Goal: Answer question/provide support: Share knowledge or assist other users

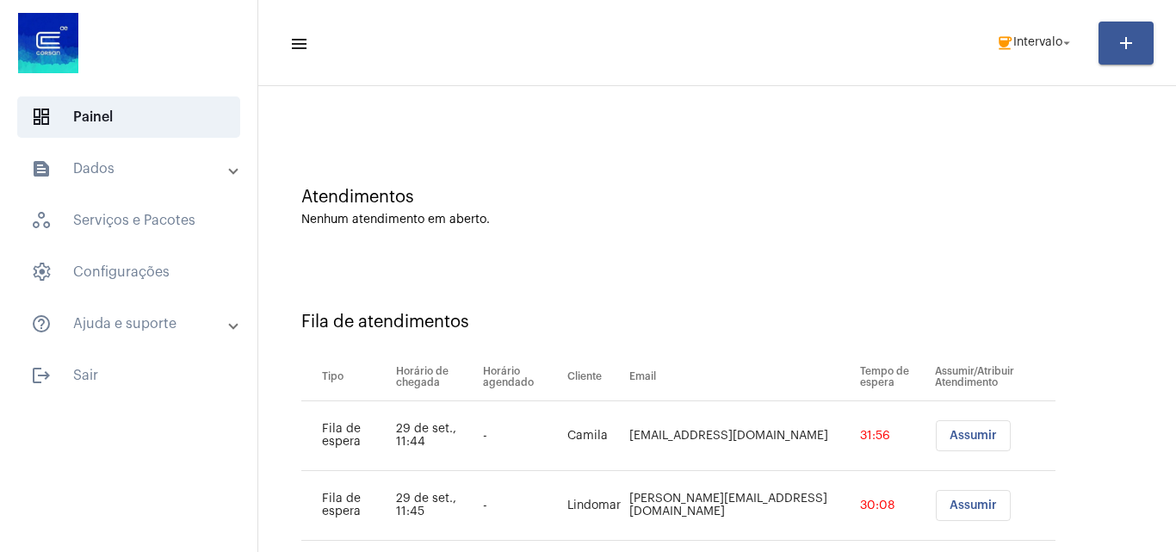
scroll to position [93, 0]
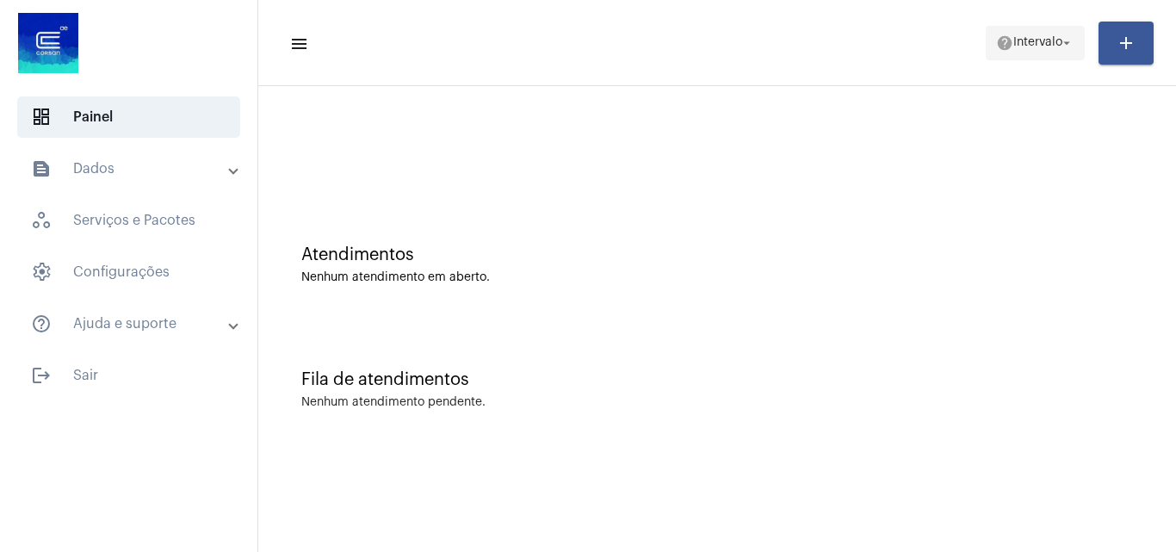
click at [1013, 51] on span "help Intervalo arrow_drop_down" at bounding box center [1035, 42] width 78 height 31
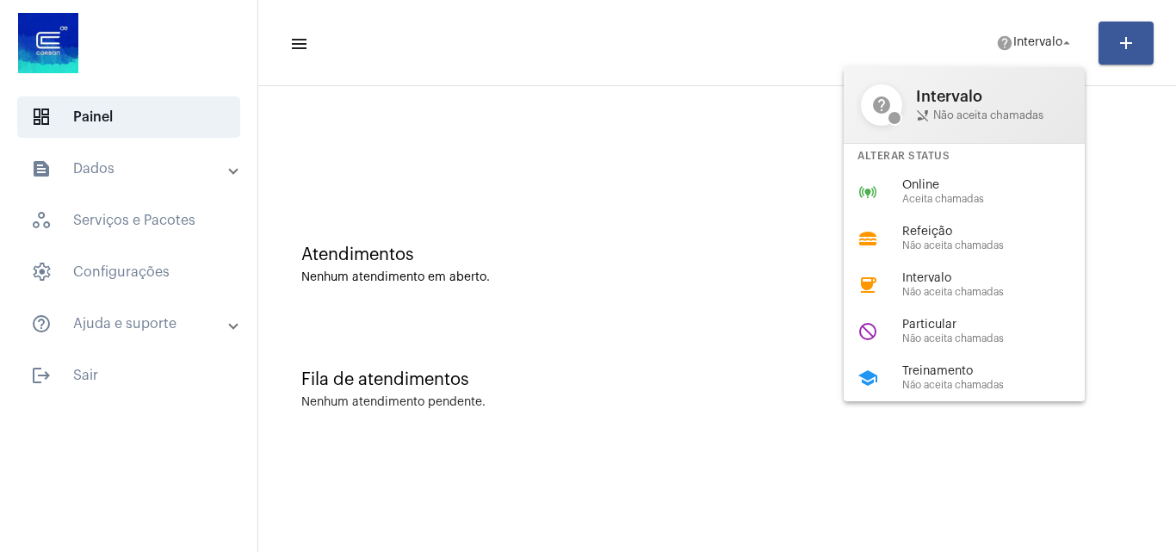
click at [946, 196] on div "Online Aceita chamadas" at bounding box center [1000, 192] width 196 height 26
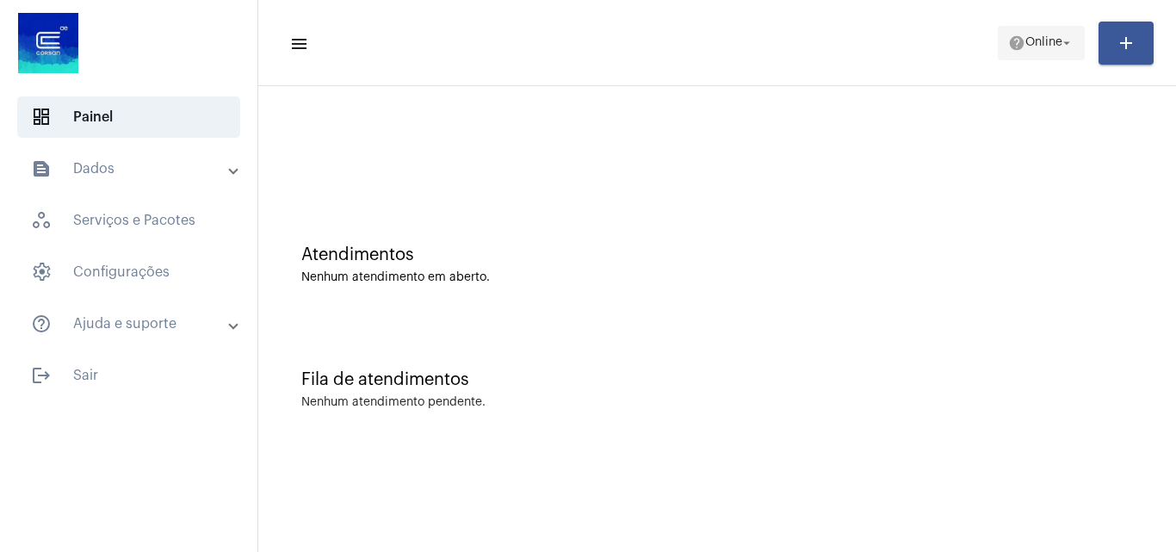
click at [1012, 44] on mat-icon "help" at bounding box center [1016, 42] width 17 height 17
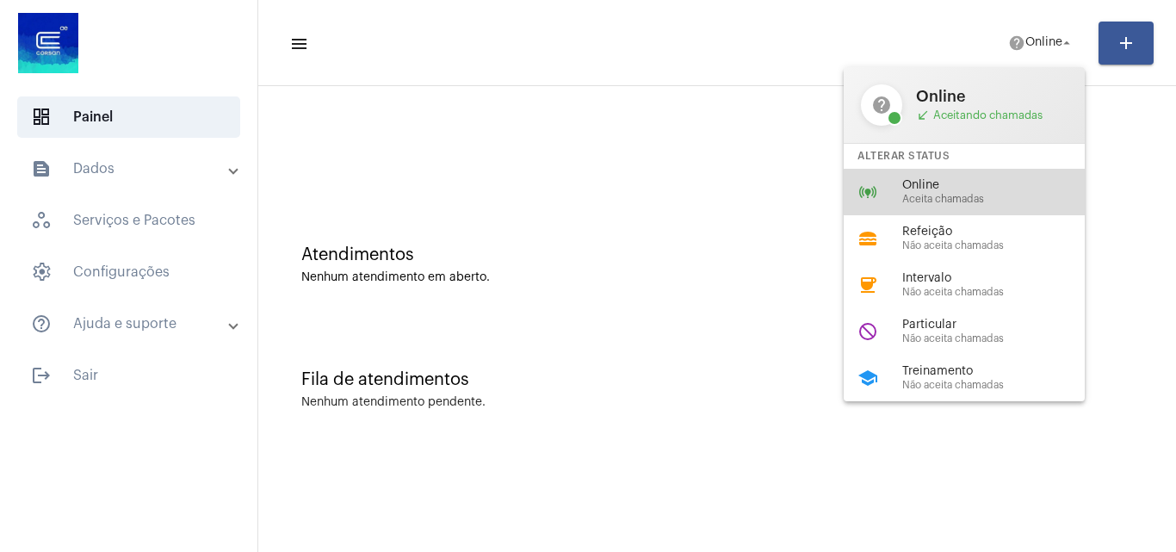
click at [972, 201] on span "Aceita chamadas" at bounding box center [1000, 199] width 196 height 11
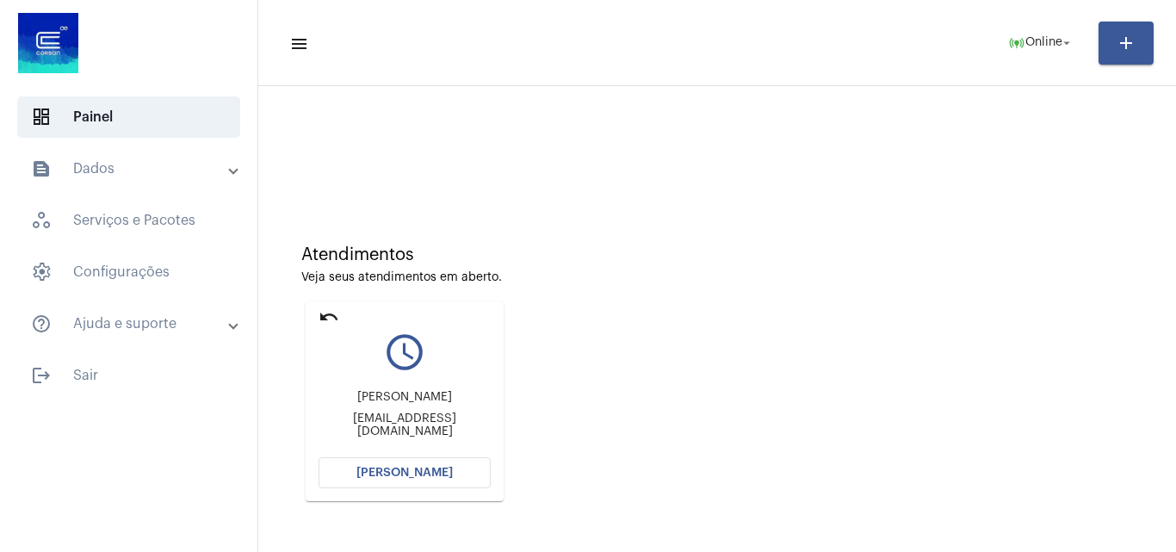
click at [417, 474] on span "[PERSON_NAME]" at bounding box center [404, 473] width 96 height 12
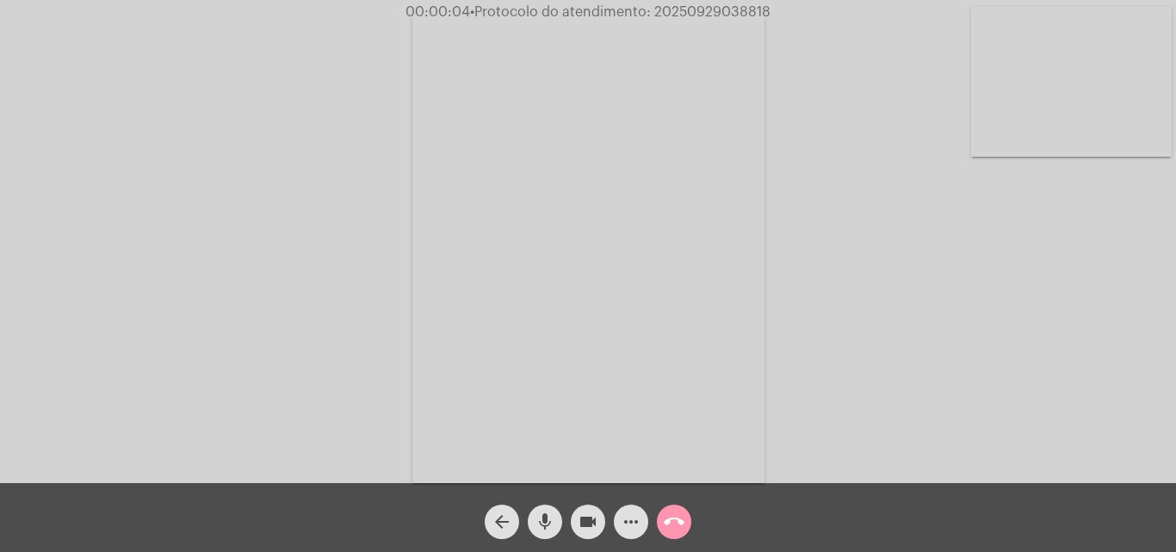
click at [1126, 410] on div "Acessando Câmera e Microfone..." at bounding box center [588, 245] width 1172 height 483
click at [632, 521] on mat-icon "more_horiz" at bounding box center [631, 521] width 21 height 21
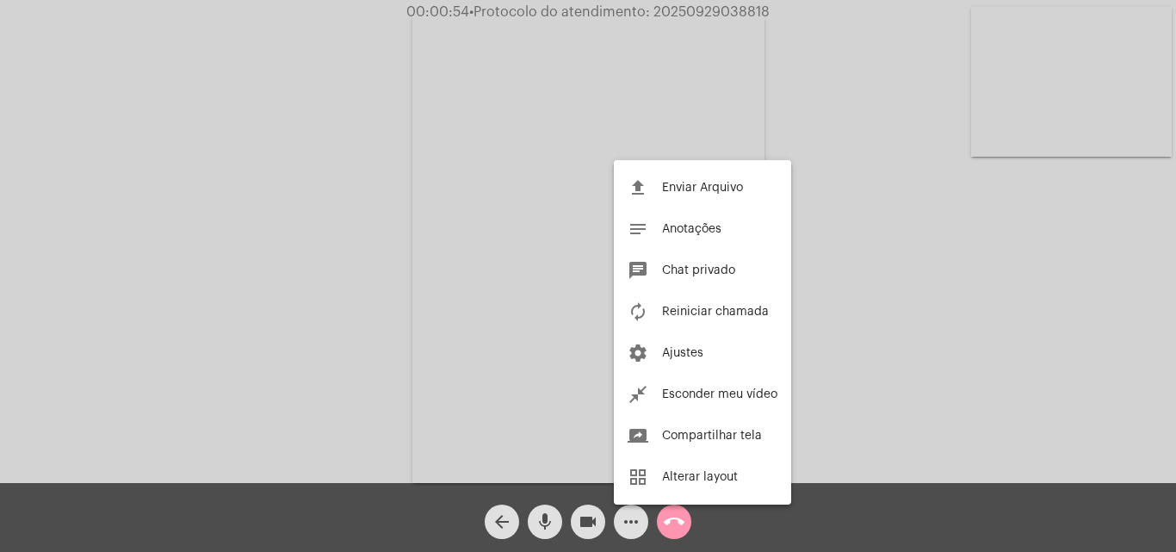
click at [701, 112] on div at bounding box center [588, 276] width 1176 height 552
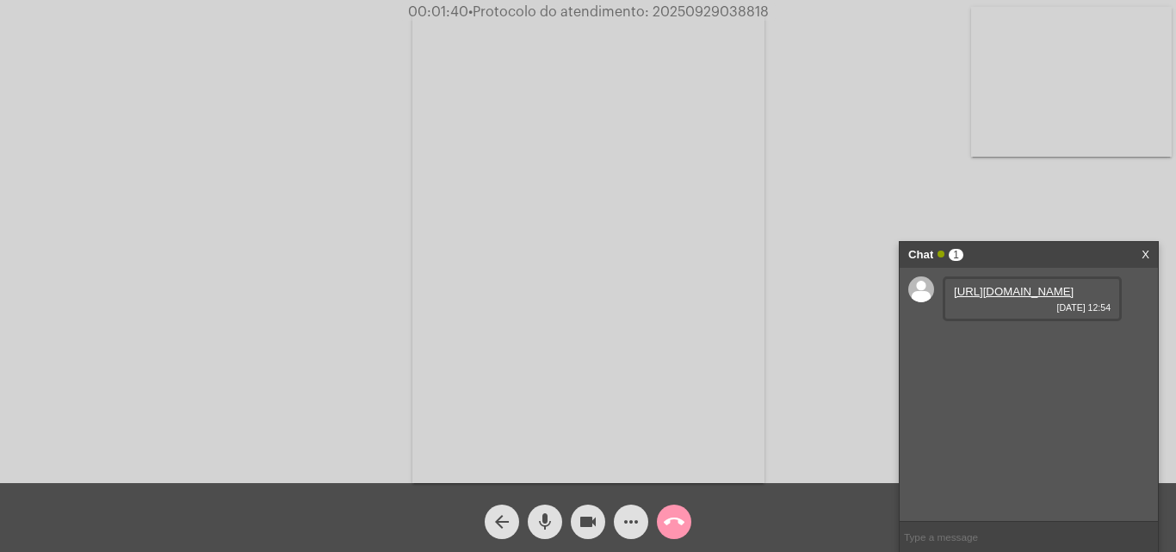
click at [984, 298] on link "https://neft-transfer-bucket.s3.amazonaws.com/temp-b11b9a80-49e0-bbb9-d8e7-dffe…" at bounding box center [1014, 291] width 120 height 13
click at [1035, 347] on link "https://neft-transfer-bucket.s3.amazonaws.com/temp-1e81aeea-dee8-2e53-894a-49a7…" at bounding box center [1014, 340] width 120 height 13
click at [979, 396] on link "https://neft-transfer-bucket.s3.amazonaws.com/temp-cf7a7f4d-78c5-8e18-be67-f502…" at bounding box center [1014, 389] width 120 height 13
click at [633, 521] on mat-icon "more_horiz" at bounding box center [631, 521] width 21 height 21
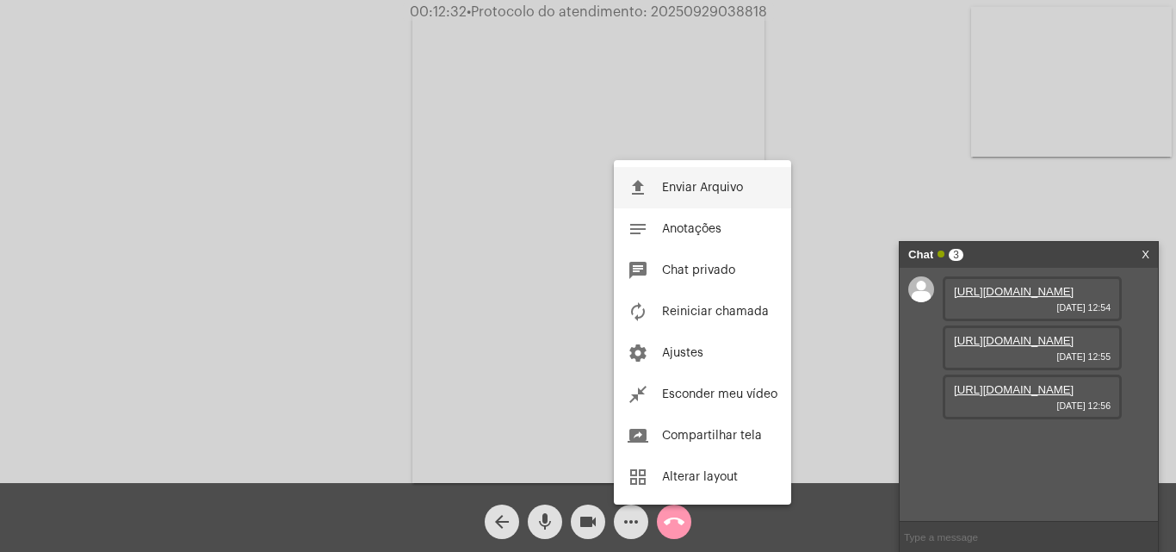
click at [667, 184] on span "Enviar Arquivo" at bounding box center [702, 188] width 81 height 12
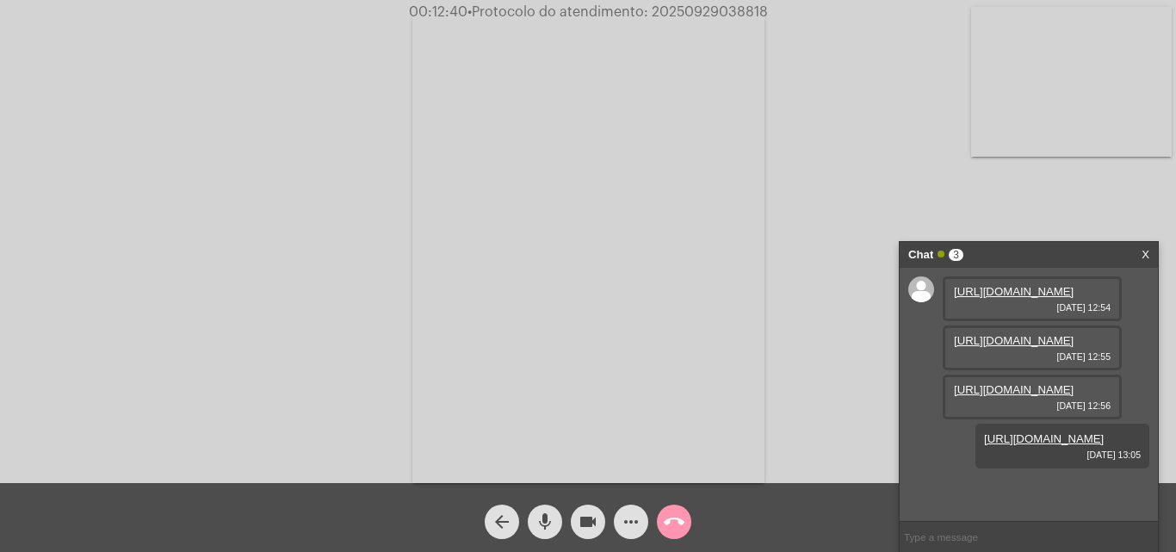
scroll to position [102, 0]
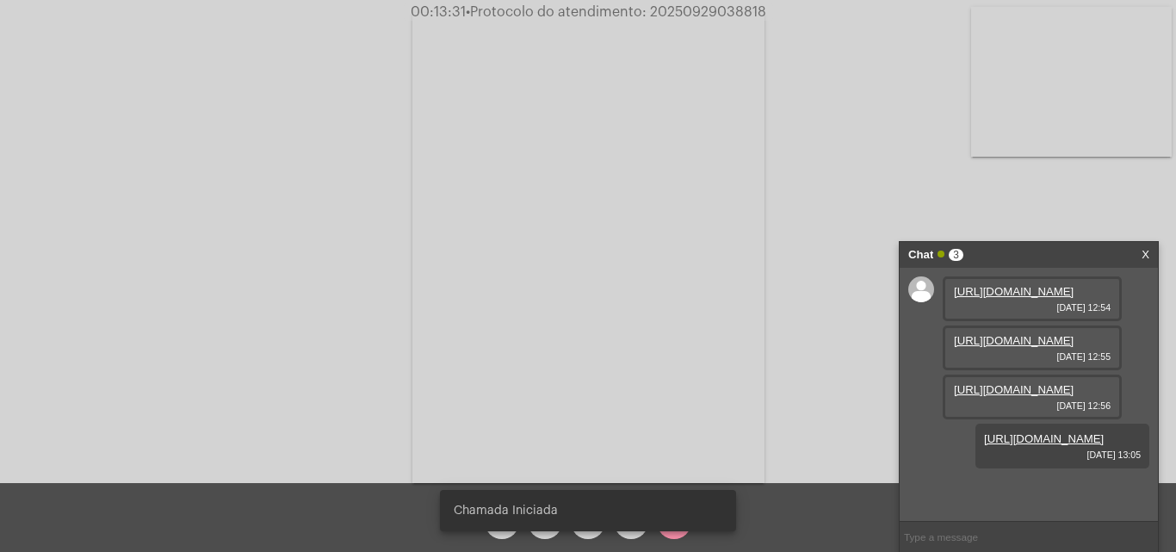
click at [623, 533] on div "Chamada Iniciada" at bounding box center [587, 510] width 337 height 83
click at [625, 530] on mat-icon "more_horiz" at bounding box center [631, 521] width 21 height 21
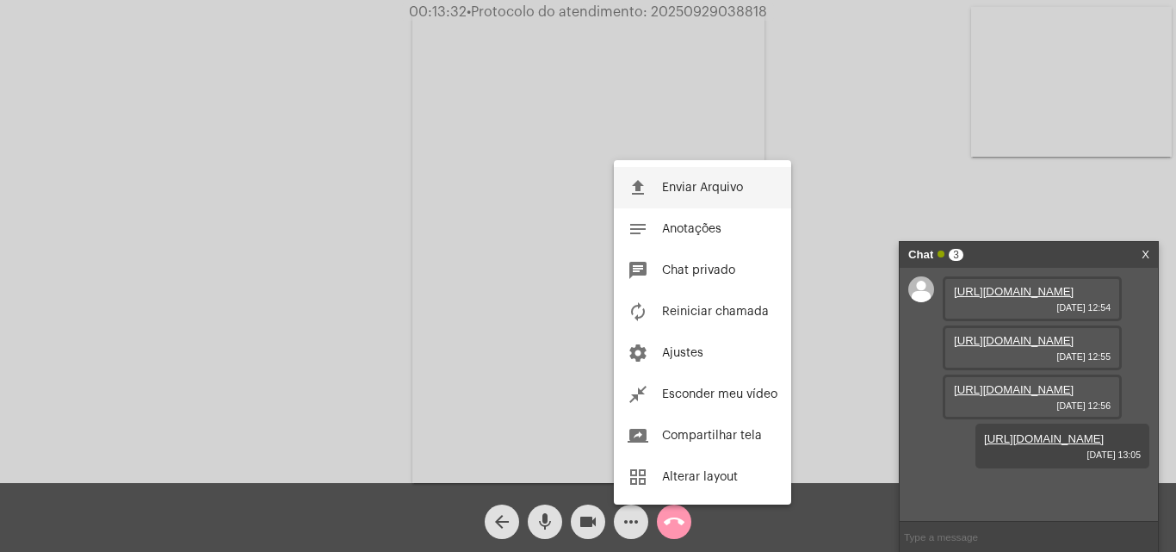
click at [690, 182] on span "Enviar Arquivo" at bounding box center [702, 188] width 81 height 12
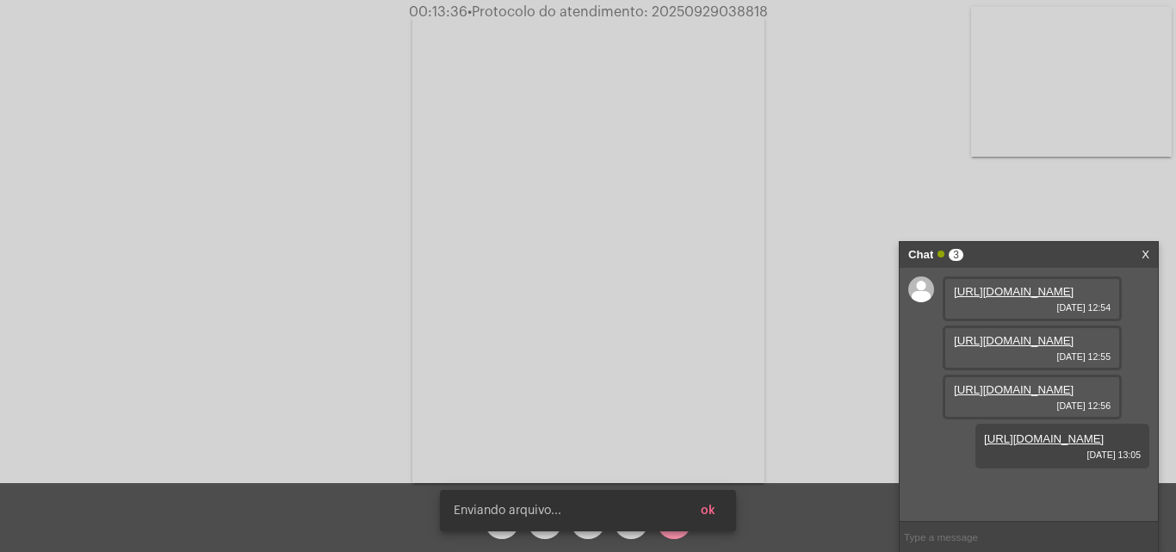
scroll to position [190, 0]
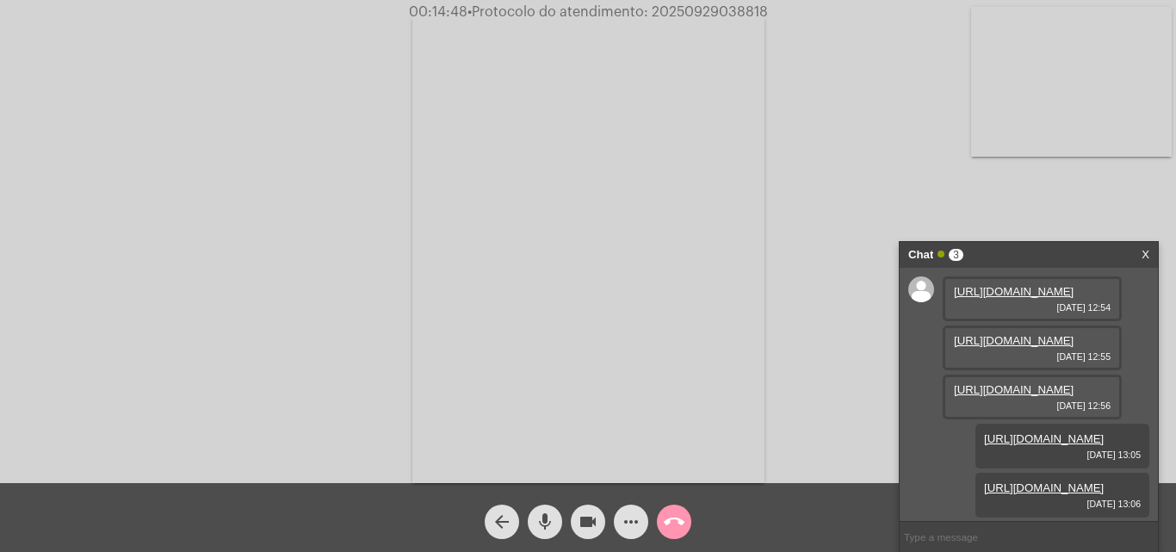
drag, startPoint x: 651, startPoint y: 15, endPoint x: 770, endPoint y: 9, distance: 118.9
click at [770, 9] on span "00:14:48 • Protocolo do atendimento: 20250929038818" at bounding box center [588, 11] width 373 height 17
copy span "20250929038818"
click at [936, 547] on input "text" at bounding box center [1029, 537] width 258 height 30
paste input "20250929038818"
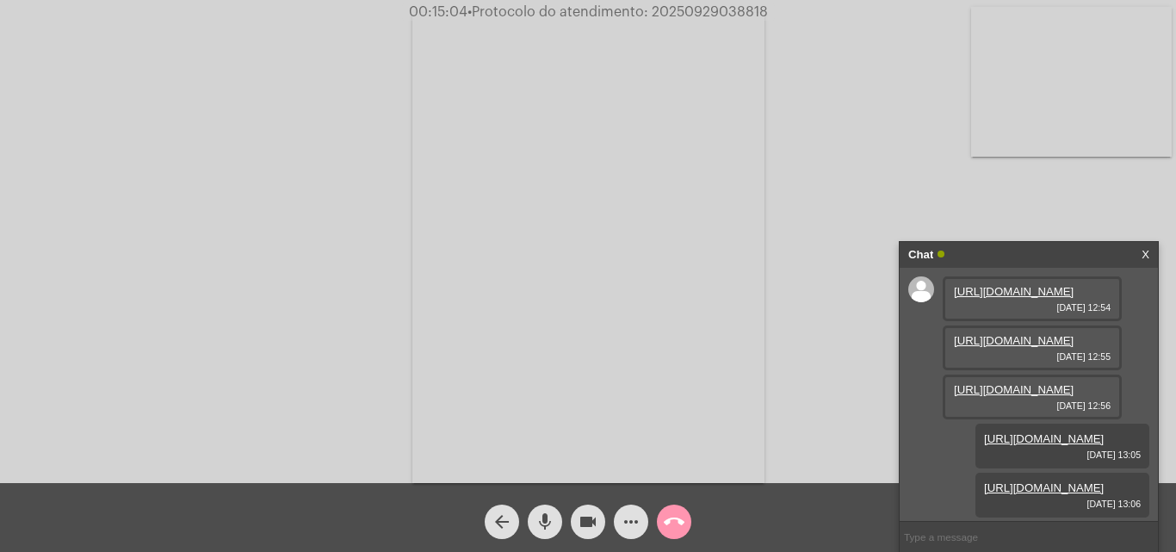
type input "20250929038818"
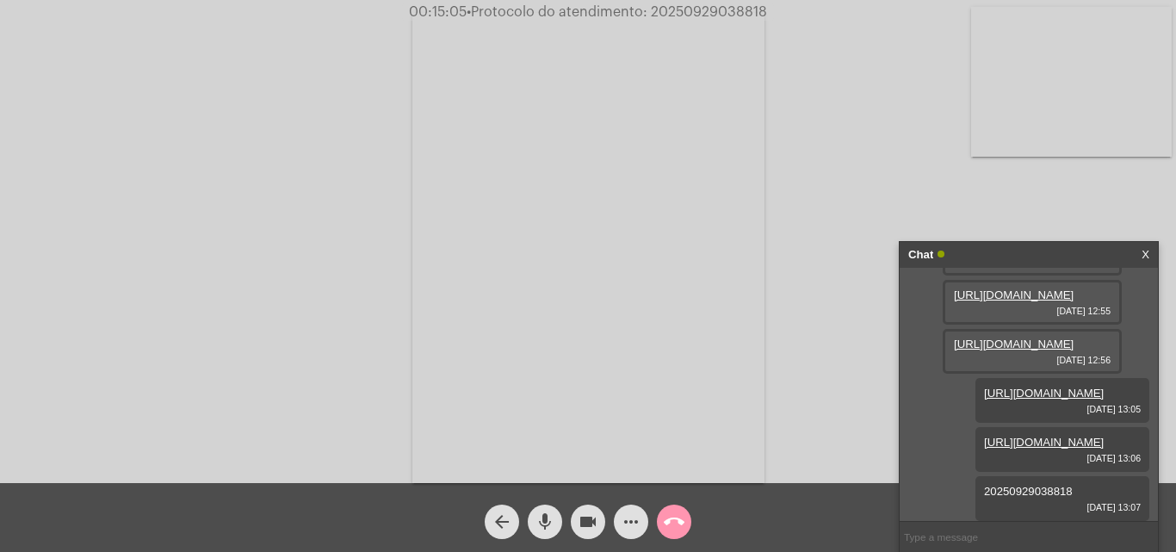
scroll to position [239, 0]
click at [671, 520] on mat-icon "call_end" at bounding box center [674, 521] width 21 height 21
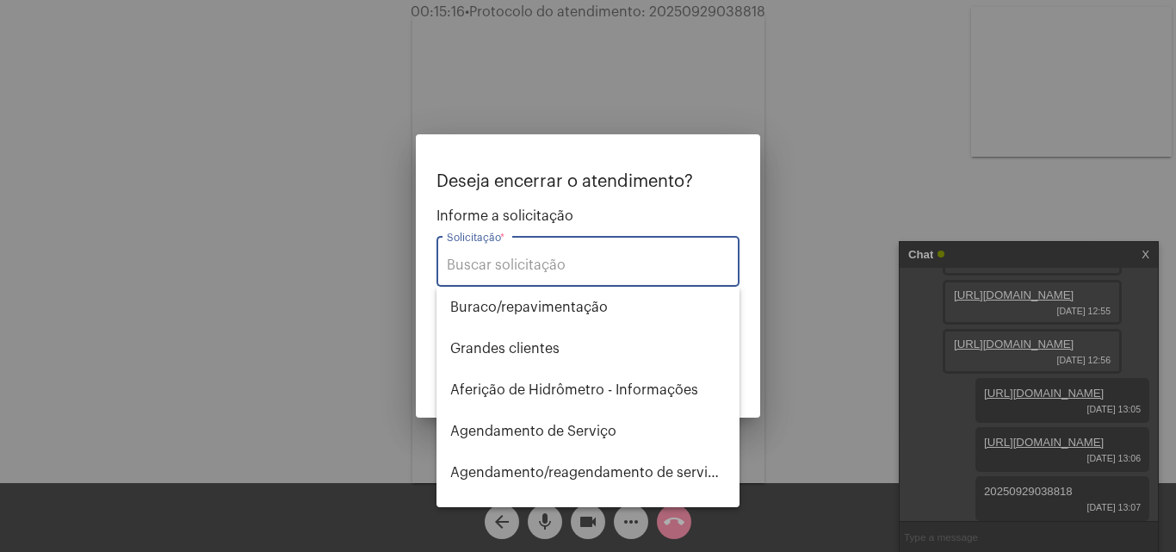
click at [484, 260] on input "Solicitação *" at bounding box center [588, 264] width 282 height 15
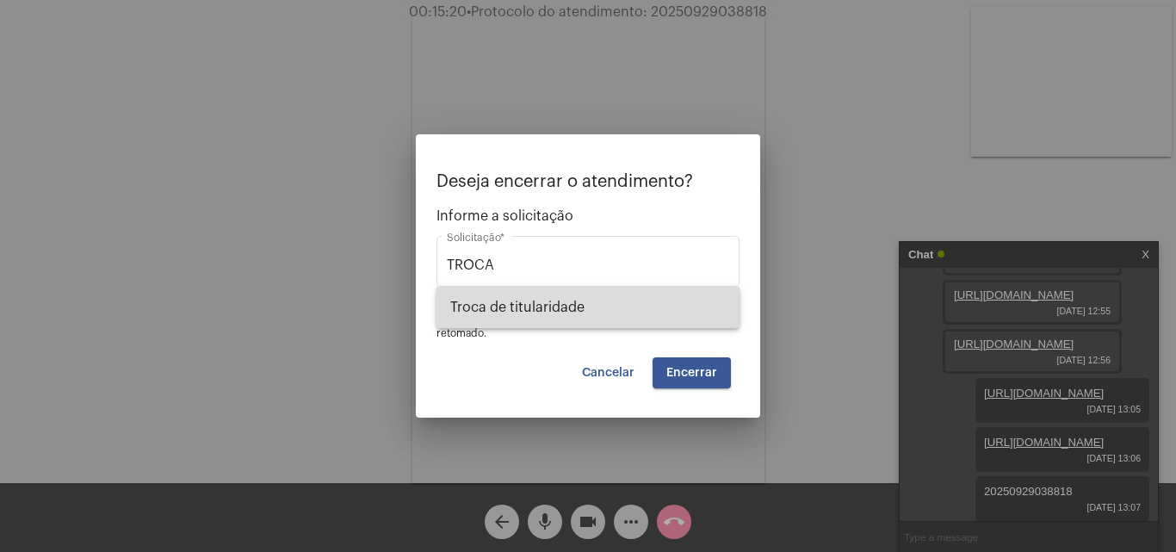
click at [523, 304] on span "Troca de titularidade" at bounding box center [587, 307] width 275 height 41
type input "Troca de titularidade"
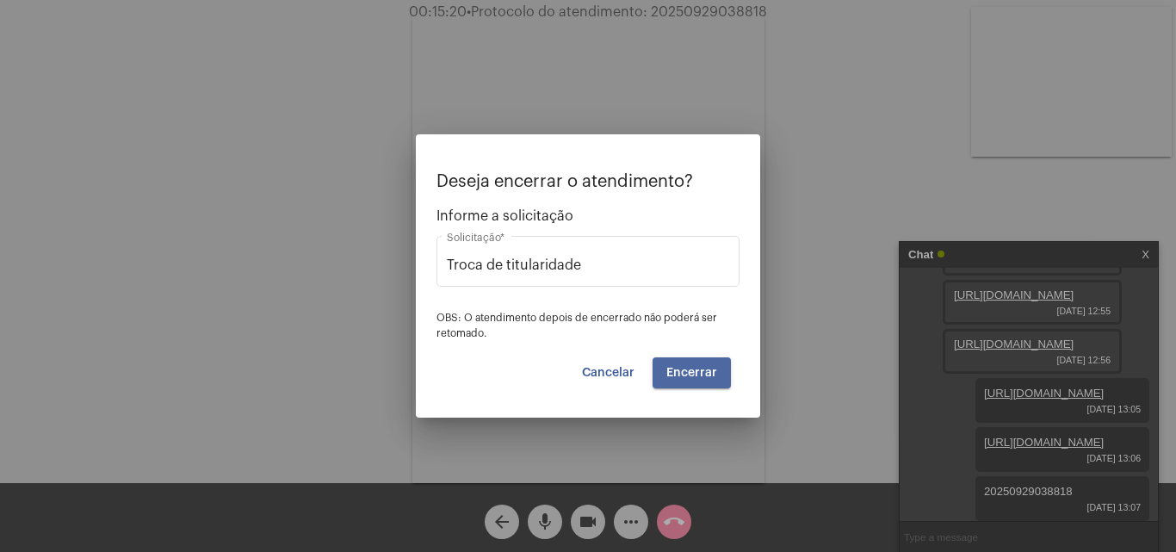
click at [706, 364] on button "Encerrar" at bounding box center [692, 372] width 78 height 31
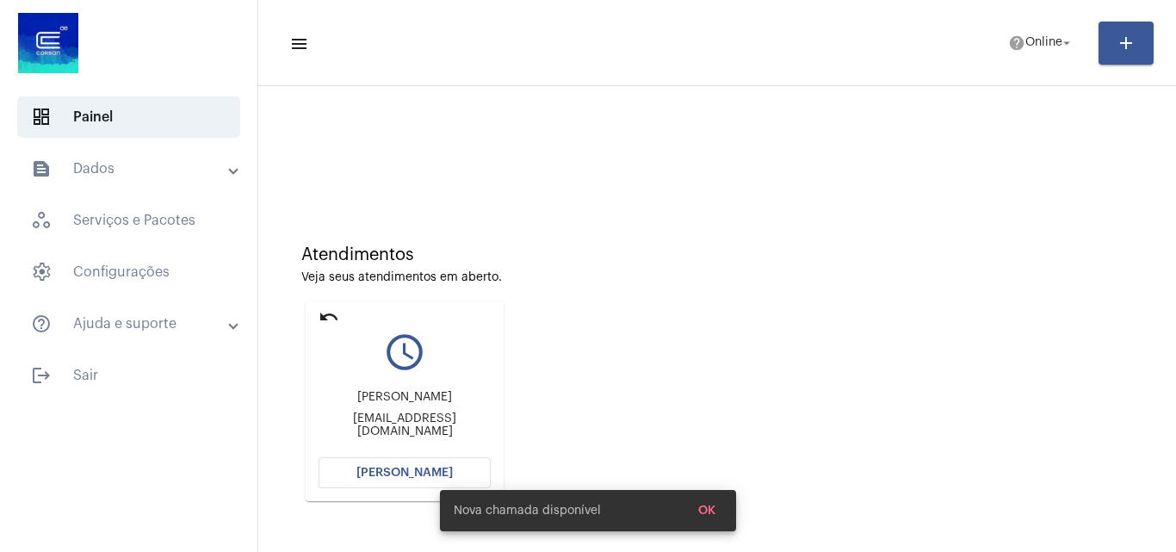
click at [404, 479] on button "[PERSON_NAME]" at bounding box center [405, 472] width 172 height 31
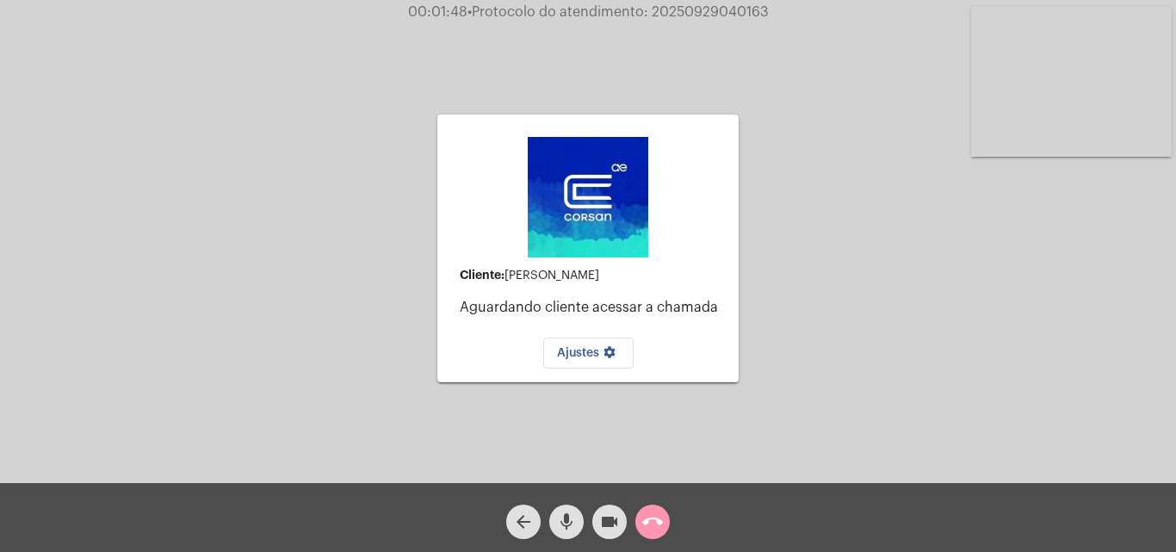
click at [657, 515] on mat-icon "call_end" at bounding box center [652, 521] width 21 height 21
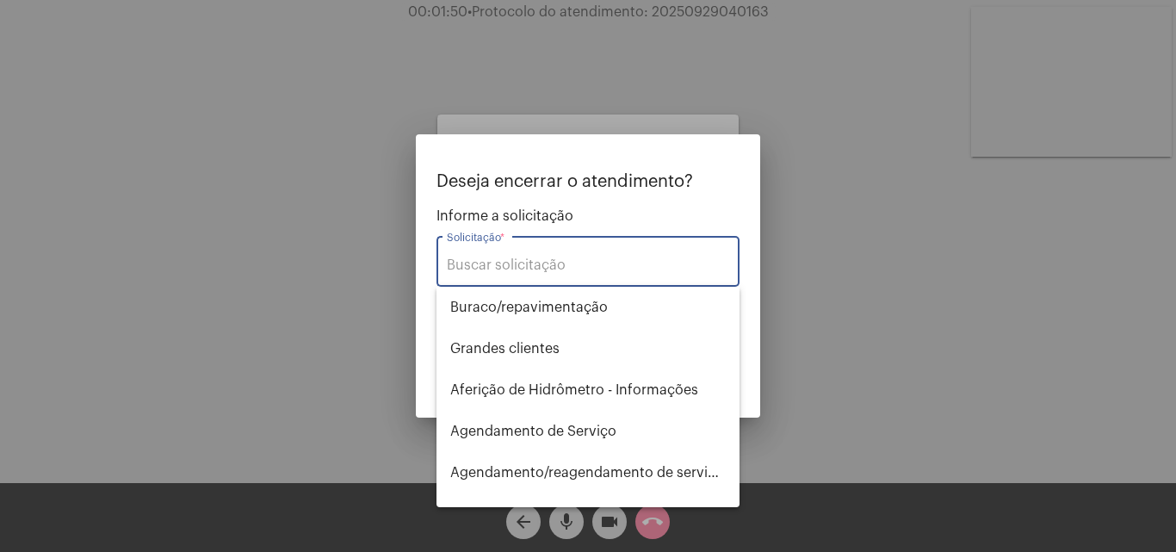
click at [514, 265] on input "Solicitação *" at bounding box center [588, 264] width 282 height 15
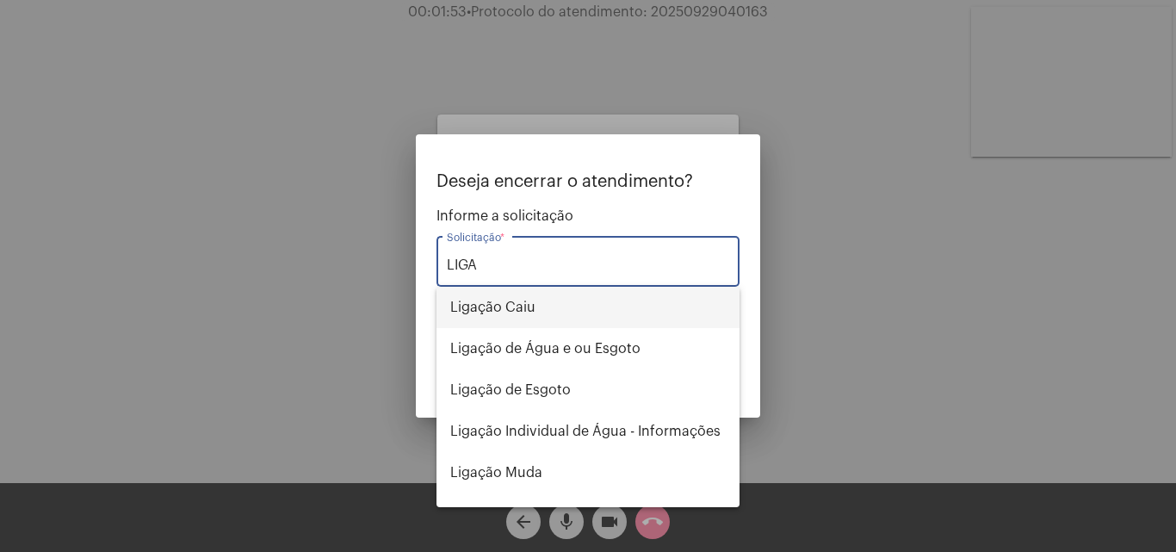
click at [509, 300] on span "Ligação Caiu" at bounding box center [587, 307] width 275 height 41
type input "Ligação Caiu"
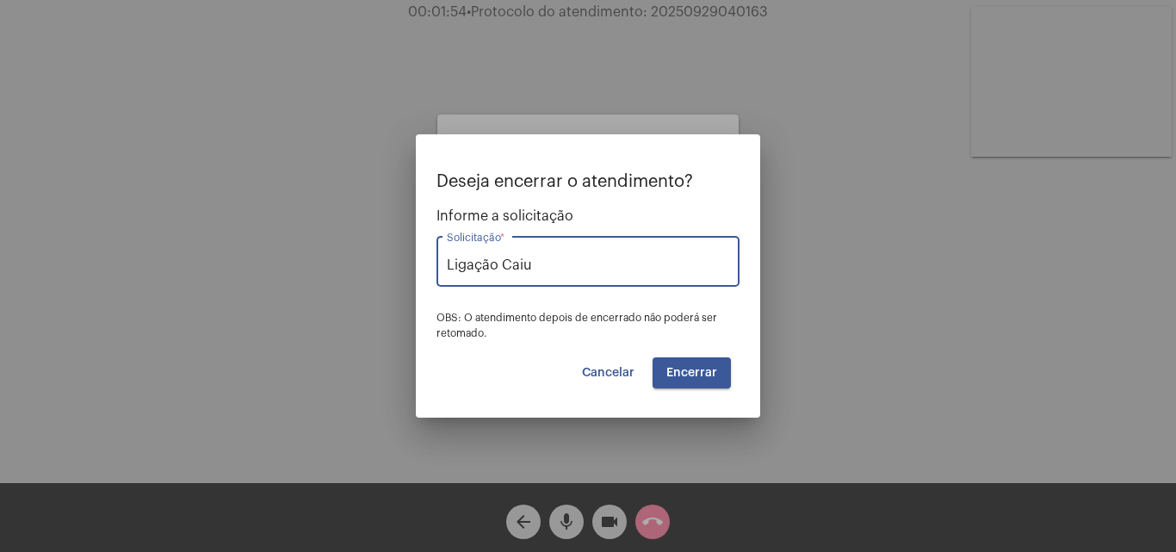
click at [659, 362] on button "Encerrar" at bounding box center [692, 372] width 78 height 31
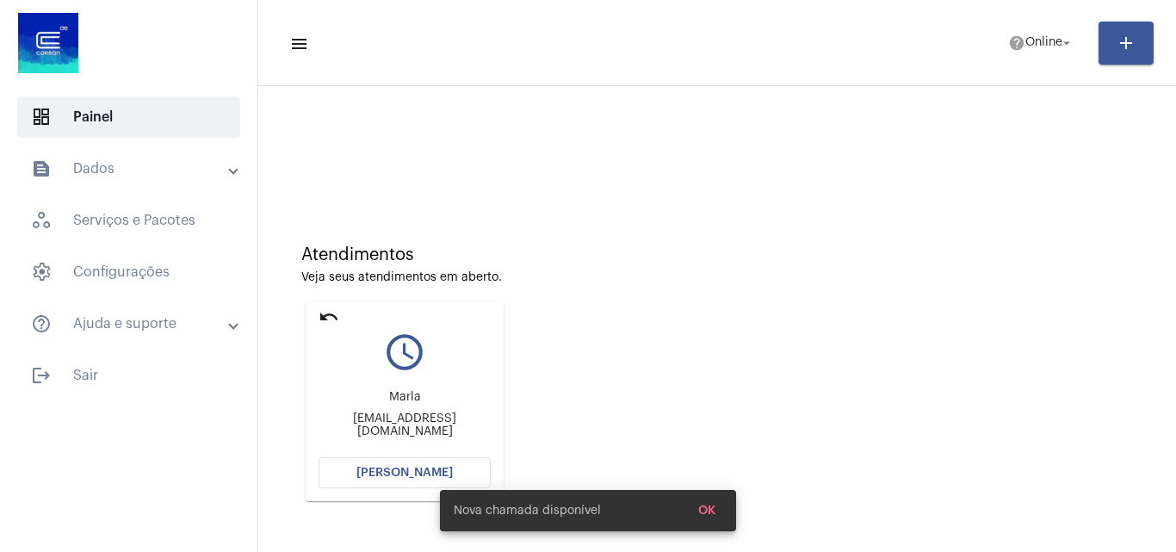
click at [380, 465] on button "[PERSON_NAME]" at bounding box center [405, 472] width 172 height 31
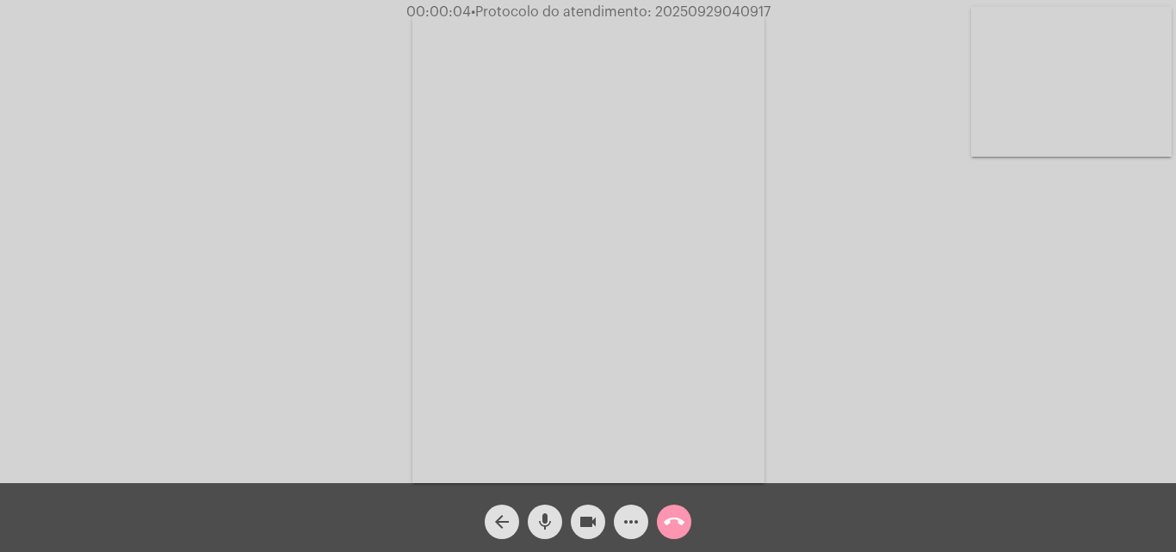
click at [1164, 313] on div "Acessando Câmera e Microfone..." at bounding box center [588, 245] width 1172 height 483
click at [636, 525] on mat-icon "more_horiz" at bounding box center [631, 521] width 21 height 21
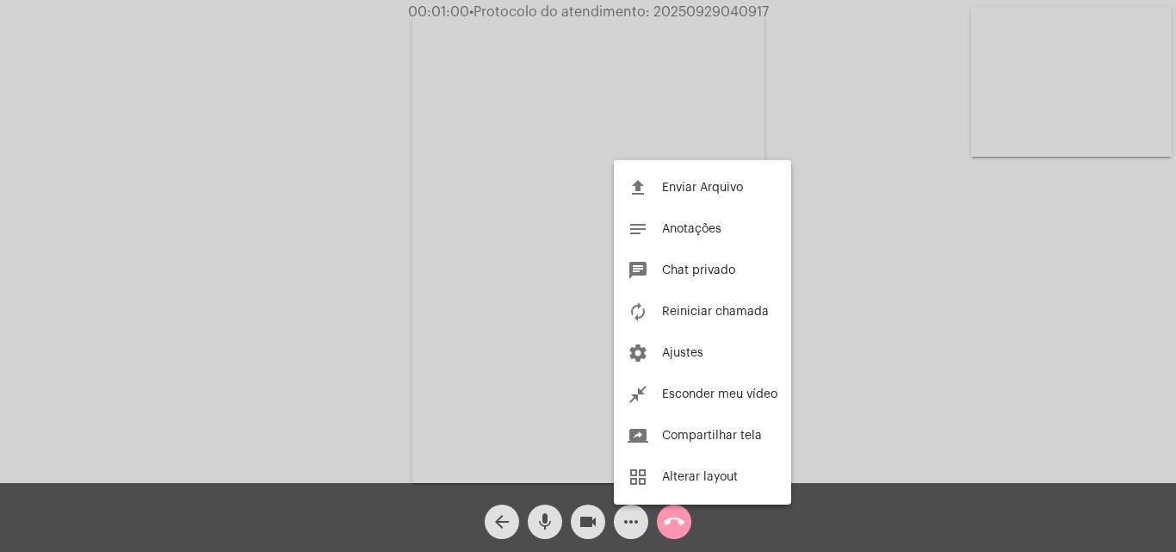
click at [709, 131] on div at bounding box center [588, 276] width 1176 height 552
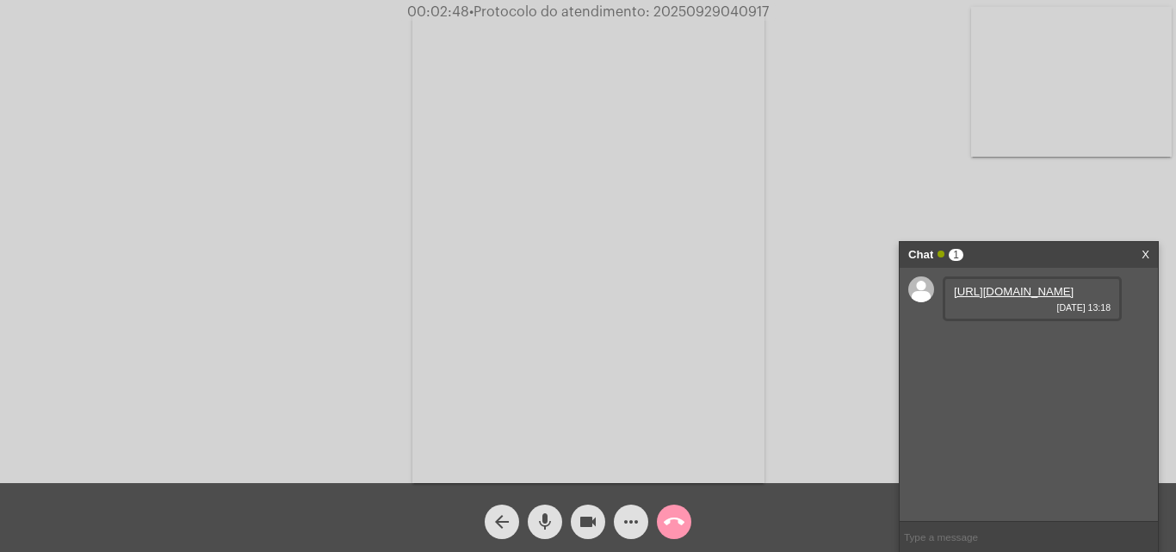
click at [1014, 298] on link "https://neft-transfer-bucket.s3.amazonaws.com/temp-17000285-90c1-a944-0fae-8c01…" at bounding box center [1014, 291] width 120 height 13
click at [1038, 347] on link "https://neft-transfer-bucket.s3.amazonaws.com/temp-57b22f70-ee47-046e-245b-7245…" at bounding box center [1014, 340] width 120 height 13
click at [622, 525] on mat-icon "more_horiz" at bounding box center [631, 521] width 21 height 21
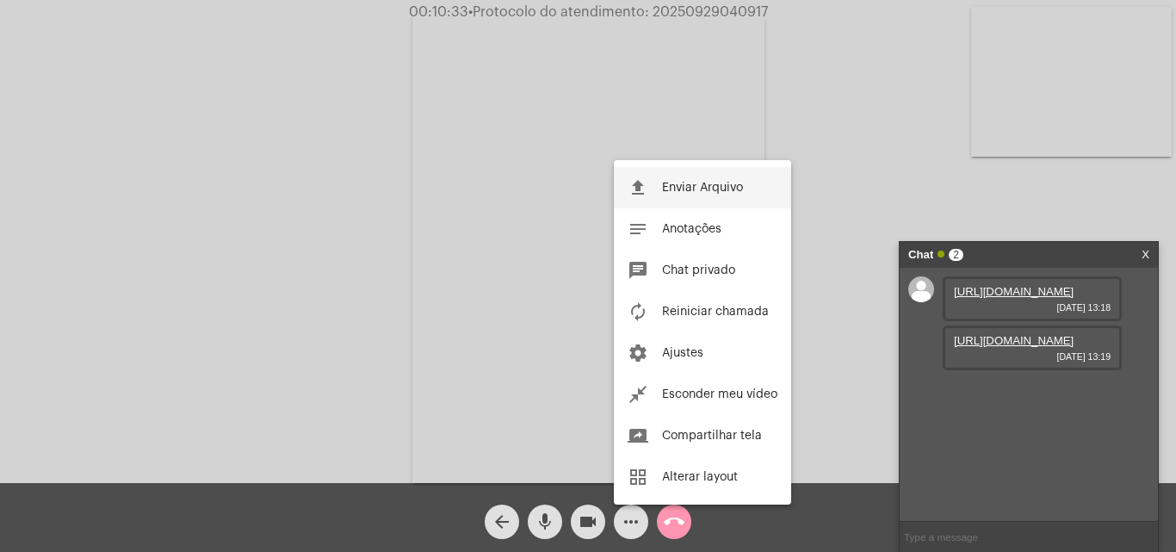
click at [694, 178] on button "file_upload Enviar Arquivo" at bounding box center [702, 187] width 177 height 41
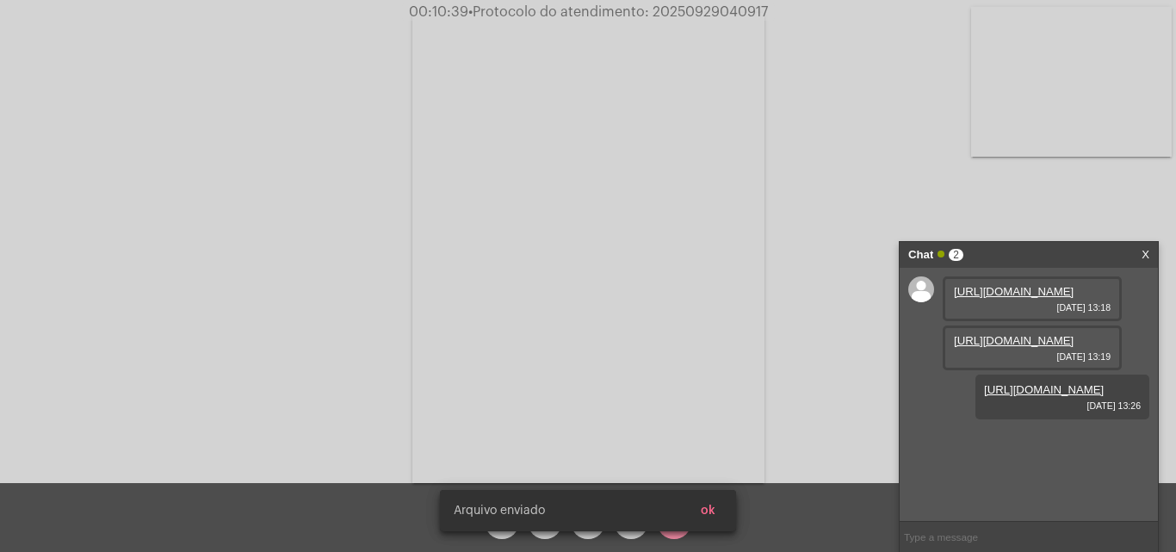
scroll to position [15, 0]
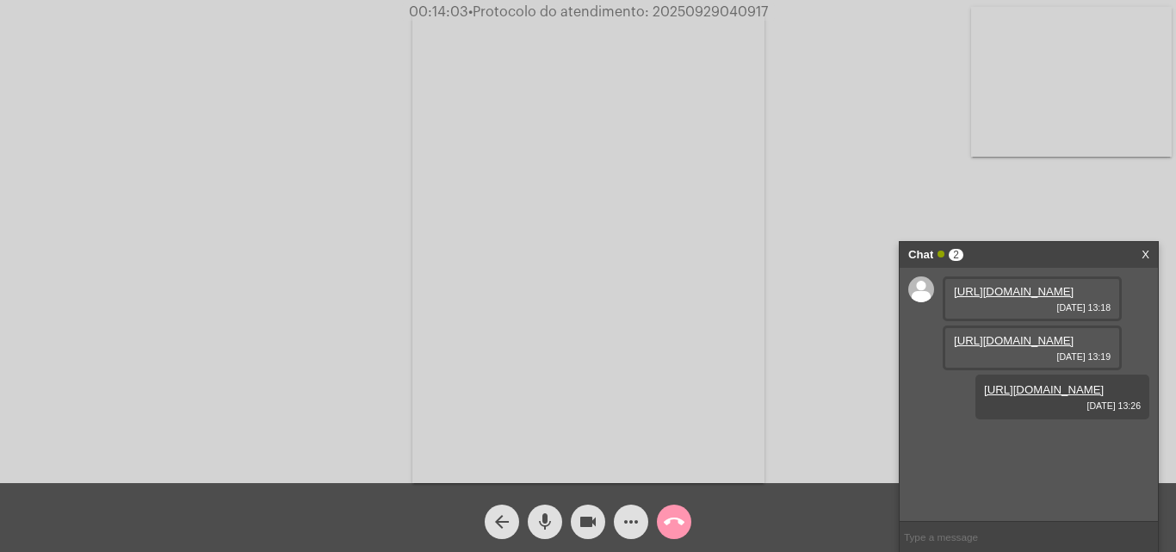
click at [539, 535] on span "mic" at bounding box center [545, 521] width 21 height 34
click at [592, 520] on mat-icon "videocam" at bounding box center [588, 521] width 21 height 21
drag, startPoint x: 546, startPoint y: 520, endPoint x: 567, endPoint y: 522, distance: 21.6
click at [547, 520] on mat-icon "mic_off" at bounding box center [545, 521] width 21 height 21
click at [569, 522] on div "videocam_off" at bounding box center [587, 517] width 43 height 43
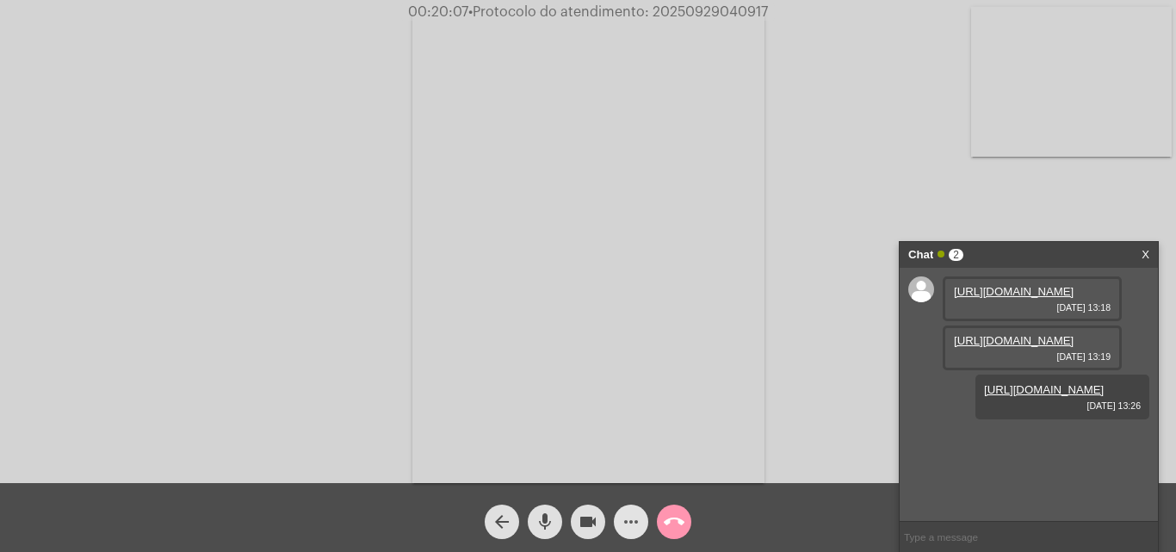
click at [638, 529] on mat-icon "more_horiz" at bounding box center [631, 521] width 21 height 21
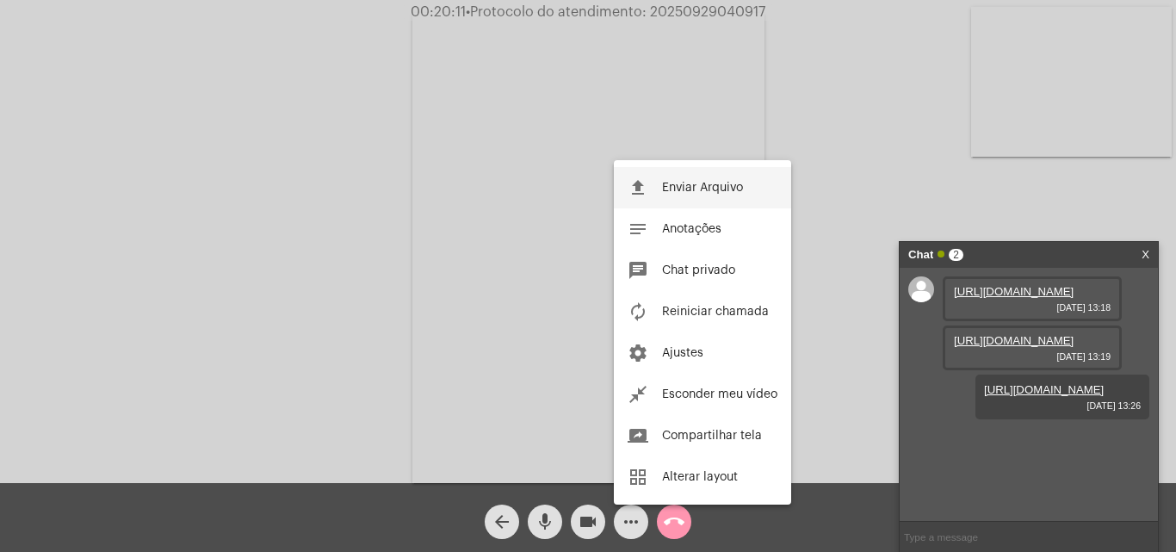
click at [690, 183] on span "Enviar Arquivo" at bounding box center [702, 188] width 81 height 12
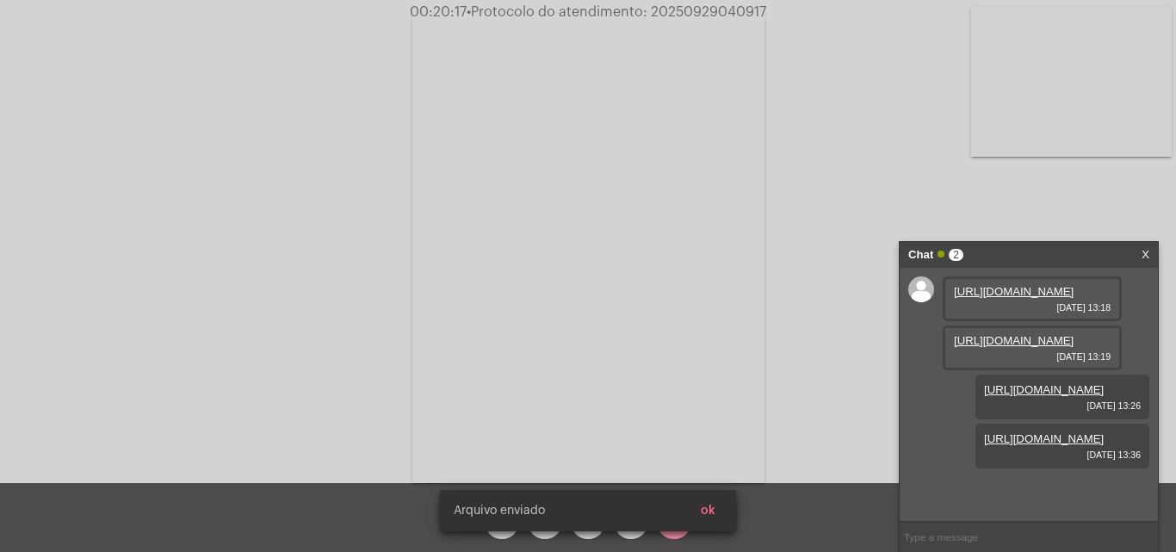
scroll to position [102, 0]
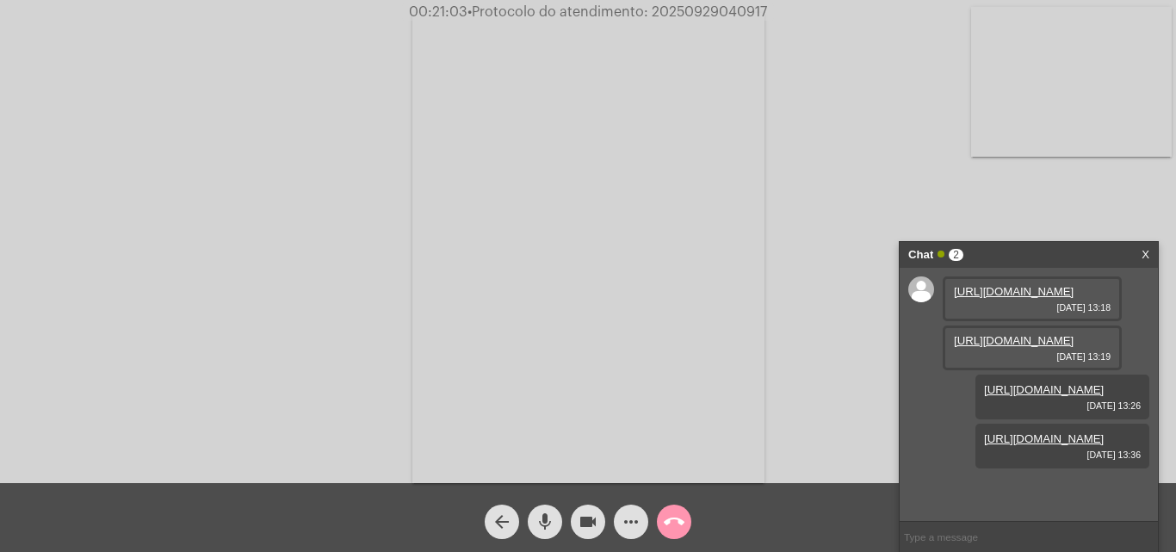
drag, startPoint x: 650, startPoint y: 13, endPoint x: 792, endPoint y: 9, distance: 142.1
click at [792, 9] on div "00:21:03 • Protocolo do atendimento: 20250929040917" at bounding box center [588, 11] width 1176 height 15
copy span "20250929040917"
click at [933, 538] on input "text" at bounding box center [1029, 537] width 258 height 30
paste input "20250929040917"
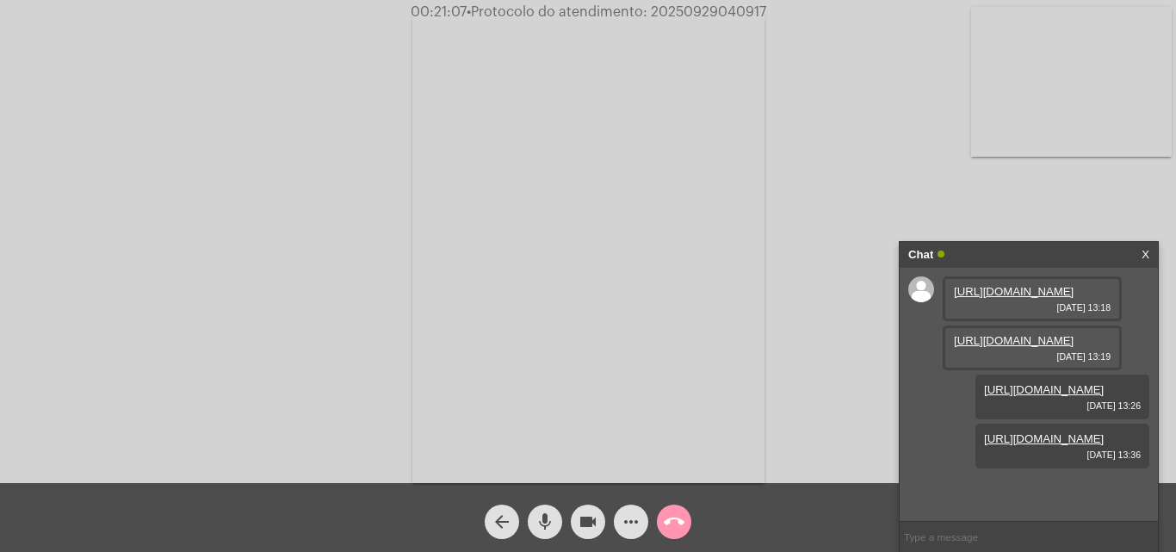
type input "20250929040917"
click at [630, 519] on mat-icon "more_horiz" at bounding box center [631, 521] width 21 height 21
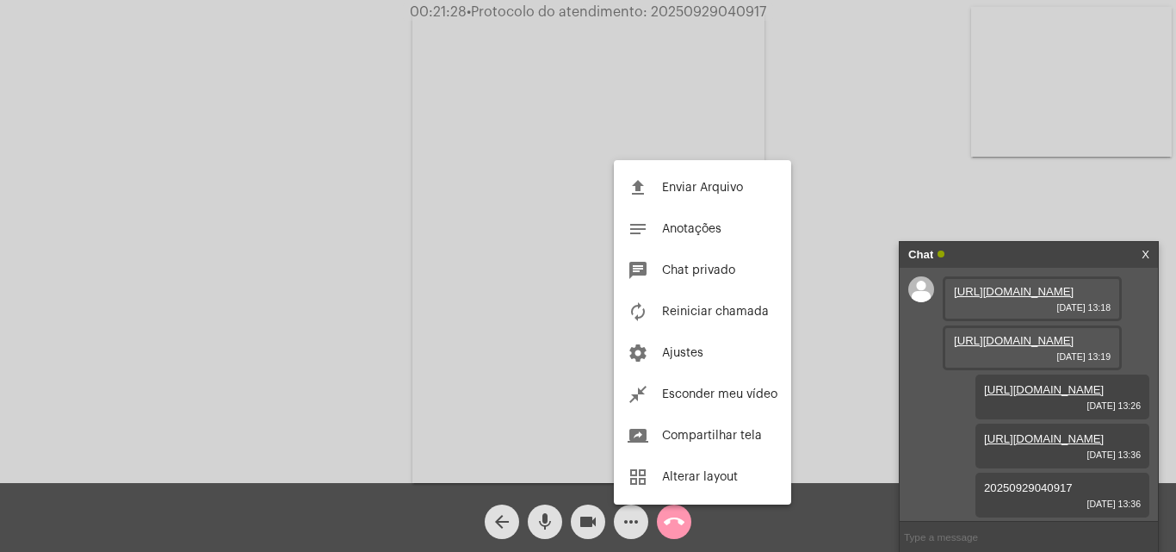
click at [673, 519] on div at bounding box center [588, 276] width 1176 height 552
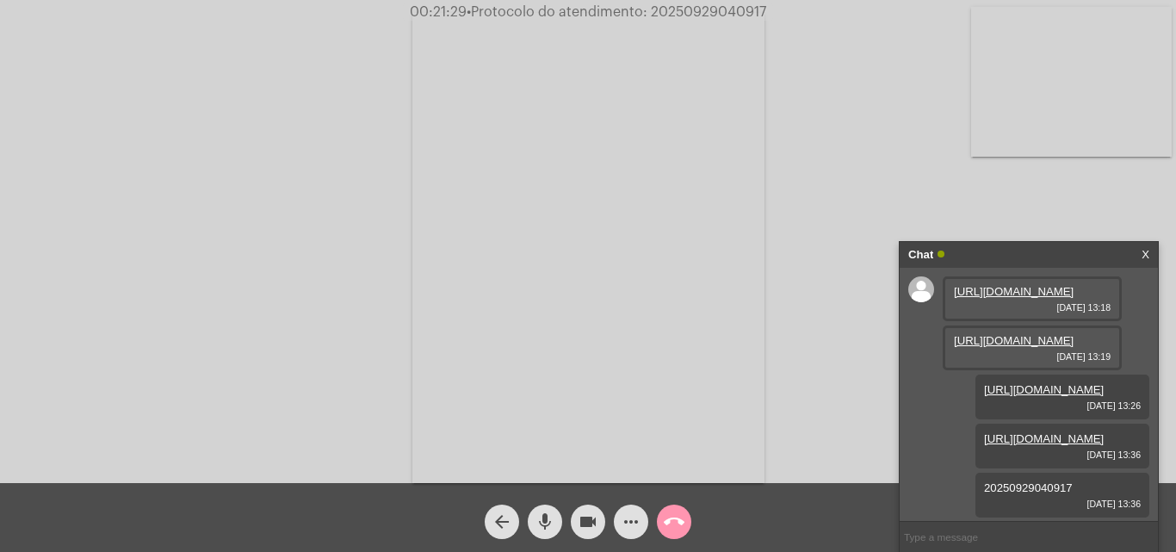
click at [673, 519] on mat-icon "call_end" at bounding box center [674, 521] width 21 height 21
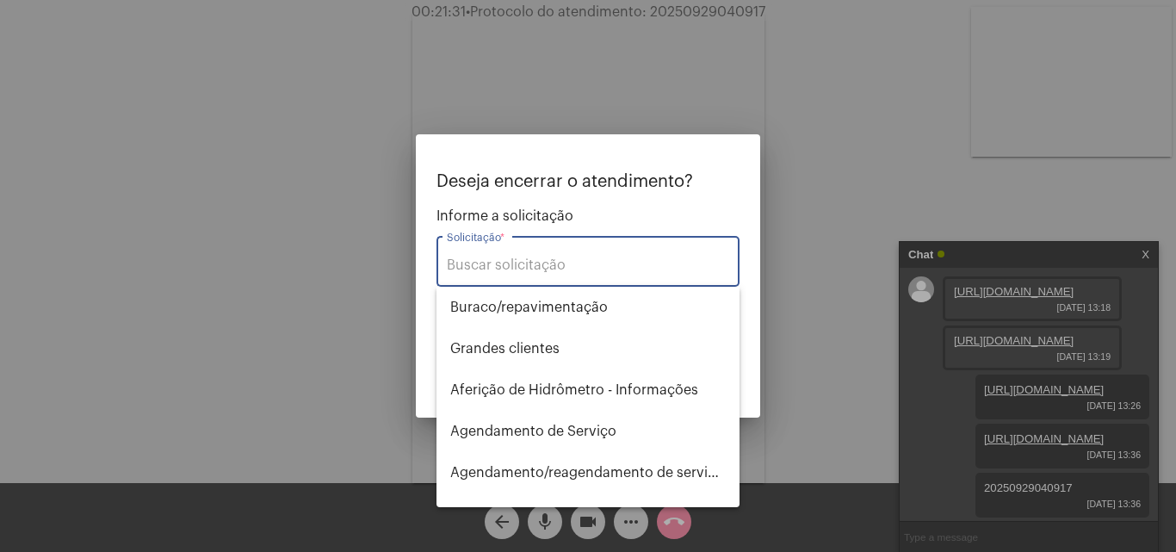
click at [502, 266] on input "Solicitação *" at bounding box center [588, 264] width 282 height 15
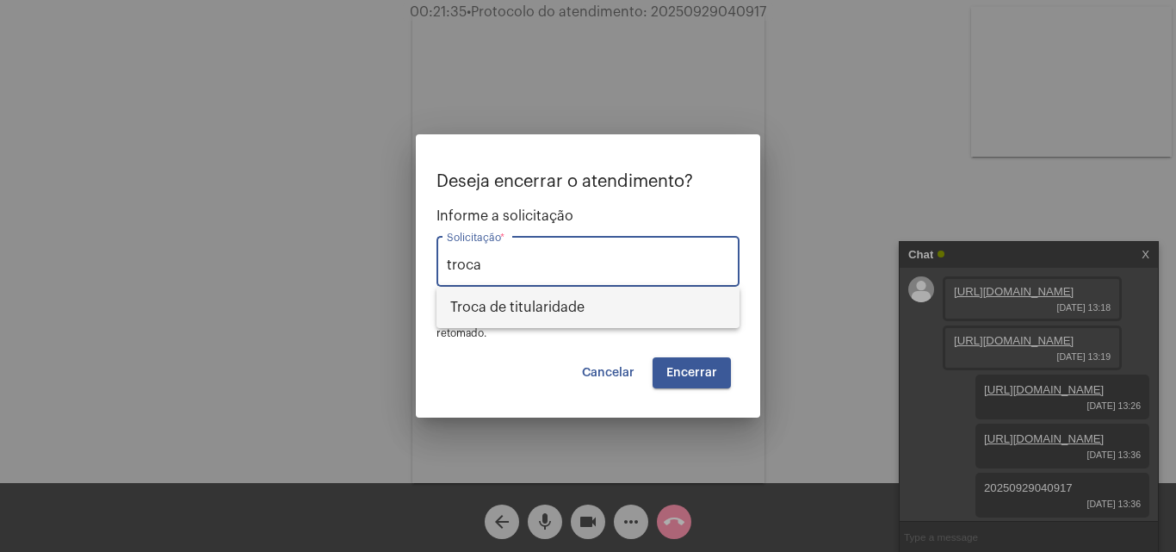
drag, startPoint x: 516, startPoint y: 283, endPoint x: 515, endPoint y: 305, distance: 21.5
click at [516, 285] on div "troca Solicitação *" at bounding box center [588, 259] width 282 height 54
click at [516, 309] on span "Troca de titularidade" at bounding box center [587, 307] width 275 height 41
type input "Troca de titularidade"
click at [678, 374] on span "Encerrar" at bounding box center [691, 373] width 51 height 12
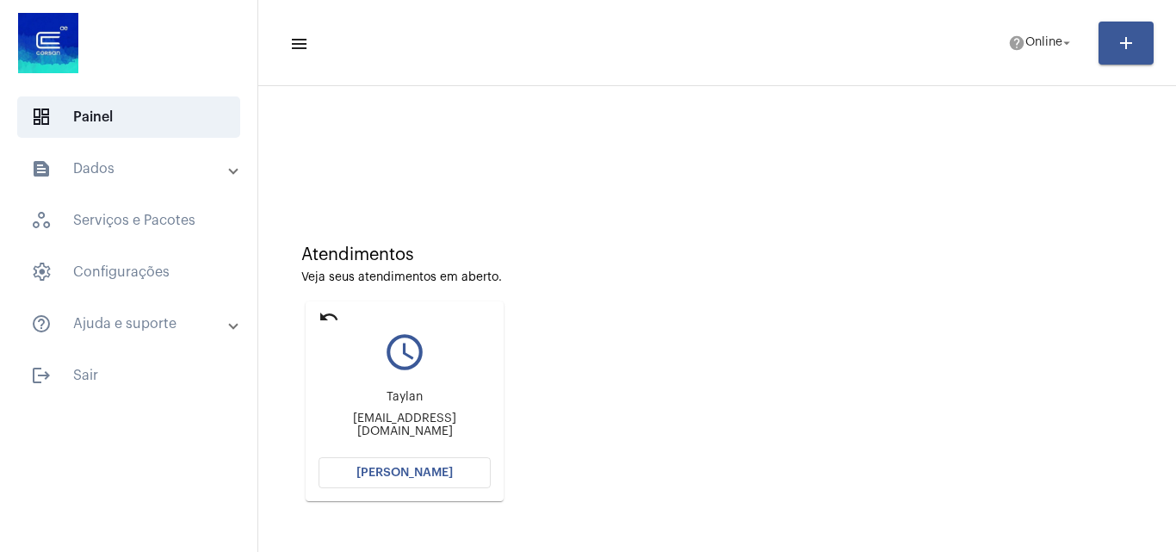
click at [319, 316] on mat-icon "undo" at bounding box center [329, 316] width 21 height 21
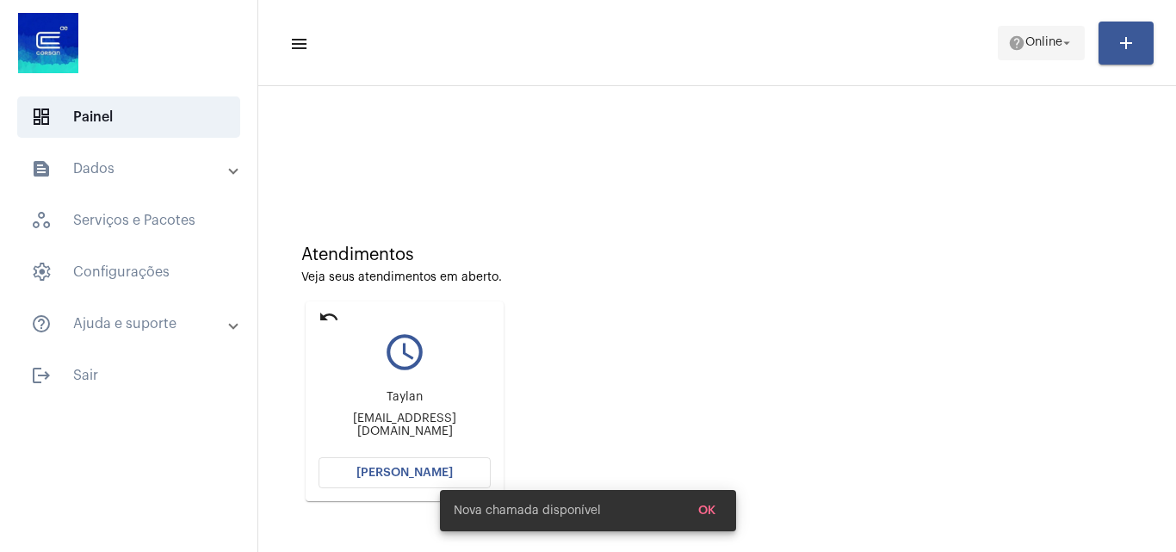
click at [1010, 49] on mat-icon "help" at bounding box center [1016, 42] width 17 height 17
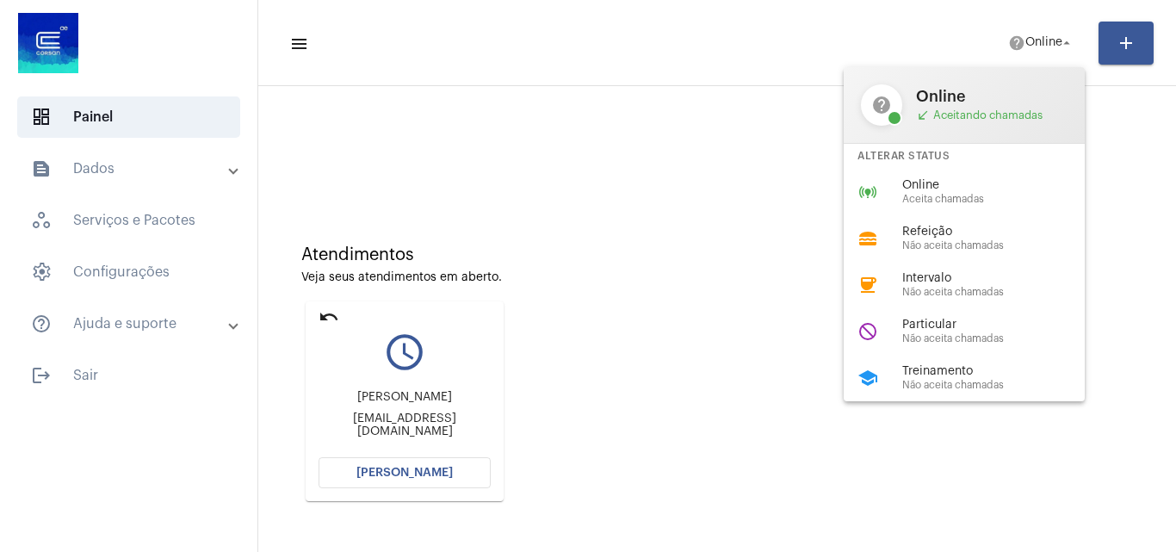
click at [1114, 110] on div at bounding box center [588, 276] width 1176 height 552
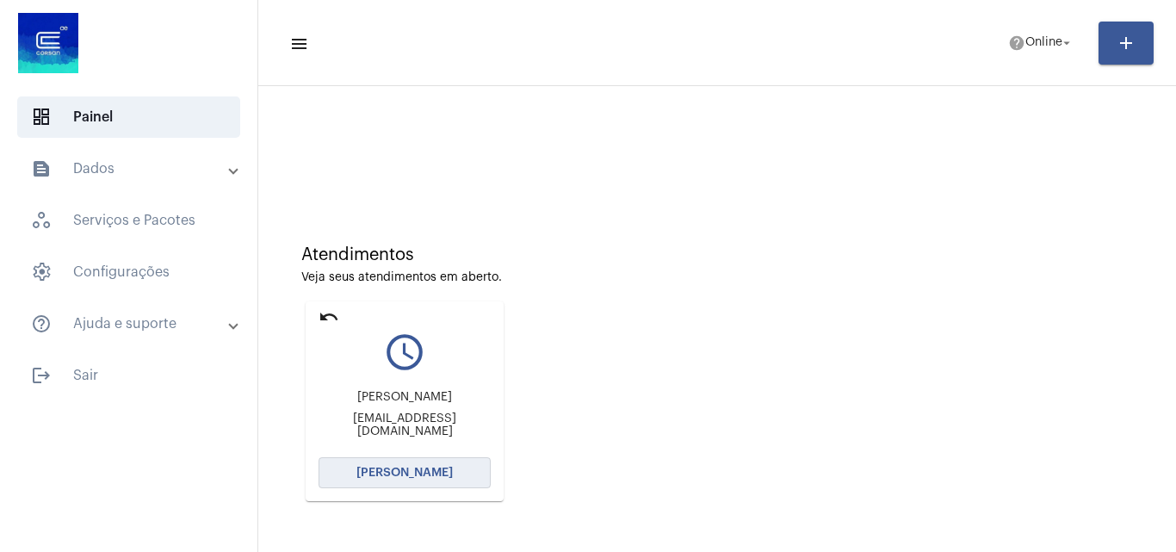
click at [429, 469] on span "[PERSON_NAME]" at bounding box center [404, 473] width 96 height 12
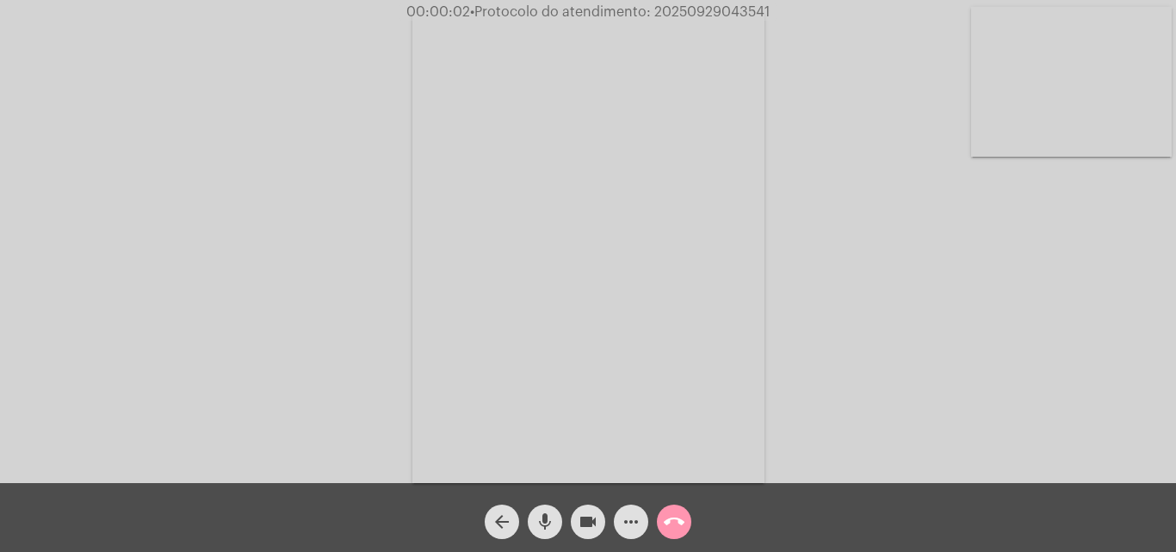
click at [498, 524] on mat-icon "arrow_back" at bounding box center [502, 521] width 21 height 21
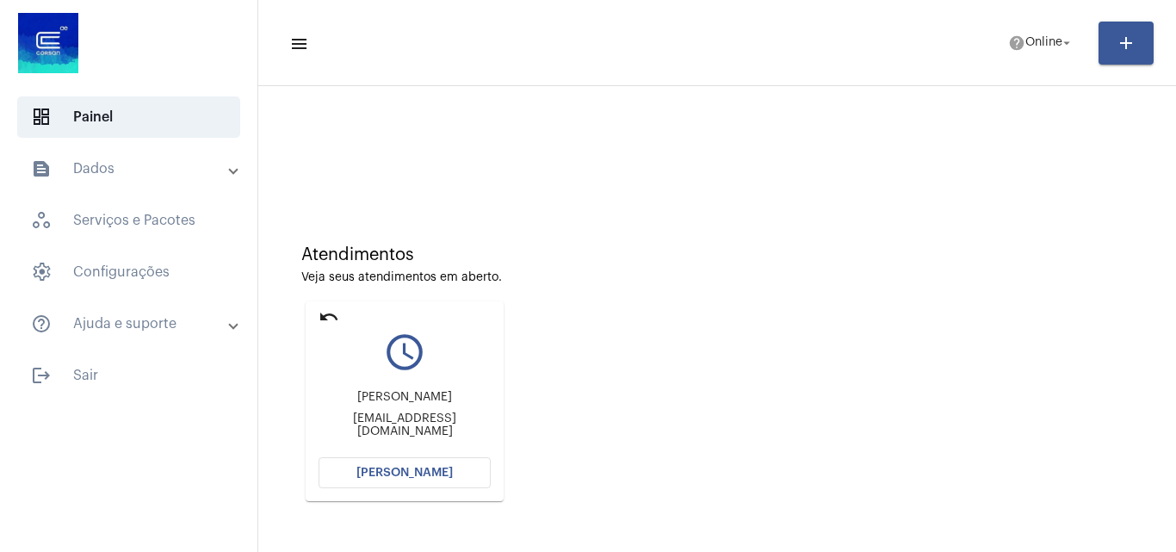
click at [385, 458] on button "[PERSON_NAME]" at bounding box center [405, 472] width 172 height 31
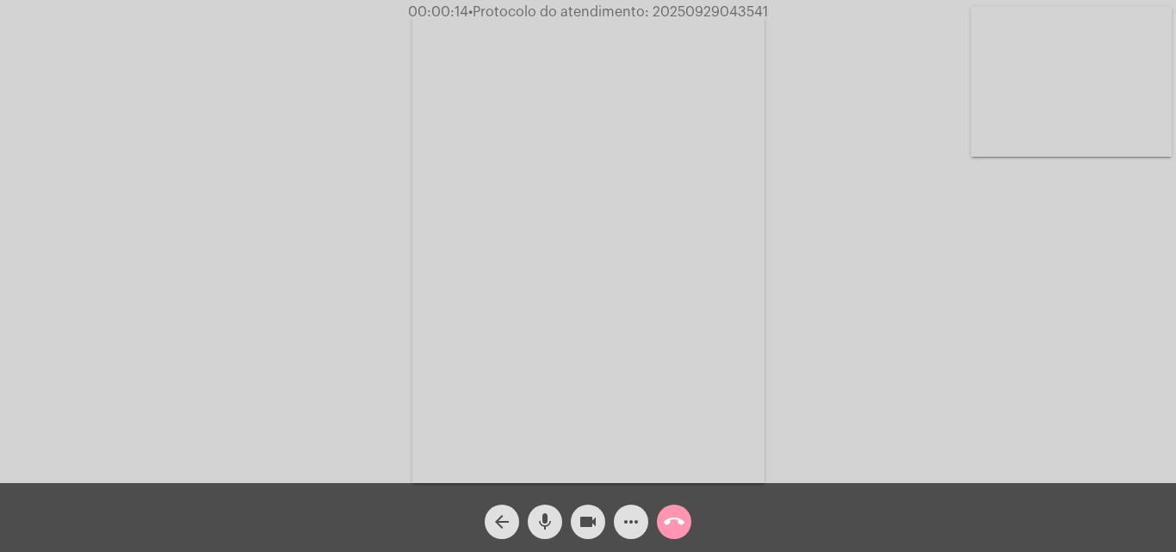
click at [1057, 402] on div "Acessando Câmera e Microfone..." at bounding box center [588, 245] width 1172 height 483
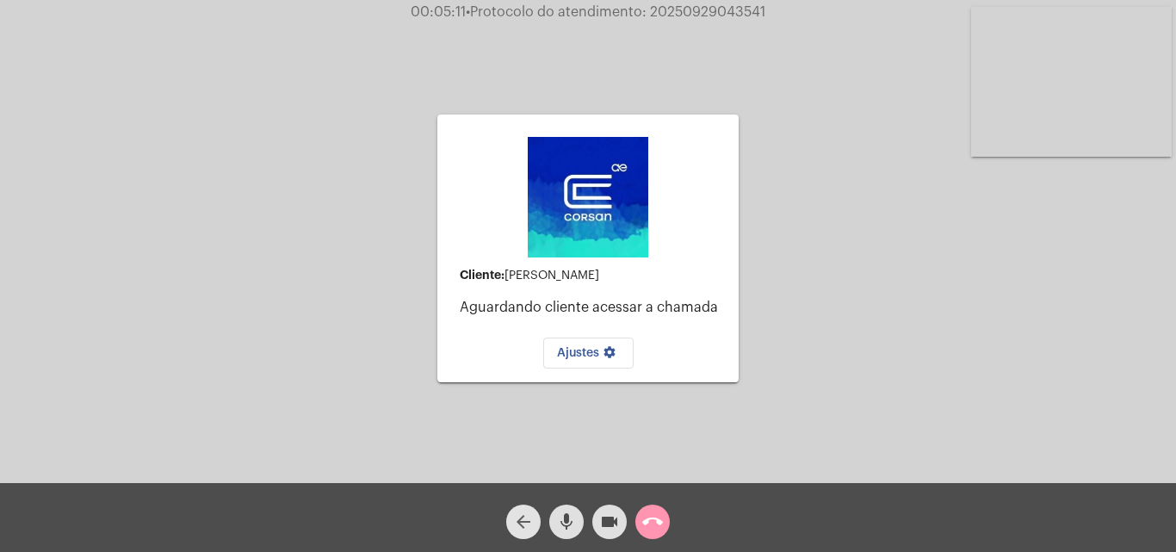
click at [525, 520] on mat-icon "arrow_back" at bounding box center [523, 521] width 21 height 21
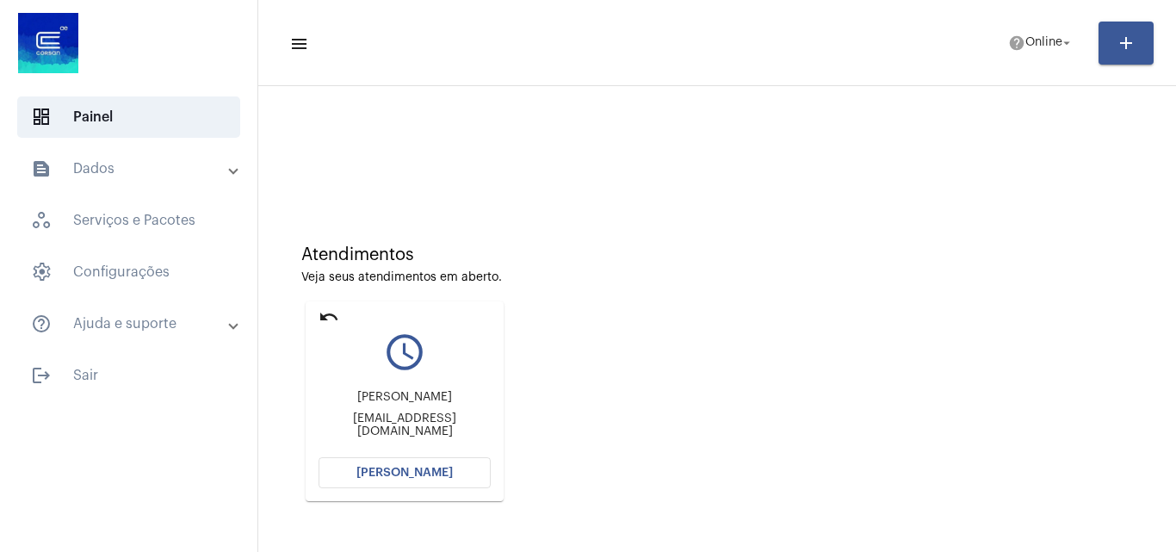
click at [428, 479] on button "[PERSON_NAME]" at bounding box center [405, 472] width 172 height 31
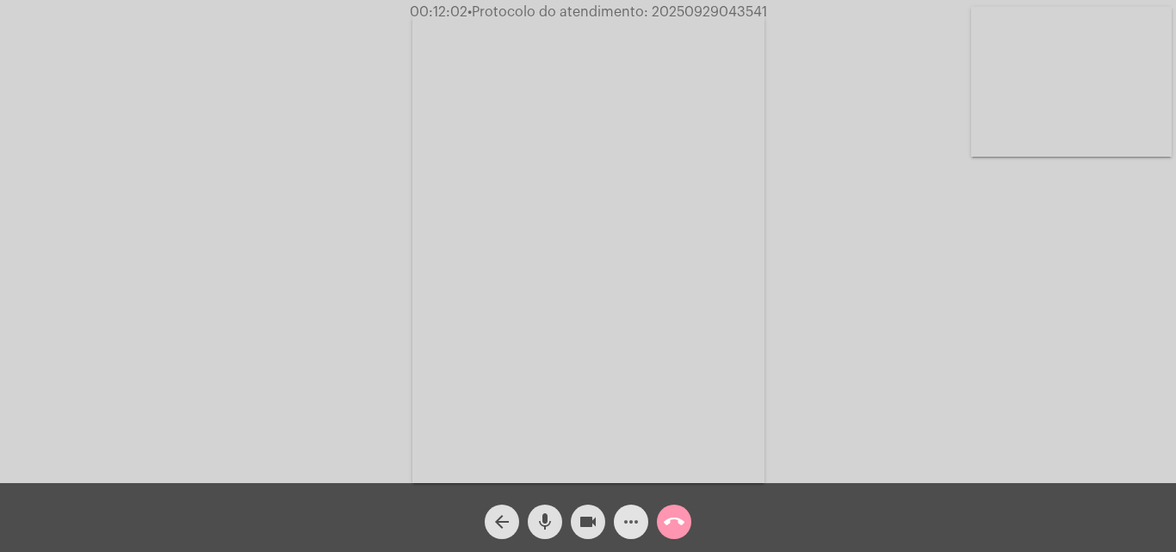
click at [626, 526] on mat-icon "more_horiz" at bounding box center [631, 521] width 21 height 21
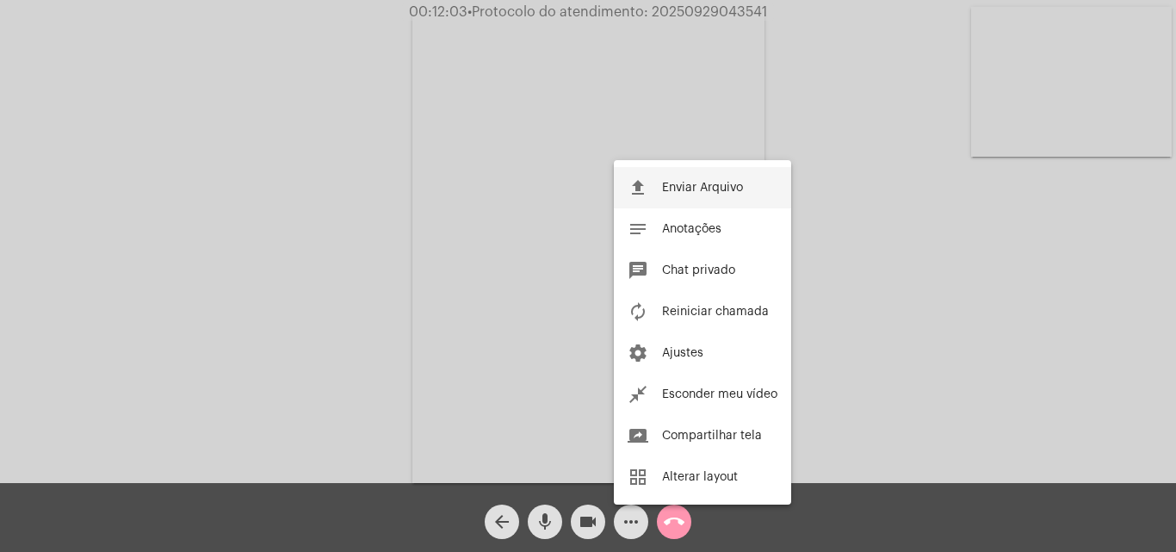
click at [676, 175] on button "file_upload Enviar Arquivo" at bounding box center [702, 187] width 177 height 41
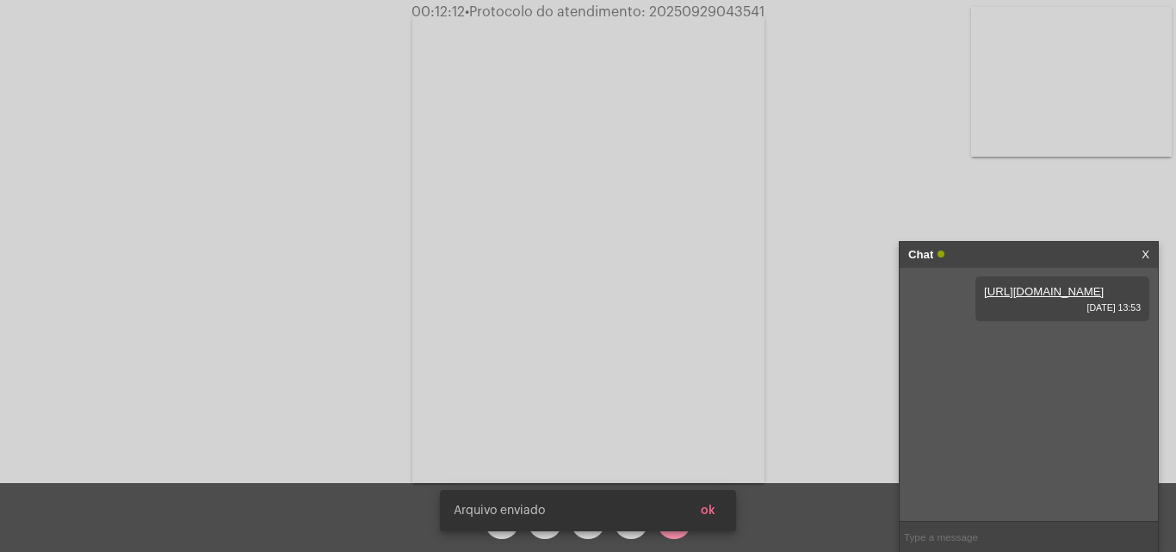
click at [628, 524] on snack-bar-container "Arquivo enviado ok" at bounding box center [588, 510] width 296 height 41
click at [708, 504] on button "ok" at bounding box center [708, 510] width 42 height 31
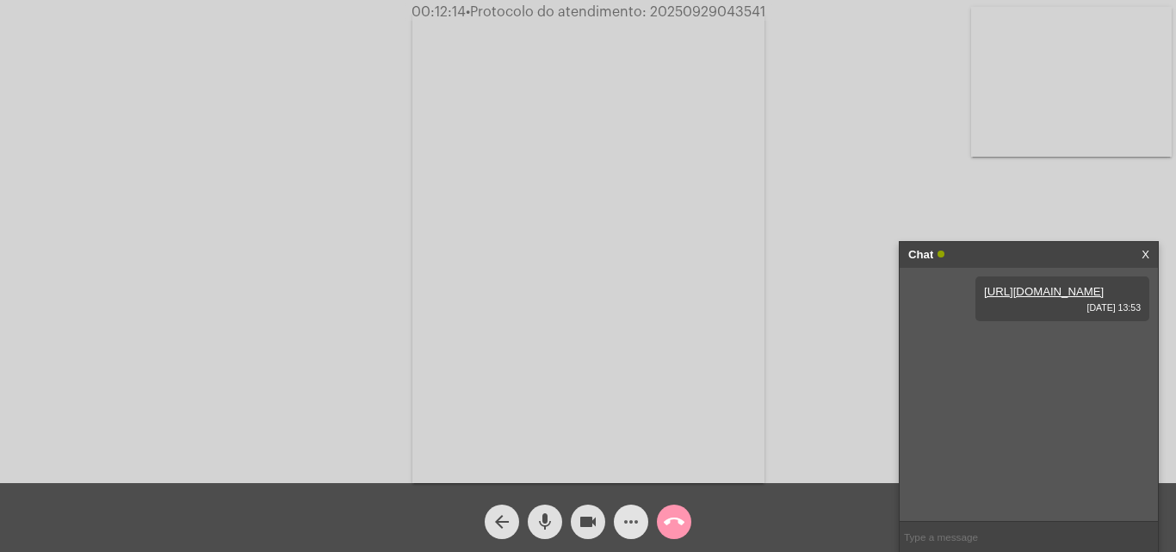
click at [632, 517] on mat-icon "more_horiz" at bounding box center [631, 521] width 21 height 21
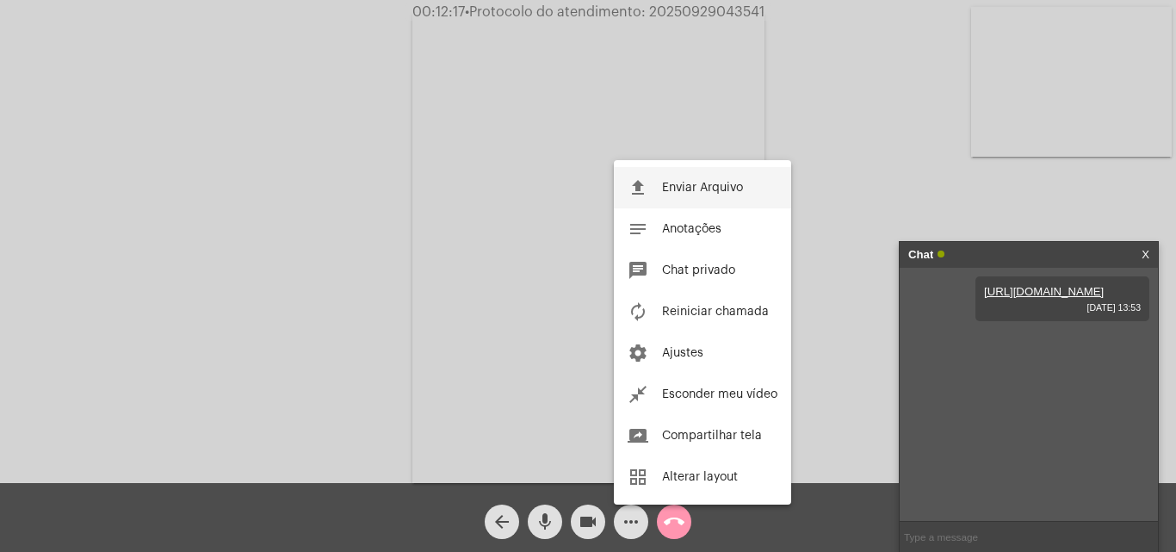
click at [699, 184] on span "Enviar Arquivo" at bounding box center [702, 188] width 81 height 12
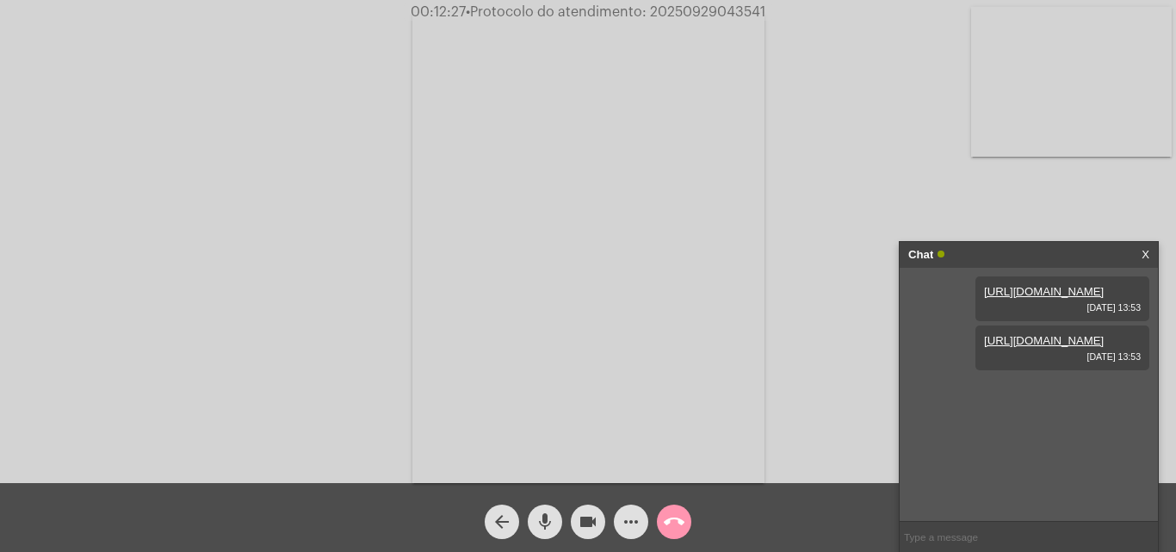
click at [1029, 298] on link "https://neft-transfer-bucket.s3.amazonaws.com/temp-7e36653e-95e5-eab2-fc25-c1bc…" at bounding box center [1044, 291] width 120 height 13
click at [1027, 347] on link "https://neft-transfer-bucket.s3.amazonaws.com/temp-790523f8-b646-de13-24f3-f23f…" at bounding box center [1044, 340] width 120 height 13
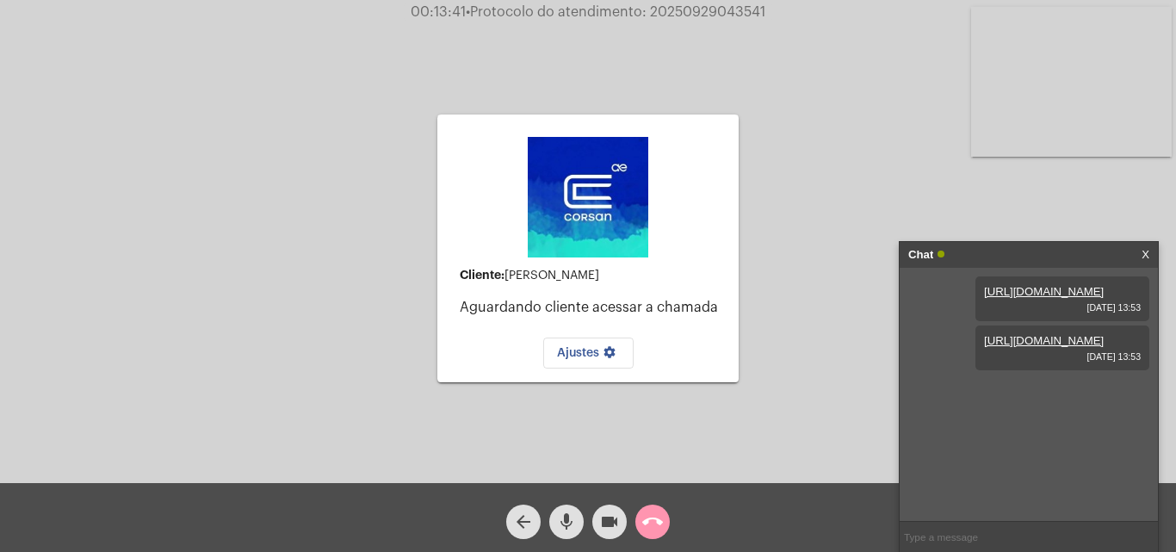
click at [512, 524] on button "arrow_back" at bounding box center [523, 521] width 34 height 34
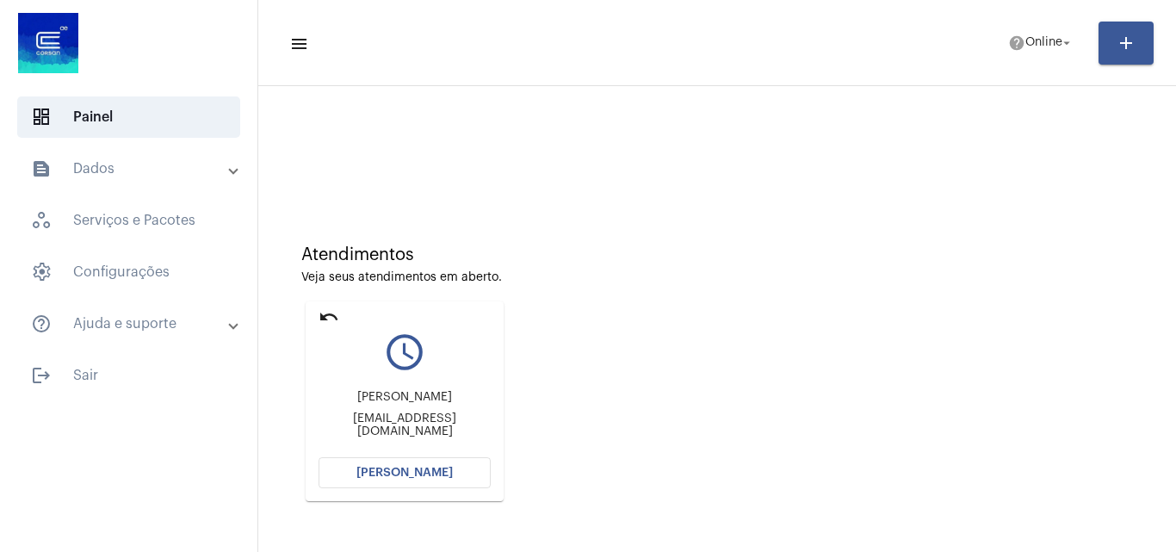
click at [384, 455] on mat-card "undo query_builder Jociele Rosa jocielerosa1902@gmail.com Abrir Chamada" at bounding box center [405, 401] width 198 height 200
click at [384, 463] on button "[PERSON_NAME]" at bounding box center [405, 472] width 172 height 31
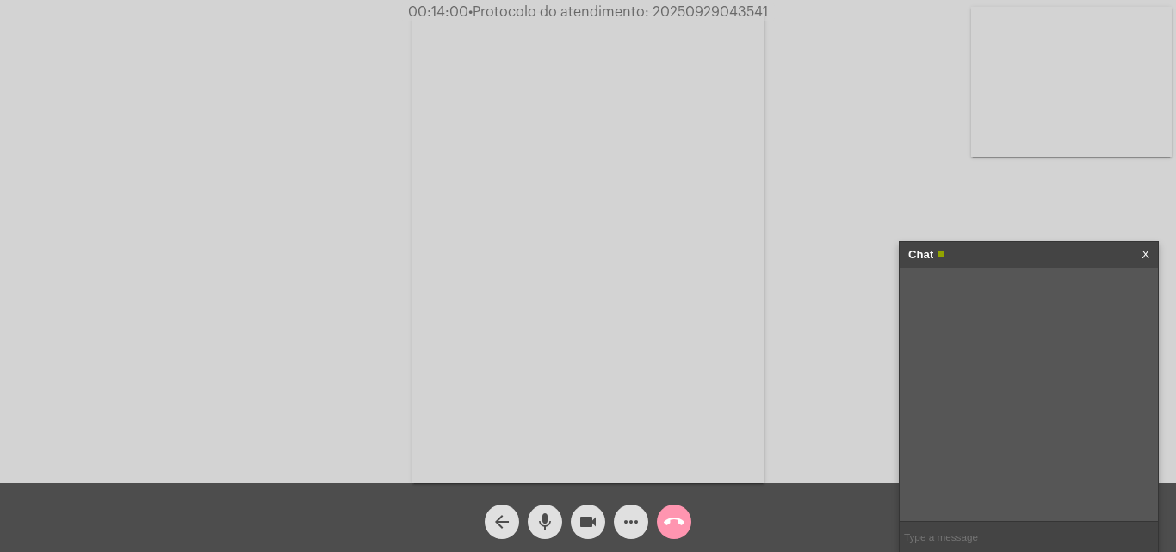
drag, startPoint x: 650, startPoint y: 14, endPoint x: 778, endPoint y: 14, distance: 128.3
click at [778, 14] on div "00:14:00 • Protocolo do atendimento: 20250929043541" at bounding box center [588, 11] width 1176 height 15
copy span "20250929043541"
click at [924, 541] on input "text" at bounding box center [1029, 537] width 258 height 30
paste input "20250929043541"
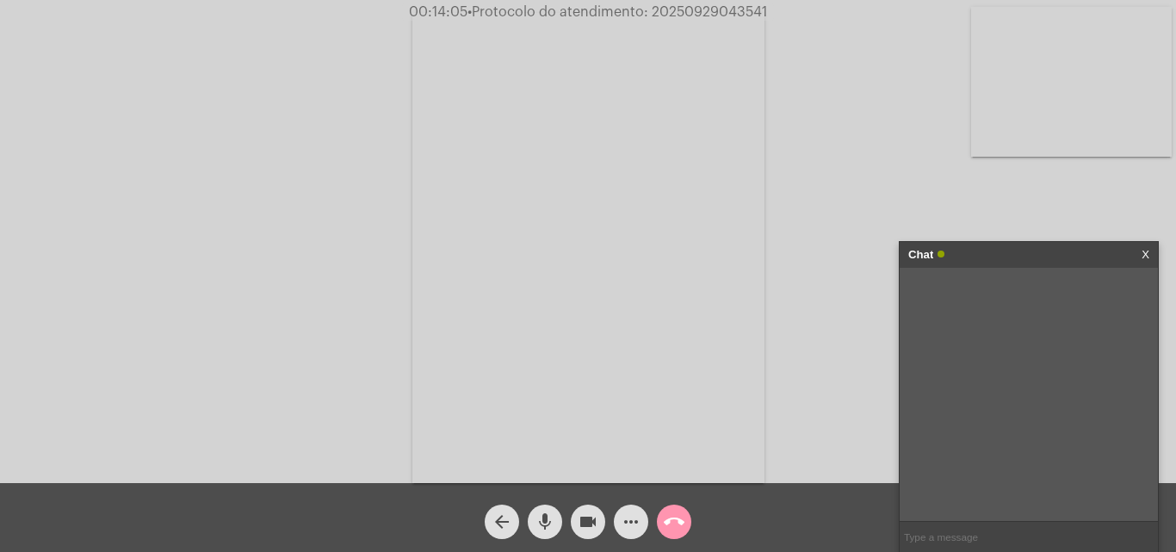
type input "20250929043541"
click at [680, 523] on mat-icon "call_end" at bounding box center [674, 521] width 21 height 21
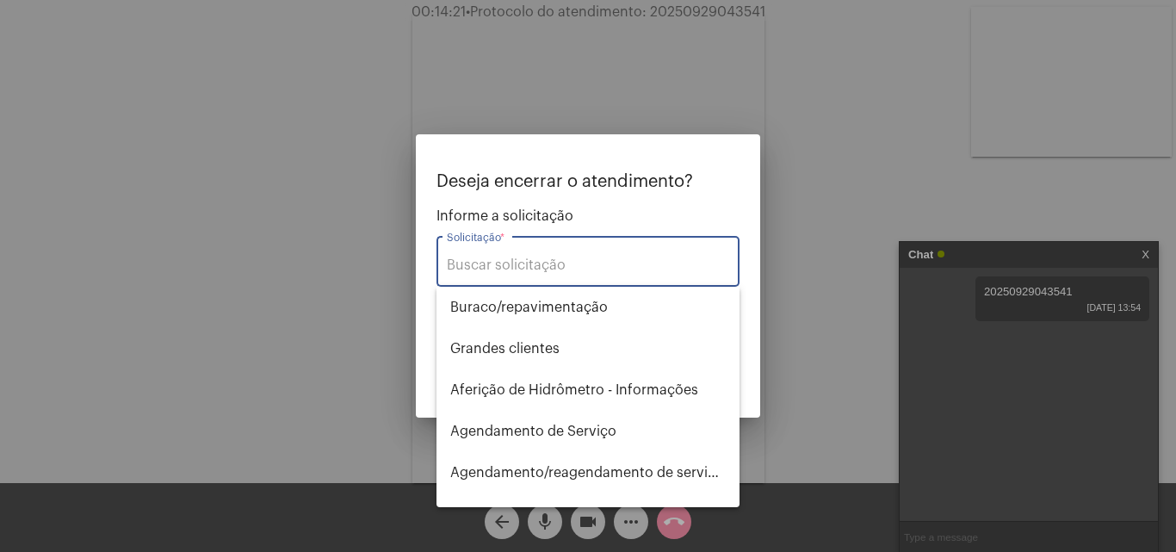
click at [510, 257] on input "Solicitação *" at bounding box center [588, 264] width 282 height 15
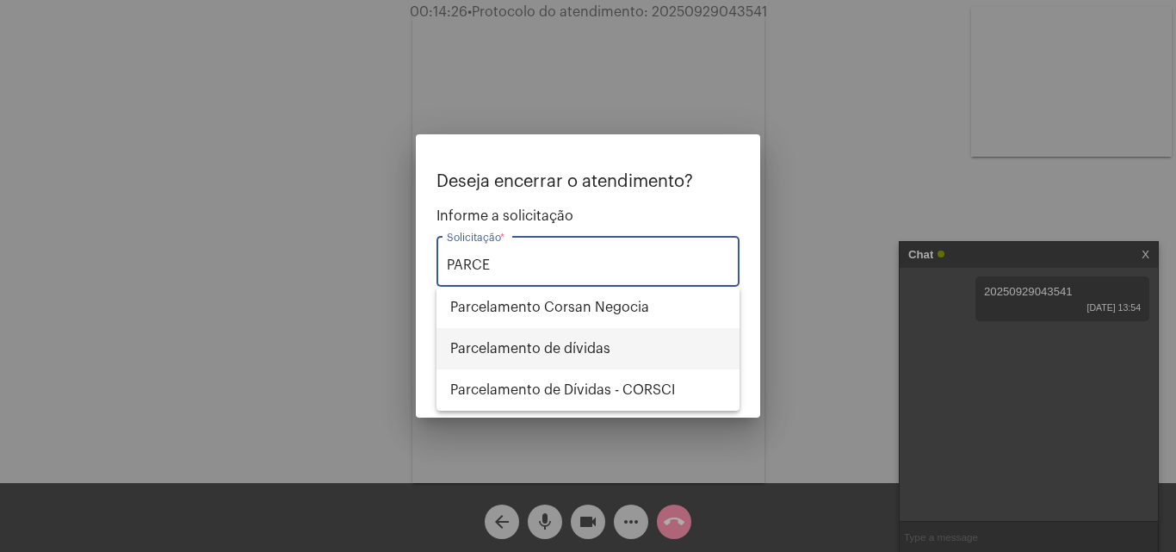
click at [585, 349] on span "Parcelamento de dívidas" at bounding box center [587, 348] width 275 height 41
type input "Parcelamento de dívidas"
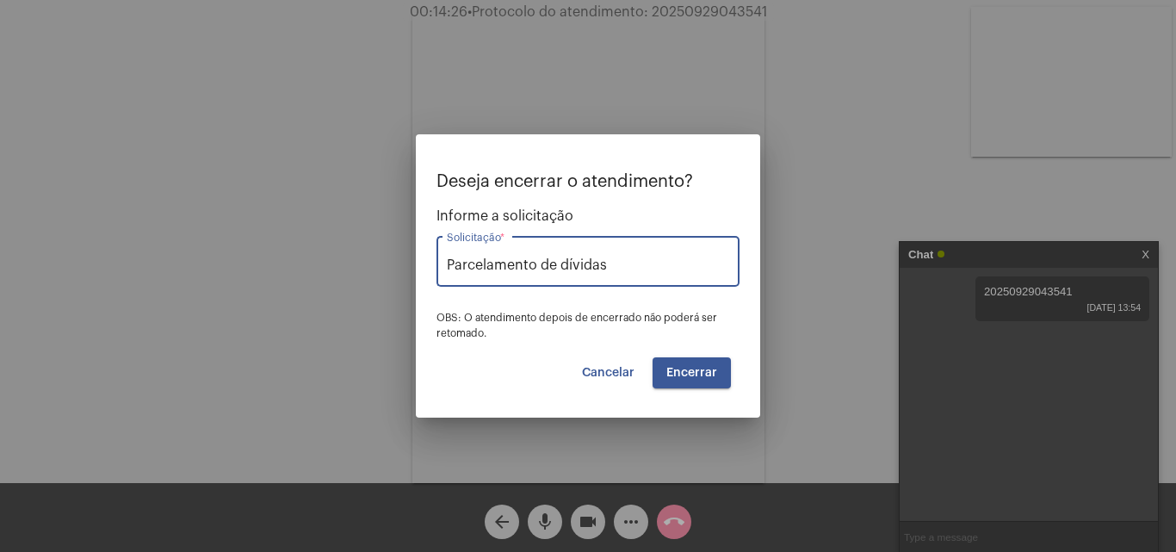
click at [688, 386] on button "Encerrar" at bounding box center [692, 372] width 78 height 31
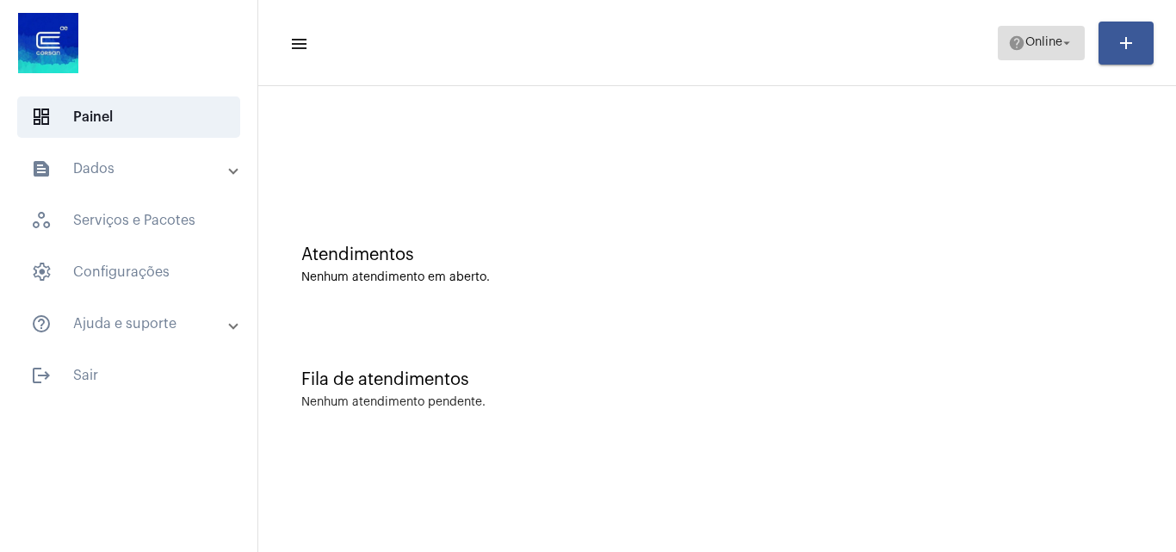
click at [1043, 40] on span "Online" at bounding box center [1043, 43] width 37 height 12
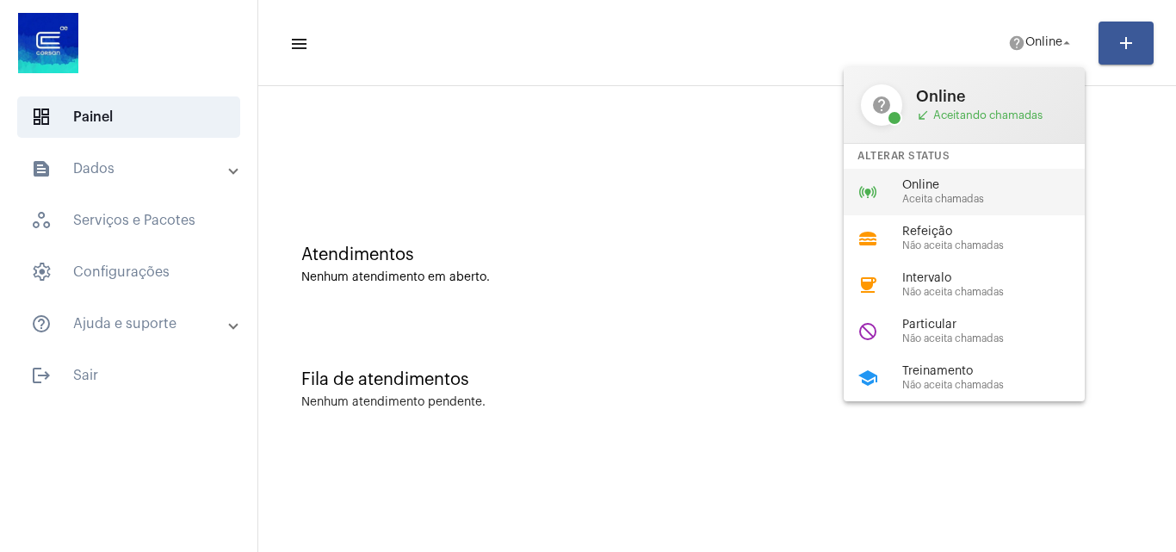
click at [948, 177] on div "online_prediction Online Aceita chamadas" at bounding box center [978, 192] width 269 height 46
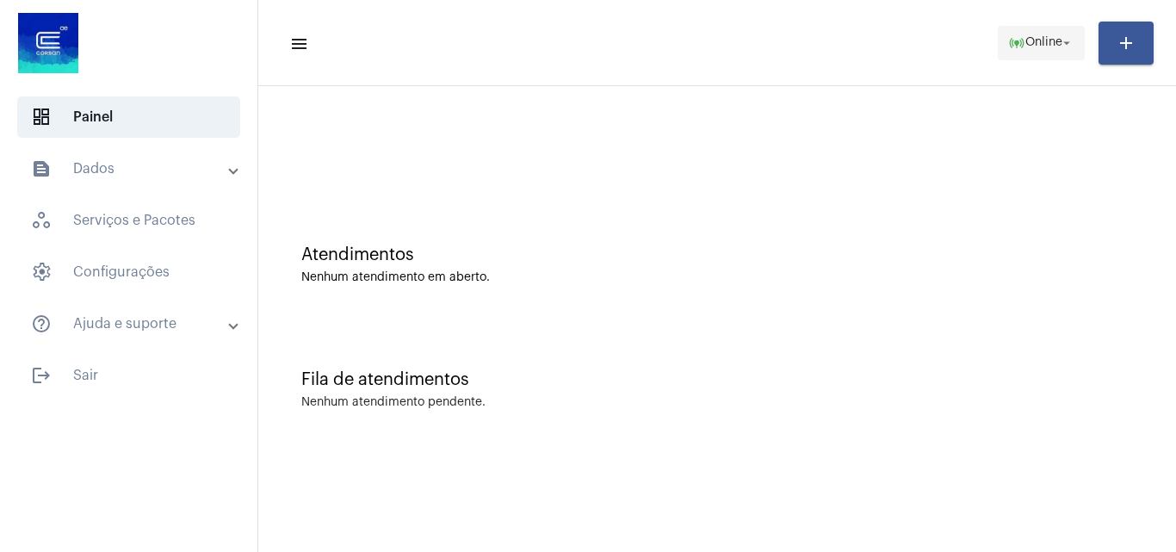
click at [1038, 44] on span "Online" at bounding box center [1043, 43] width 37 height 12
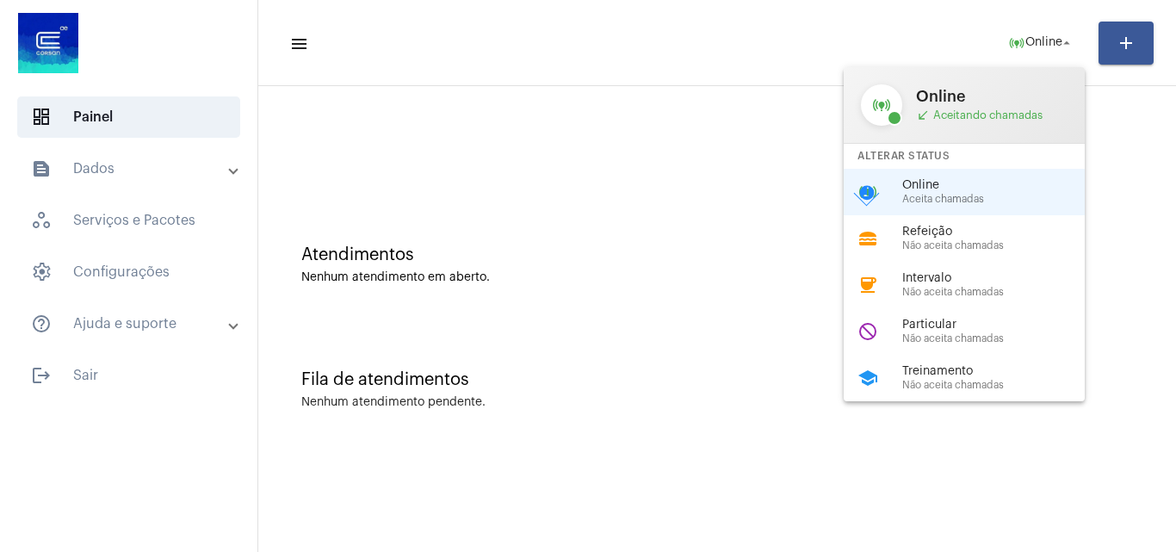
click at [903, 191] on span "Online" at bounding box center [1000, 185] width 196 height 13
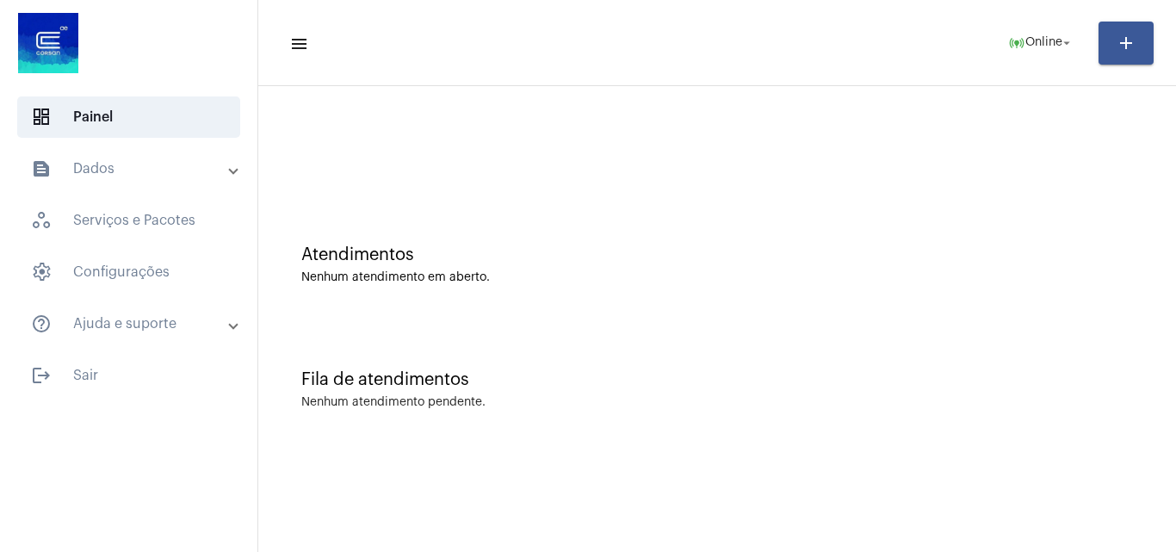
click at [649, 386] on div "Fila de atendimentos" at bounding box center [717, 379] width 832 height 19
click at [656, 450] on div "Atendimentos Nenhum atendimento em aberto. Fila de atendimentos Nenhum atendime…" at bounding box center [717, 269] width 918 height 366
drag, startPoint x: 380, startPoint y: 8, endPoint x: 786, endPoint y: 349, distance: 529.7
click at [786, 349] on div "Fila de atendimentos Nenhum atendimento pendente." at bounding box center [717, 381] width 900 height 125
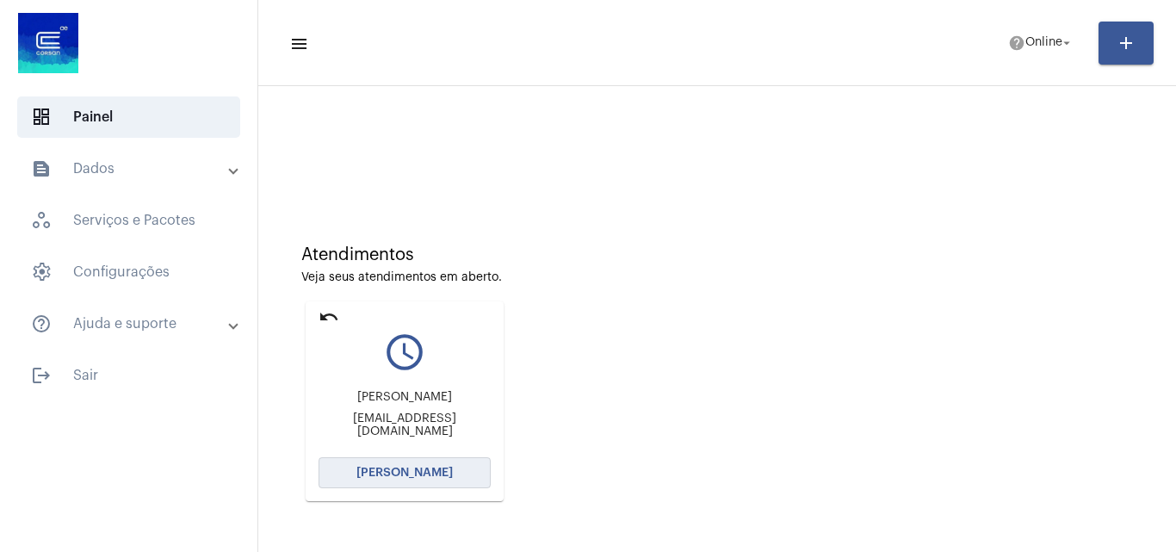
drag, startPoint x: 391, startPoint y: 470, endPoint x: 875, endPoint y: 7, distance: 670.4
click at [407, 446] on mat-card-content "query_builder [PERSON_NAME] [PERSON_NAME] [EMAIL_ADDRESS][DOMAIN_NAME] [PERSON_…" at bounding box center [405, 388] width 172 height 129
click at [419, 467] on span "[PERSON_NAME]" at bounding box center [404, 473] width 96 height 12
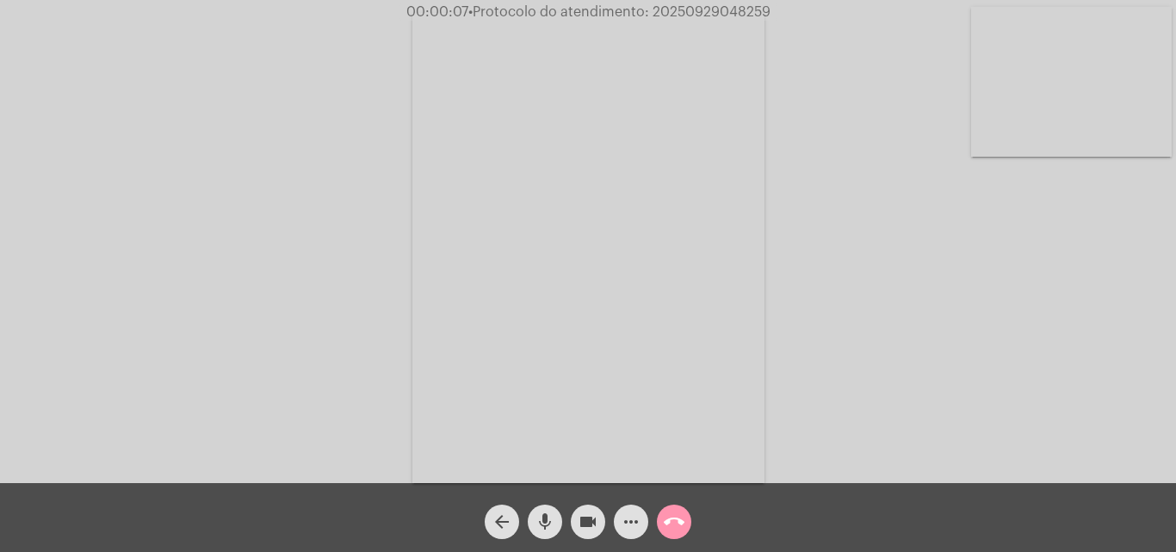
click at [1125, 386] on div "Acessando Câmera e Microfone..." at bounding box center [588, 245] width 1172 height 483
click at [618, 524] on button "more_horiz" at bounding box center [631, 521] width 34 height 34
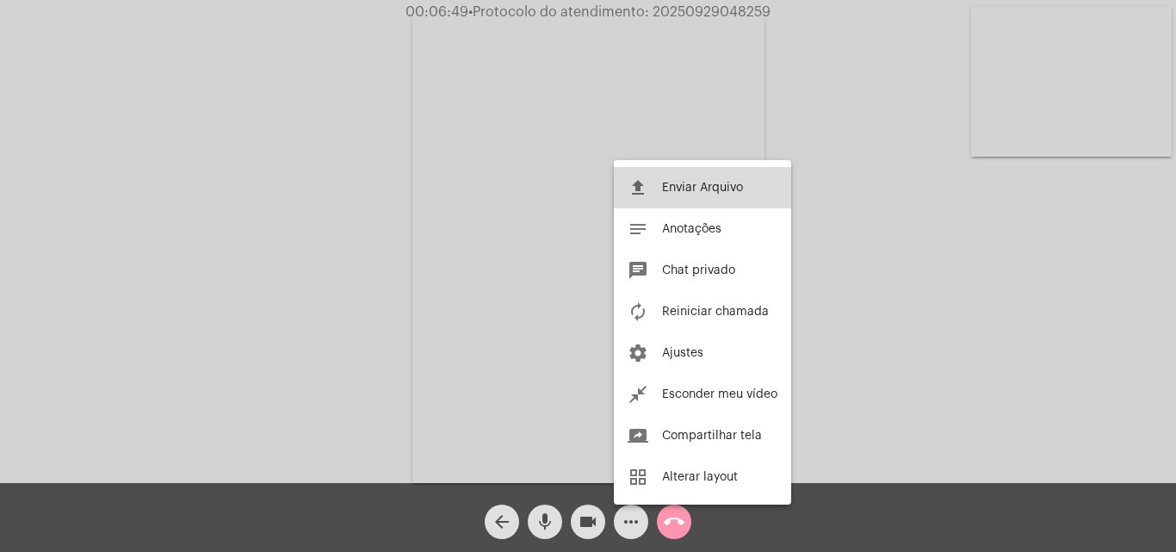
click at [679, 176] on button "file_upload Enviar Arquivo" at bounding box center [702, 187] width 177 height 41
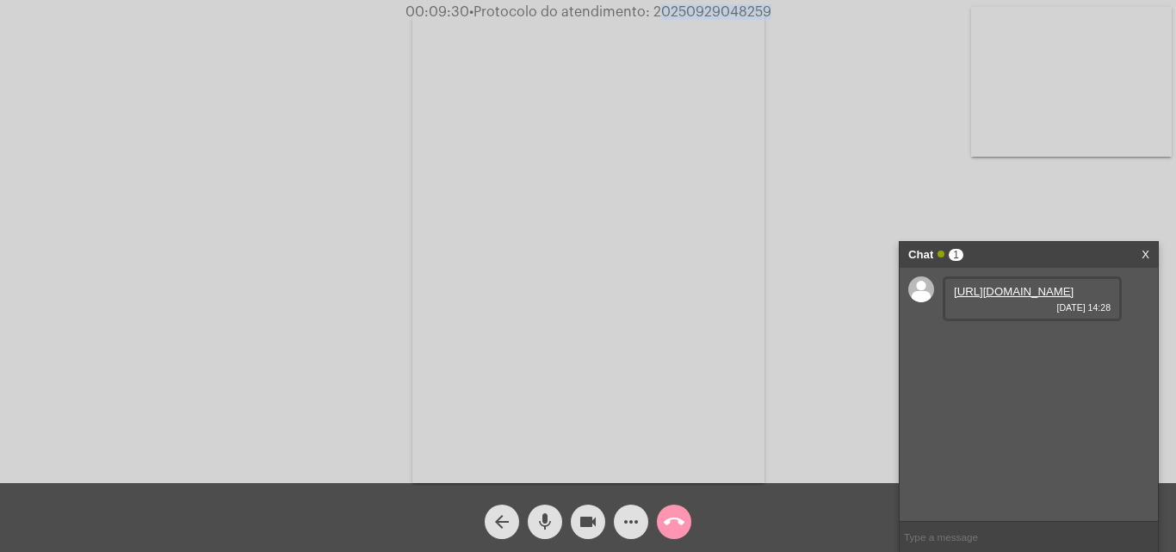
drag, startPoint x: 652, startPoint y: 10, endPoint x: 782, endPoint y: -6, distance: 131.0
click at [782, 0] on html "00:09:30 • Protocolo do atendimento: 20250929048259 Acessando Câmera e Microfon…" at bounding box center [588, 276] width 1176 height 552
copy app-call "20250929048259"
click at [949, 535] on input "text" at bounding box center [1029, 537] width 258 height 30
paste input "20250929048259"
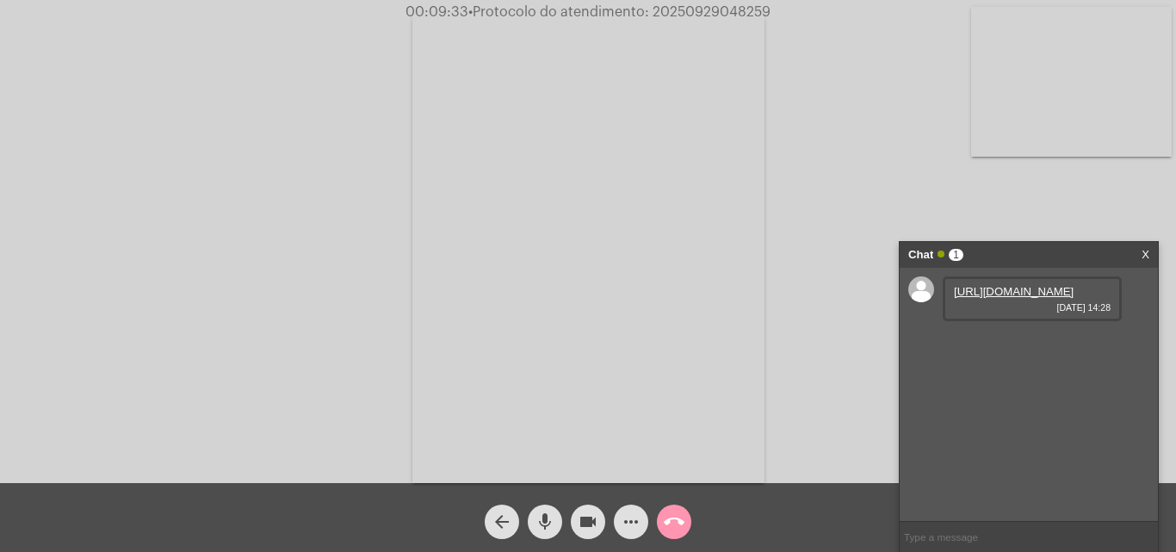
type input "20250929048259"
click at [624, 518] on mat-icon "more_horiz" at bounding box center [631, 521] width 21 height 21
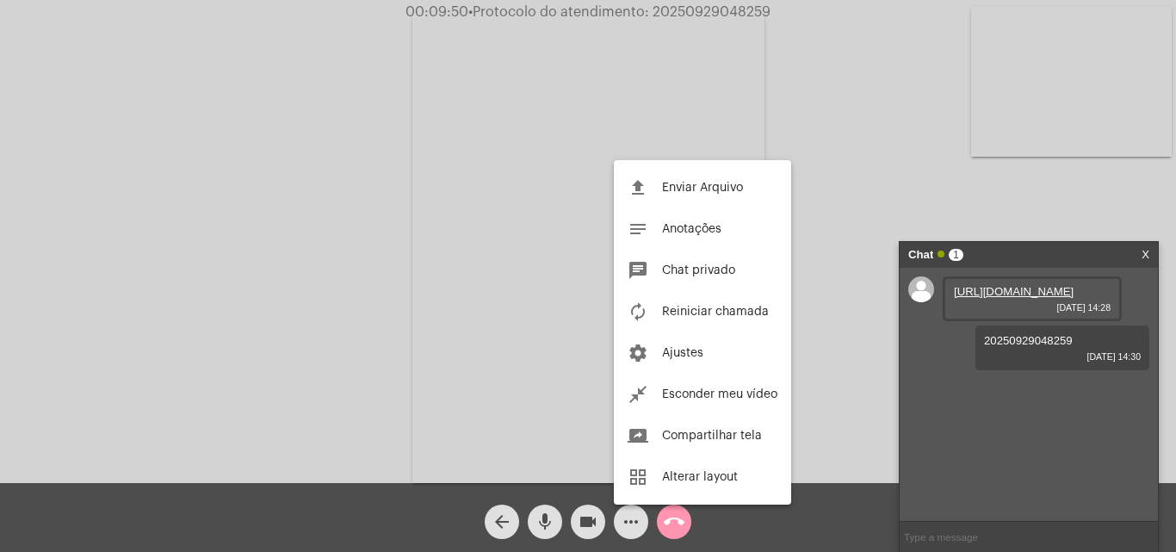
click at [726, 524] on div at bounding box center [588, 276] width 1176 height 552
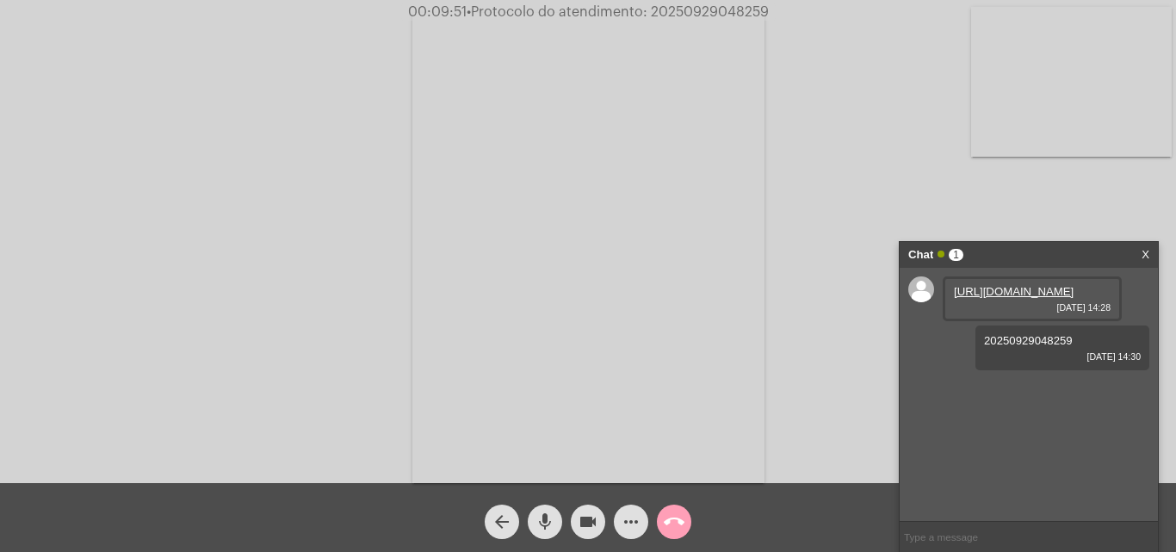
click at [677, 523] on mat-icon "call_end" at bounding box center [674, 521] width 21 height 21
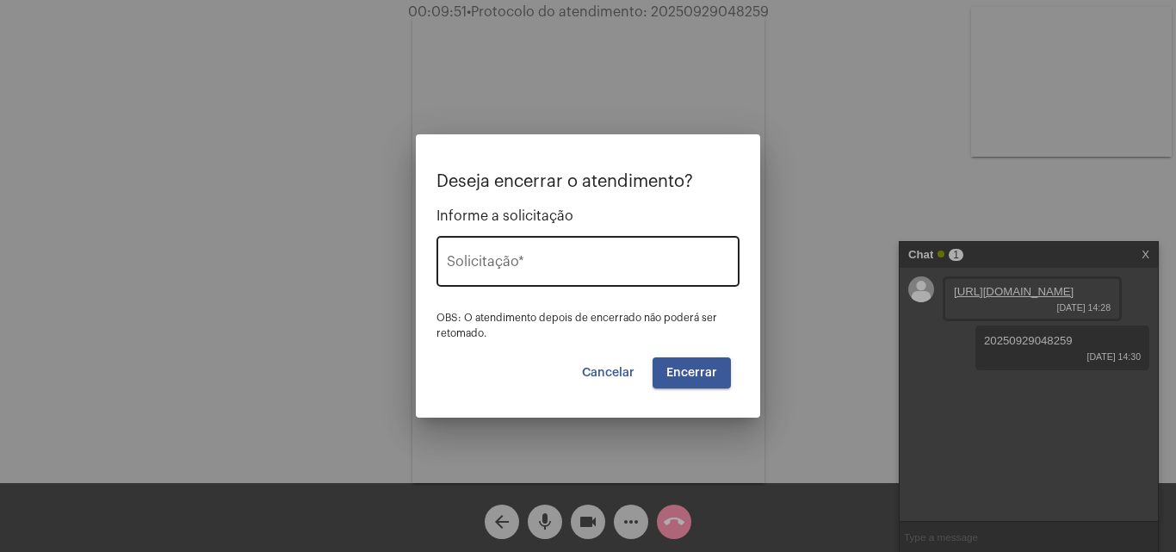
click at [502, 269] on input "Solicitação *" at bounding box center [588, 264] width 282 height 15
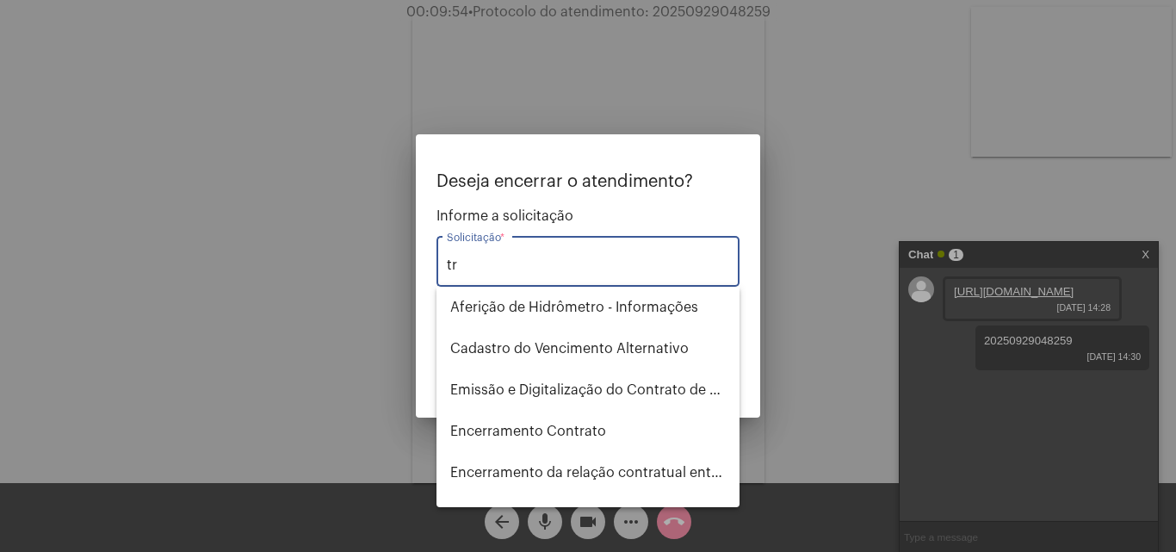
type input "t"
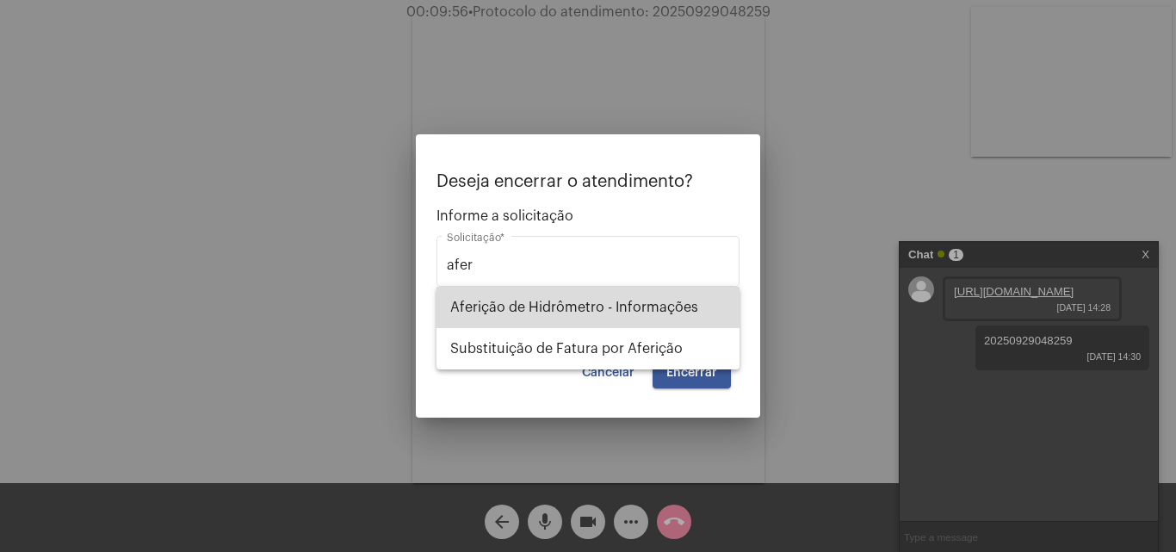
click at [535, 300] on span "Aferição de Hidrômetro - Informações" at bounding box center [587, 307] width 275 height 41
type input "Aferição de Hidrômetro - Informações"
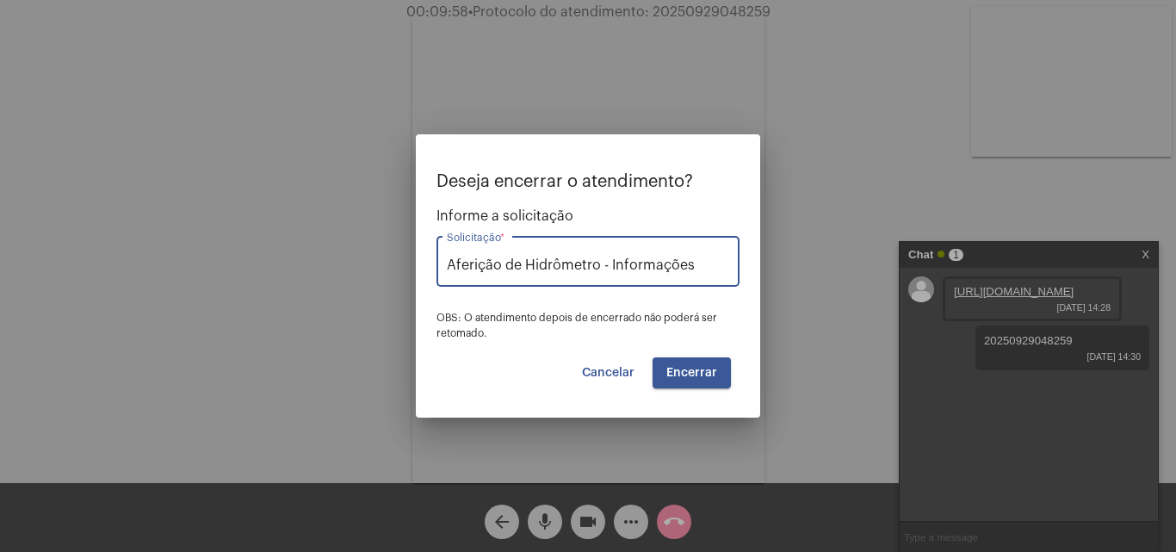
click at [677, 365] on button "Encerrar" at bounding box center [692, 372] width 78 height 31
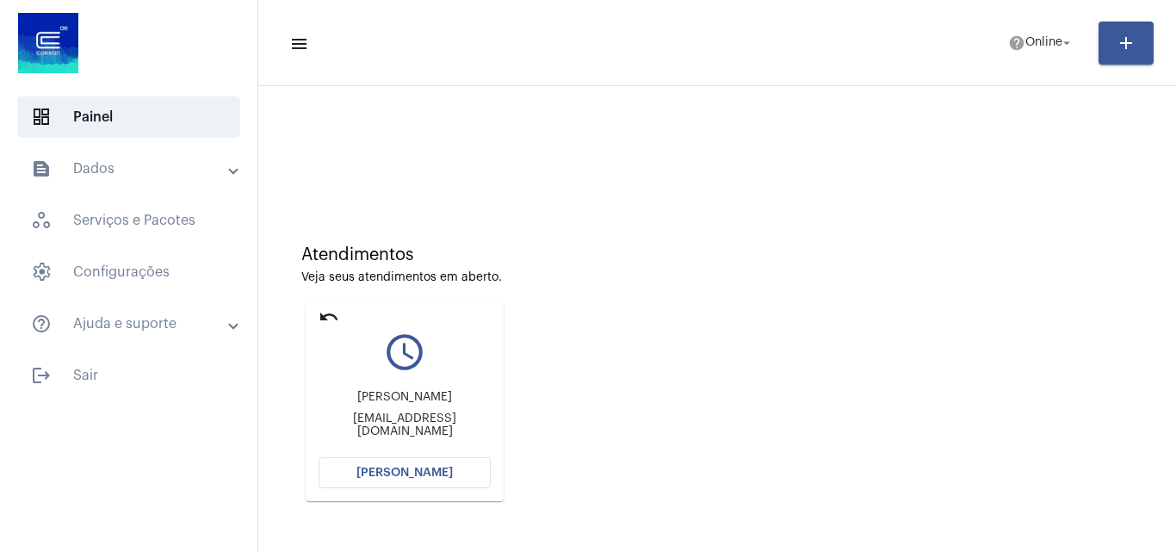
click at [441, 479] on button "[PERSON_NAME]" at bounding box center [405, 472] width 172 height 31
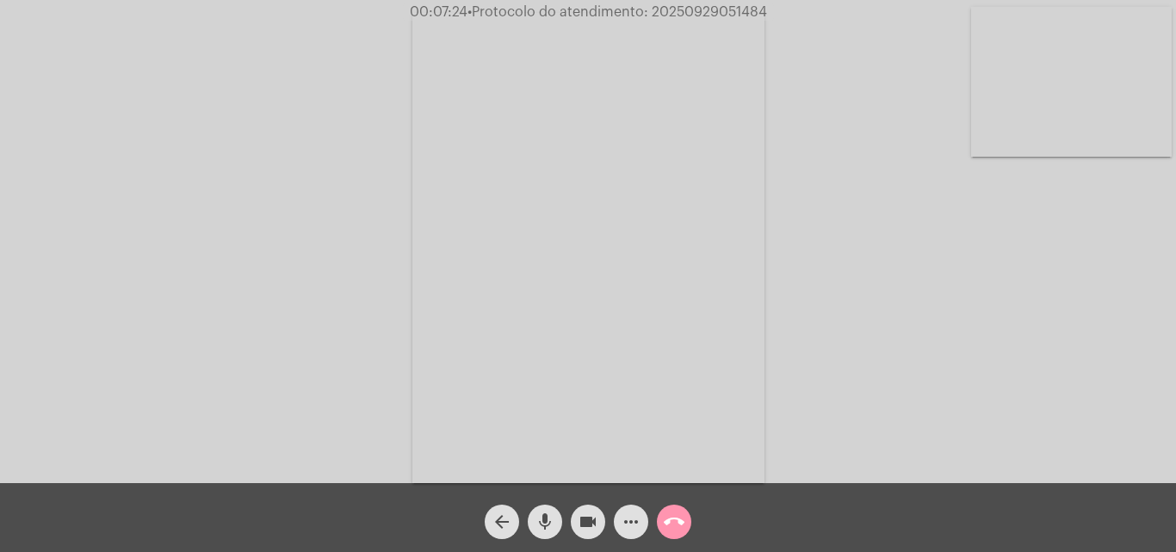
drag, startPoint x: 547, startPoint y: 535, endPoint x: 568, endPoint y: 523, distance: 23.9
click at [547, 534] on span "mic" at bounding box center [545, 521] width 21 height 34
click at [568, 523] on div "videocam" at bounding box center [587, 517] width 43 height 43
drag, startPoint x: 540, startPoint y: 521, endPoint x: 539, endPoint y: 504, distance: 17.2
click at [540, 522] on mat-icon "mic_off" at bounding box center [545, 521] width 21 height 21
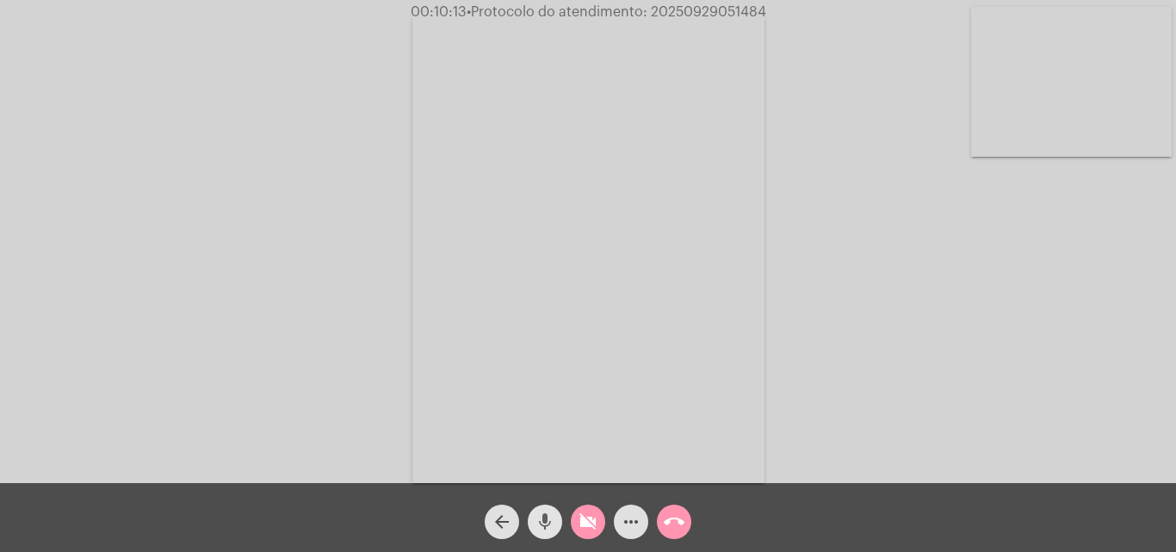
click at [543, 523] on mat-icon "mic" at bounding box center [545, 521] width 21 height 21
click at [551, 527] on mat-icon "mic_off" at bounding box center [545, 521] width 21 height 21
click at [575, 515] on button "videocam_off" at bounding box center [588, 521] width 34 height 34
click at [541, 513] on mat-icon "mic" at bounding box center [545, 521] width 21 height 21
click at [595, 523] on mat-icon "videocam" at bounding box center [588, 521] width 21 height 21
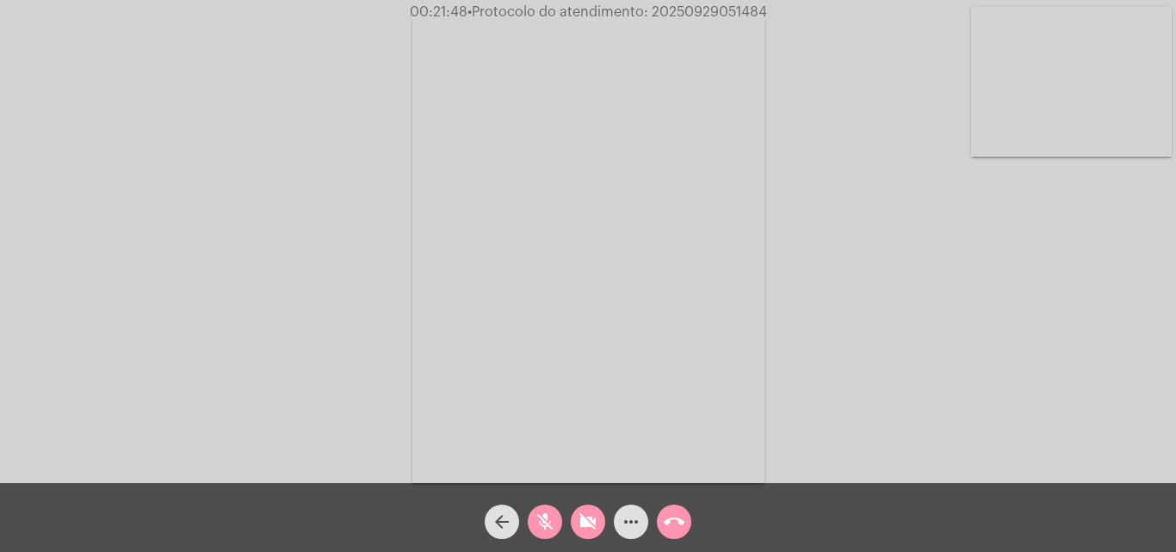
click at [546, 517] on mat-icon "mic_off" at bounding box center [545, 521] width 21 height 21
click at [548, 518] on mat-icon "mic" at bounding box center [545, 521] width 21 height 21
click at [488, 517] on button "arrow_back" at bounding box center [502, 521] width 34 height 34
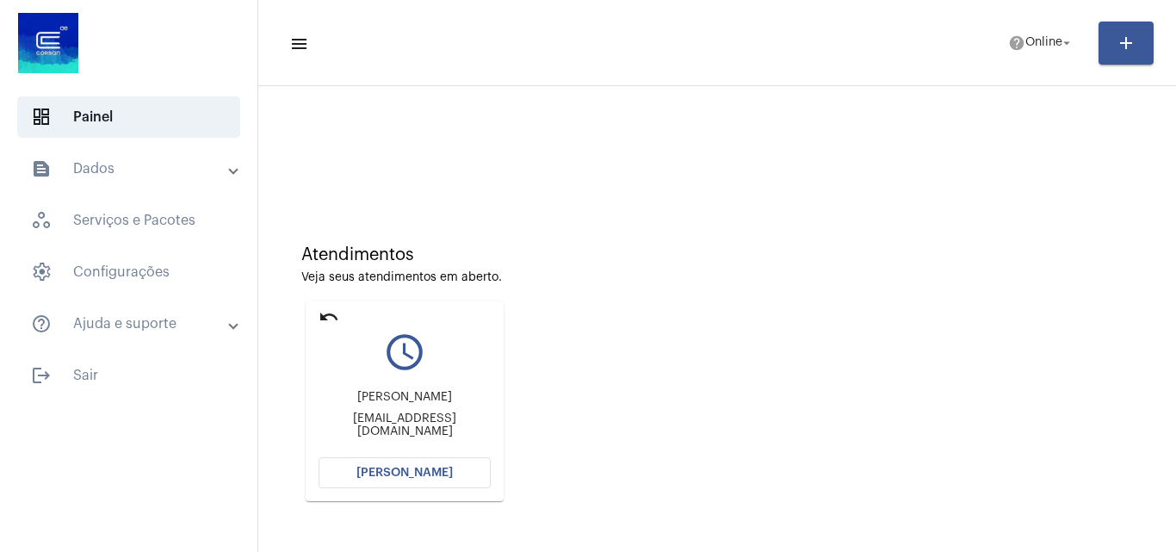
click at [430, 473] on span "[PERSON_NAME]" at bounding box center [404, 473] width 96 height 12
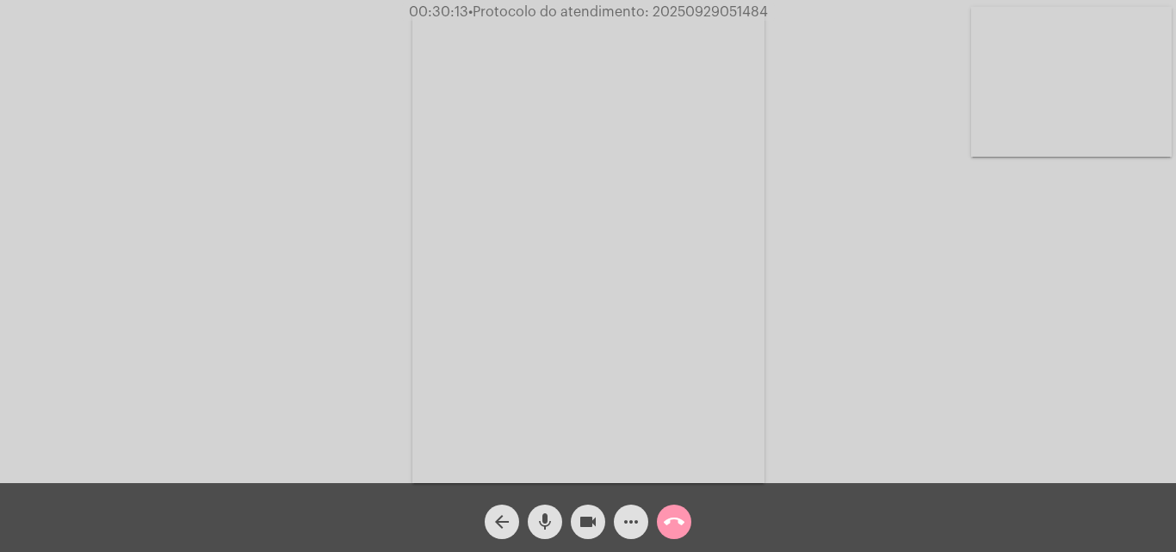
drag, startPoint x: 652, startPoint y: 15, endPoint x: 795, endPoint y: 15, distance: 142.9
click at [821, 15] on div "00:30:13 • Protocolo do atendimento: 20250929051484" at bounding box center [588, 11] width 1176 height 15
copy span "20250929051484"
click at [625, 524] on mat-icon "more_horiz" at bounding box center [631, 521] width 21 height 21
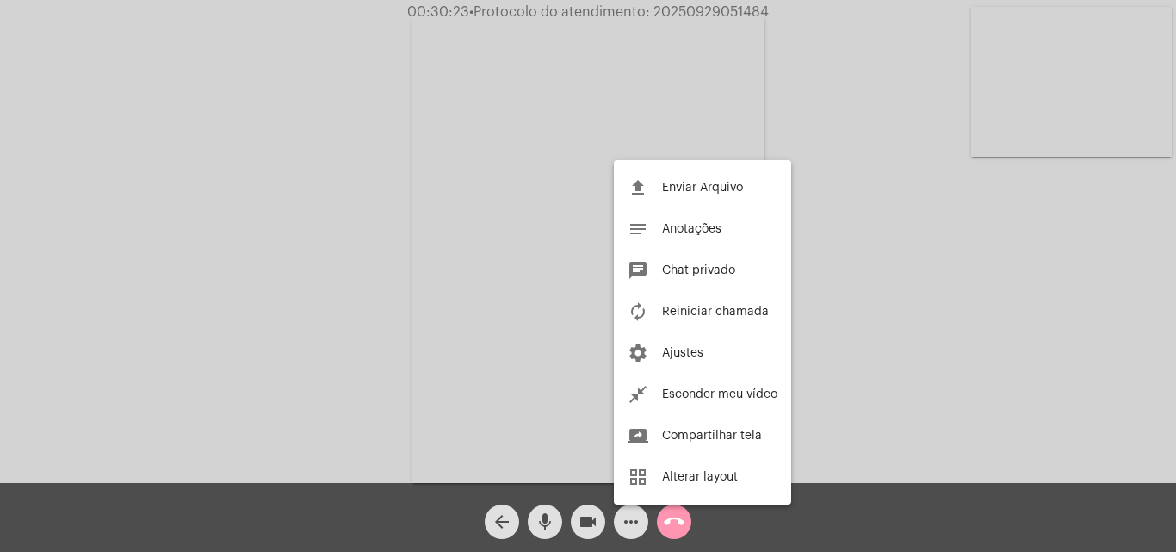
click at [663, 102] on div at bounding box center [588, 276] width 1176 height 552
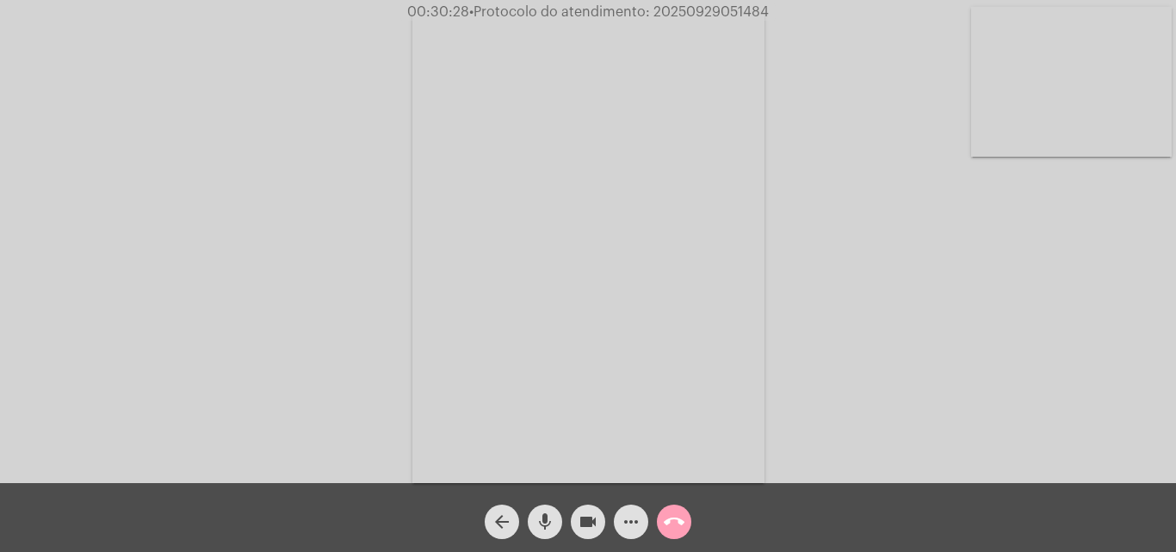
click at [682, 517] on mat-icon "call_end" at bounding box center [674, 521] width 21 height 21
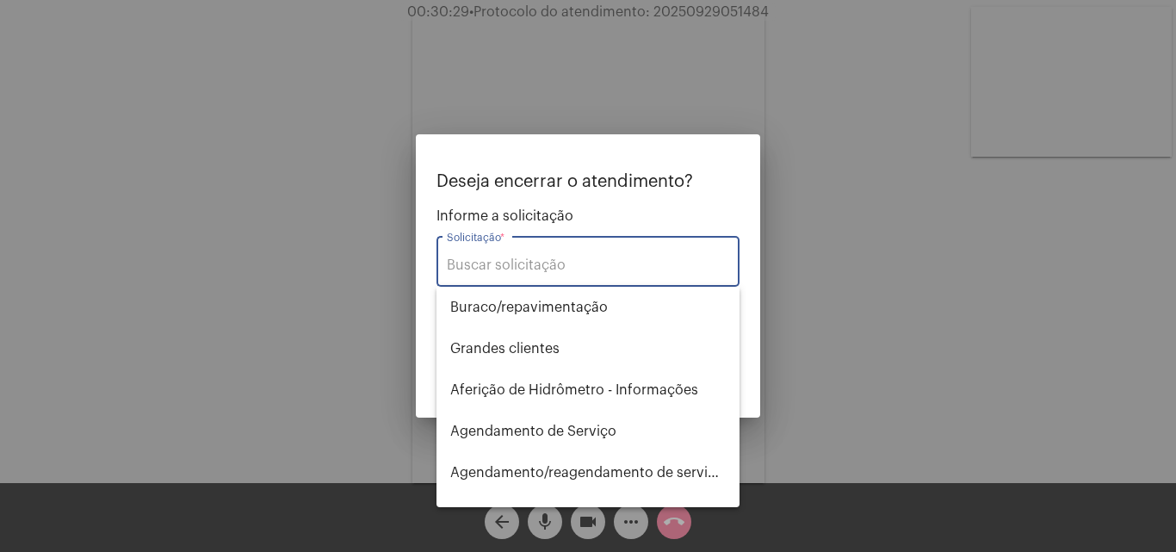
click at [480, 260] on input "Solicitação *" at bounding box center [588, 264] width 282 height 15
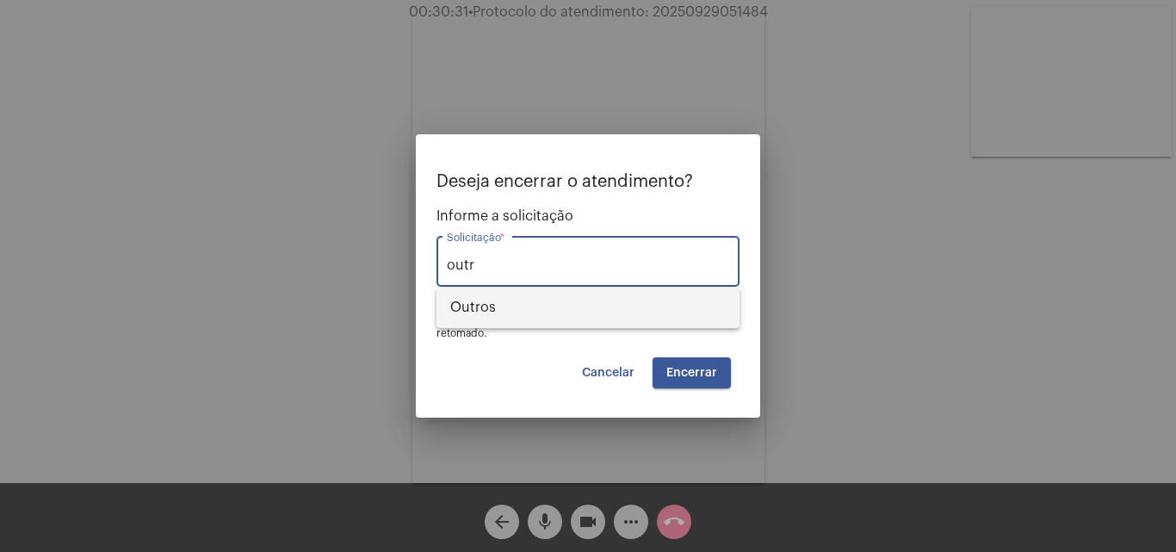
click at [447, 307] on mat-option "Outros" at bounding box center [587, 307] width 303 height 41
type input "Outros"
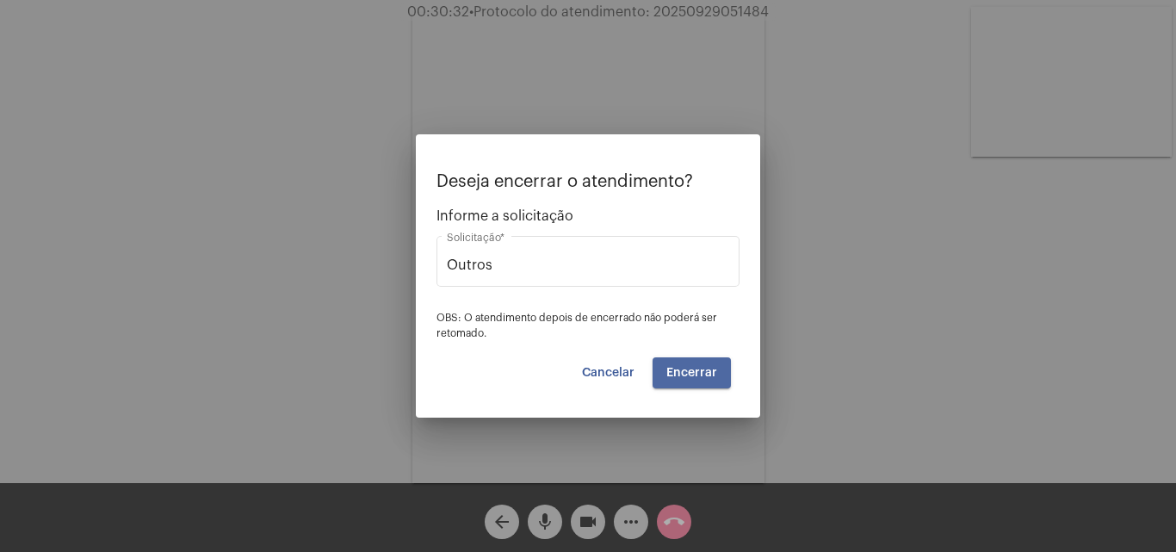
click at [699, 370] on span "Encerrar" at bounding box center [691, 373] width 51 height 12
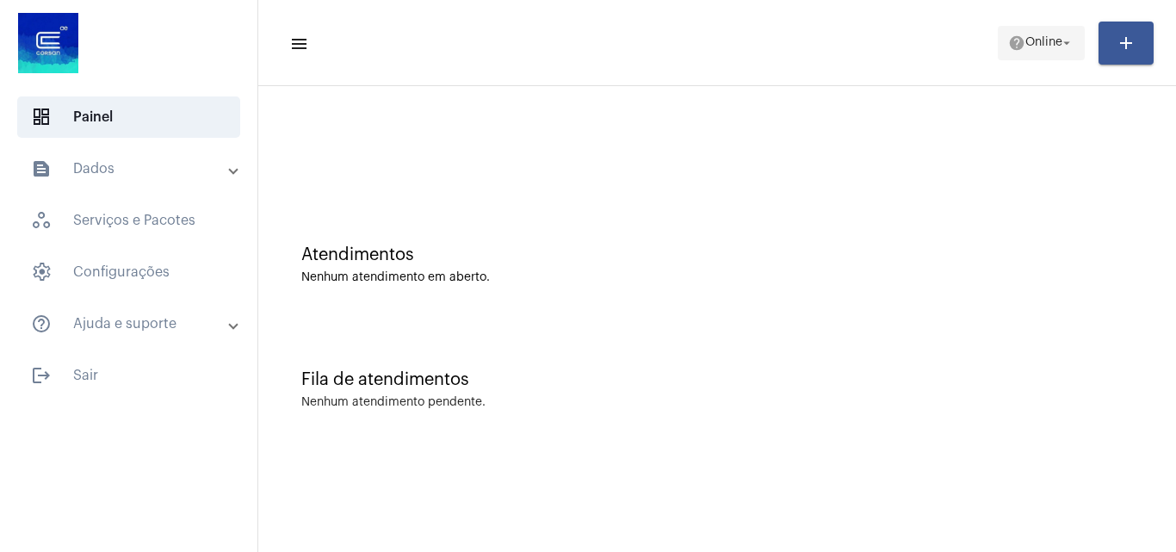
click at [1032, 39] on span "Online" at bounding box center [1043, 43] width 37 height 12
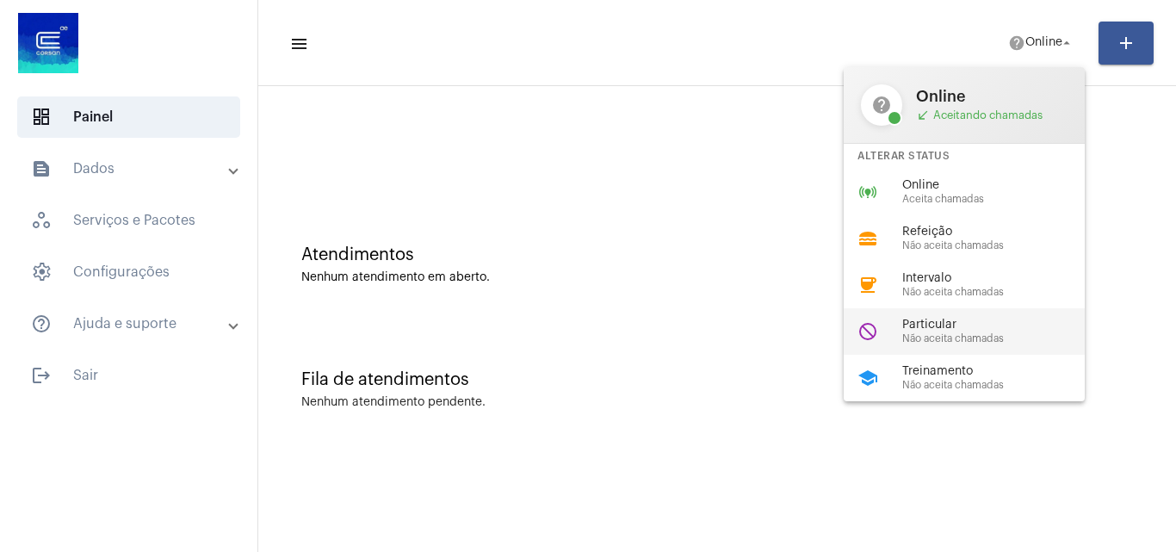
click at [923, 331] on div "Particular Não aceita chamadas" at bounding box center [1000, 332] width 196 height 26
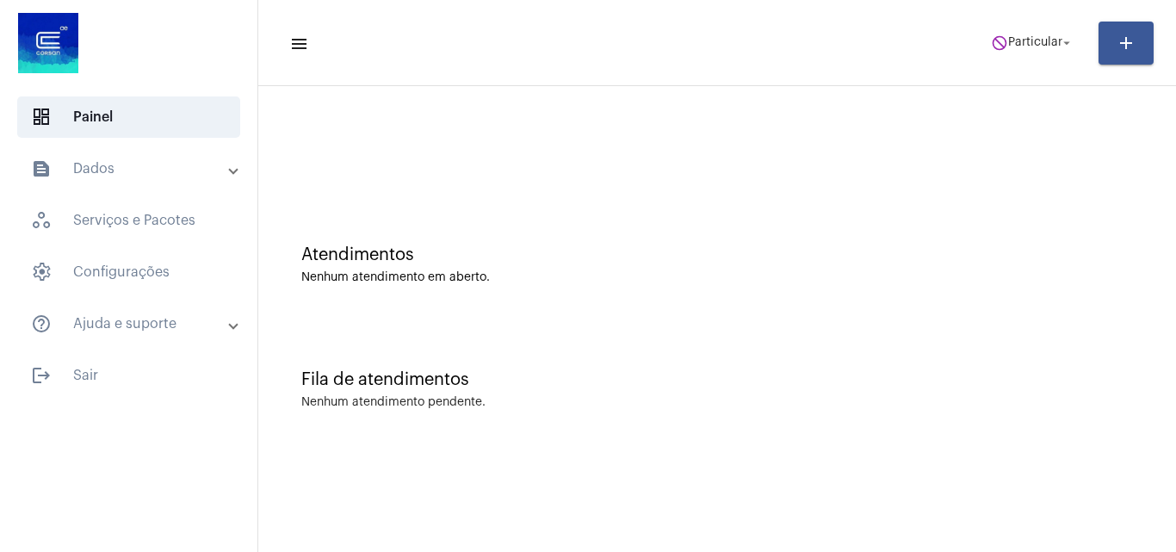
click at [1098, 37] on app-status-menu "do_not_disturb Particular arrow_drop_down" at bounding box center [1040, 43] width 118 height 34
drag, startPoint x: 1043, startPoint y: 40, endPoint x: 1036, endPoint y: 46, distance: 10.4
click at [1039, 43] on span "Particular" at bounding box center [1035, 43] width 54 height 12
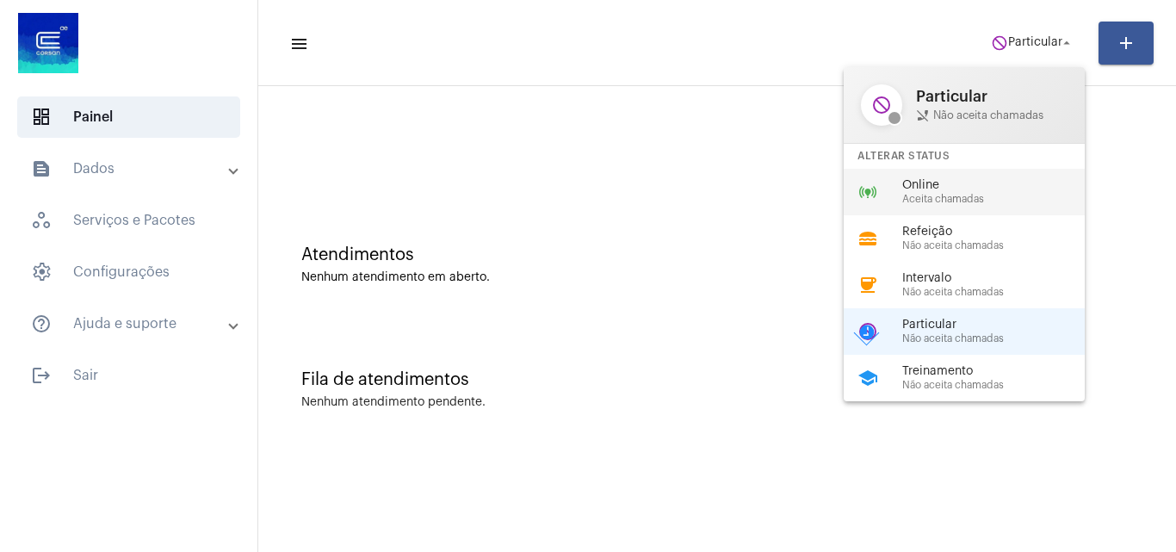
click at [945, 188] on span "Online" at bounding box center [1000, 185] width 196 height 13
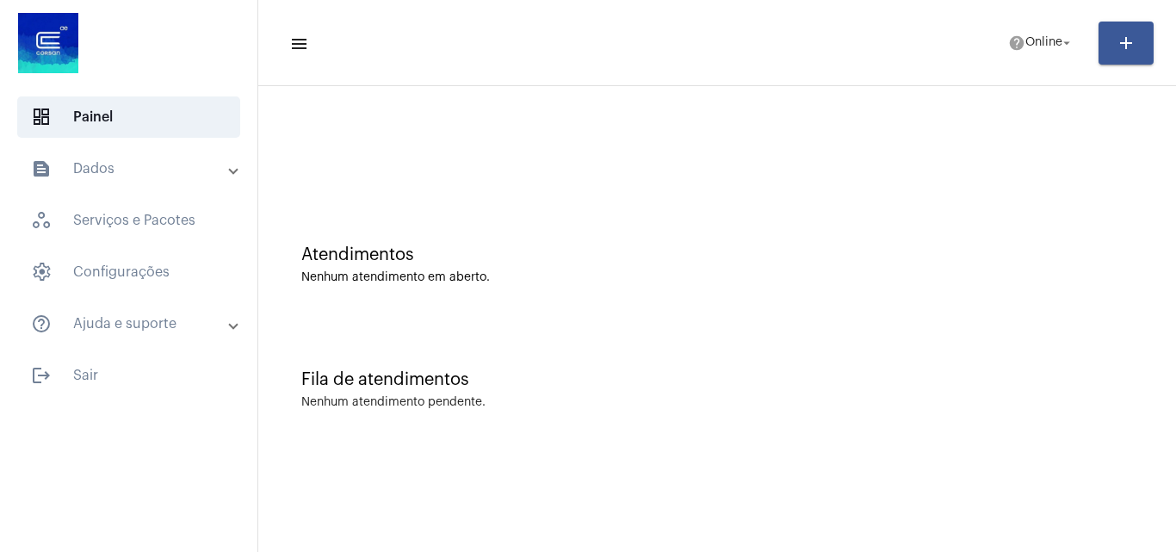
click at [1024, 40] on span "help Online arrow_drop_down" at bounding box center [1041, 42] width 66 height 31
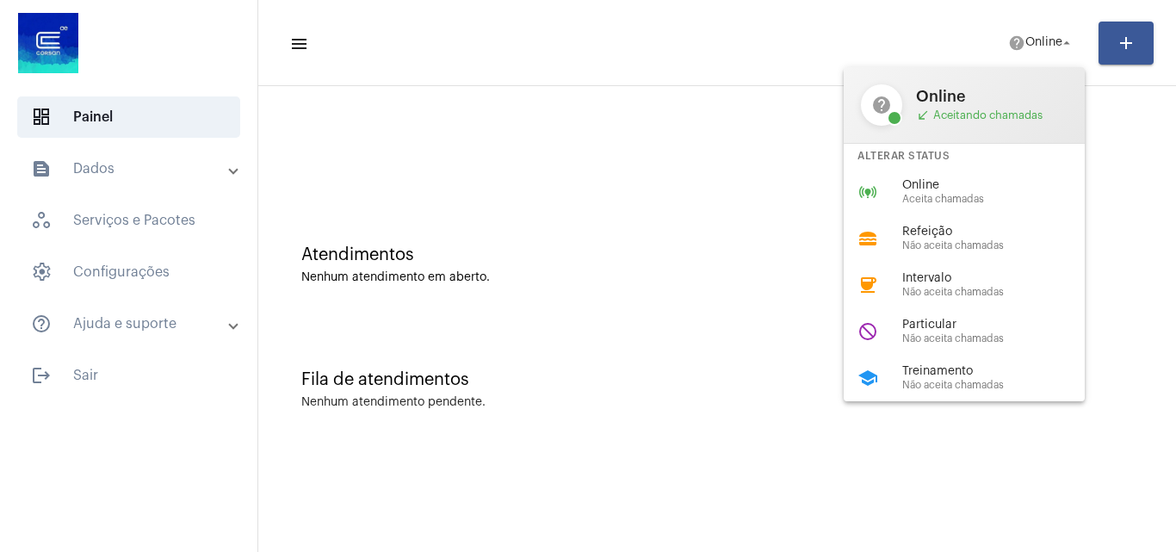
drag, startPoint x: 861, startPoint y: 32, endPoint x: 660, endPoint y: 5, distance: 202.3
click at [857, 32] on div at bounding box center [588, 276] width 1176 height 552
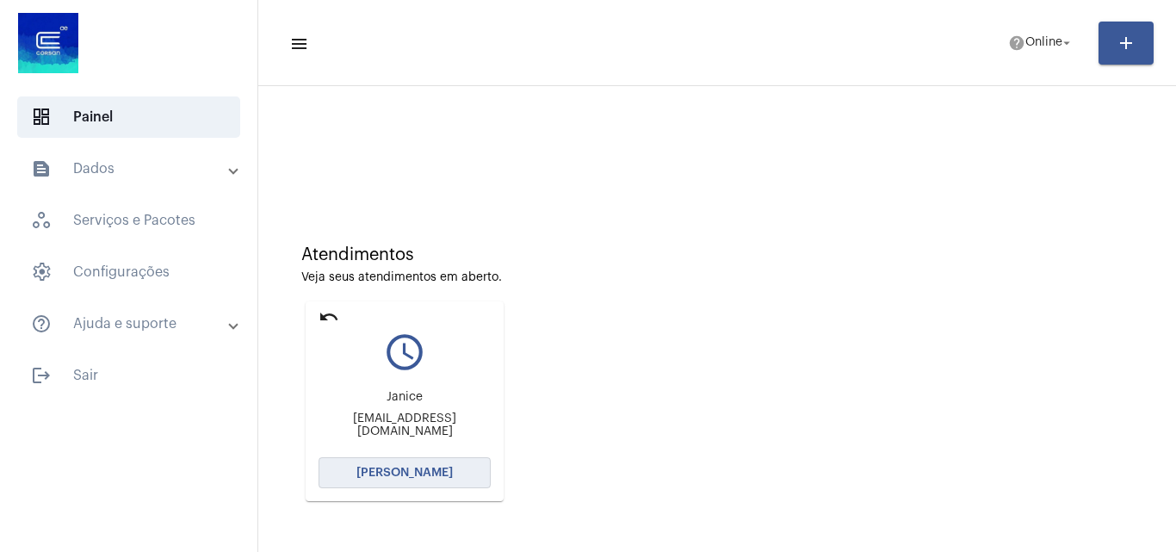
click at [401, 476] on span "[PERSON_NAME]" at bounding box center [404, 473] width 96 height 12
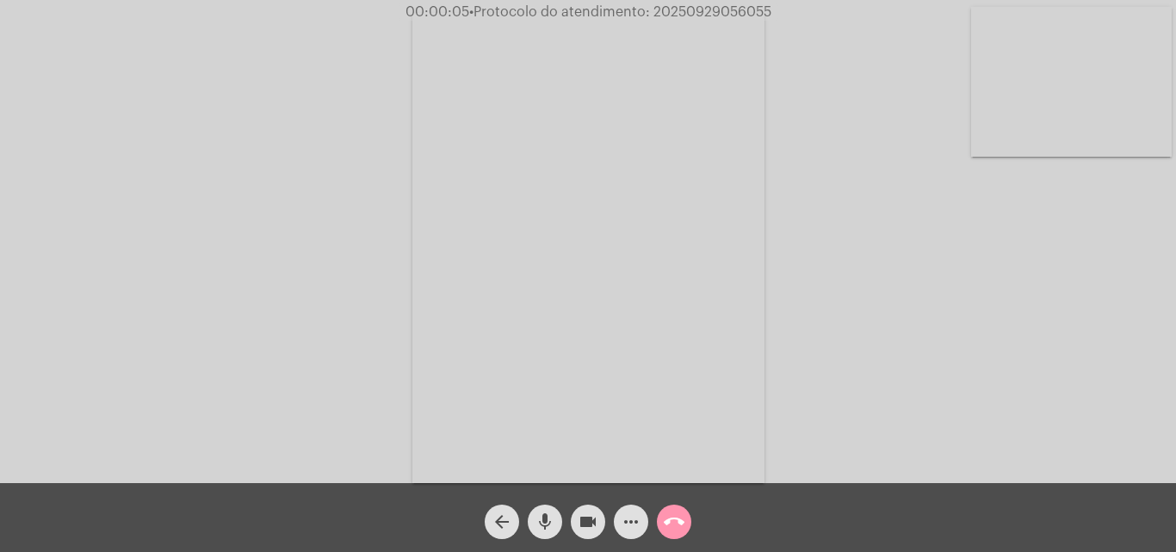
click at [1084, 348] on div "Acessando Câmera e Microfone..." at bounding box center [588, 245] width 1172 height 483
click at [628, 514] on mat-icon "more_horiz" at bounding box center [631, 521] width 21 height 21
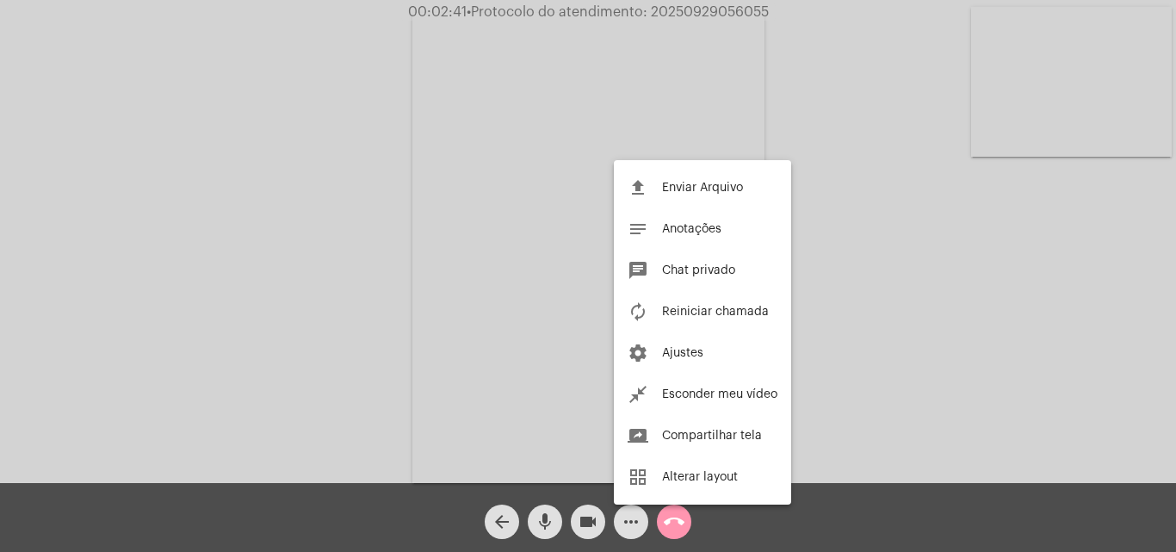
click at [801, 89] on div at bounding box center [588, 276] width 1176 height 552
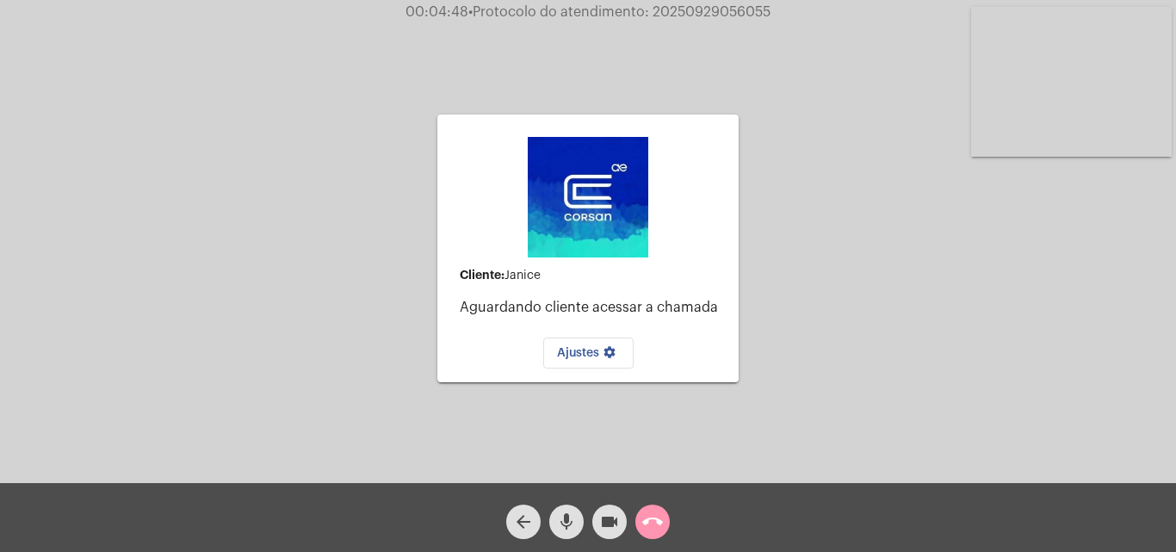
click at [645, 523] on mat-icon "call_end" at bounding box center [652, 521] width 21 height 21
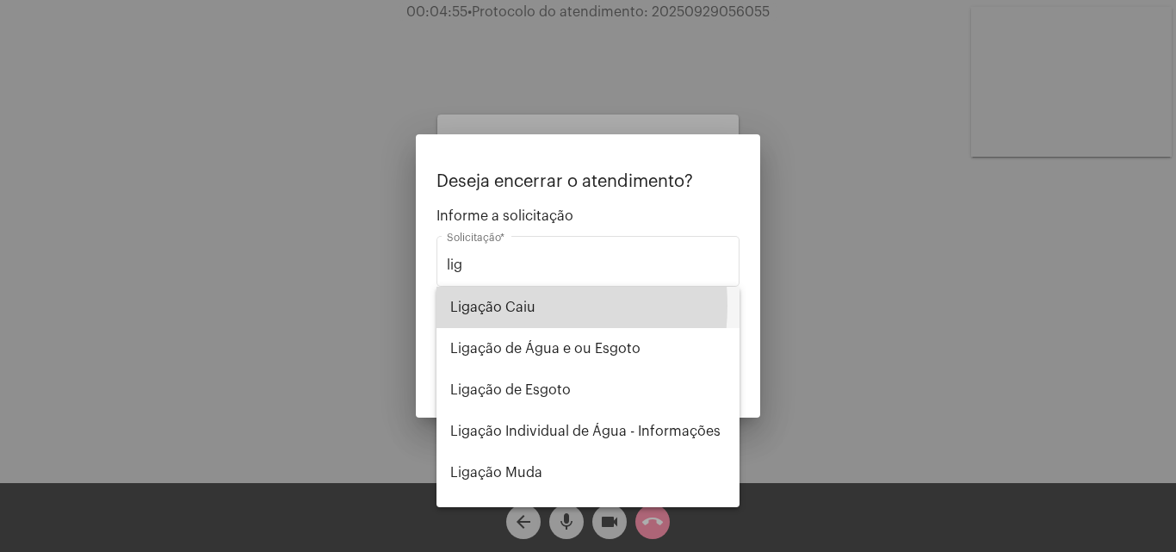
click at [492, 306] on span "Ligação Caiu" at bounding box center [587, 307] width 275 height 41
type input "Ligação Caiu"
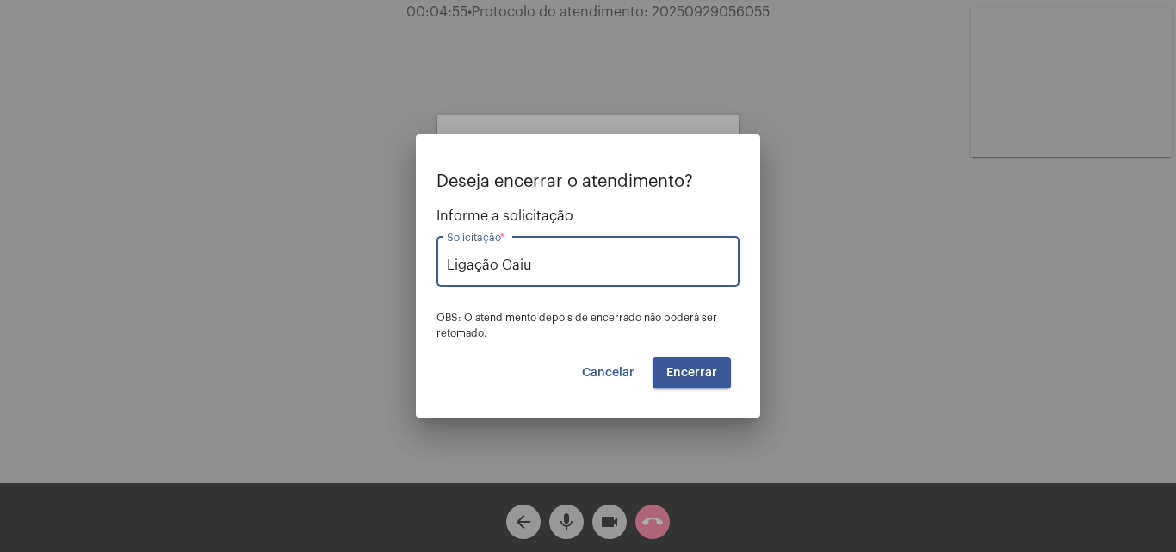
click at [679, 382] on button "Encerrar" at bounding box center [692, 372] width 78 height 31
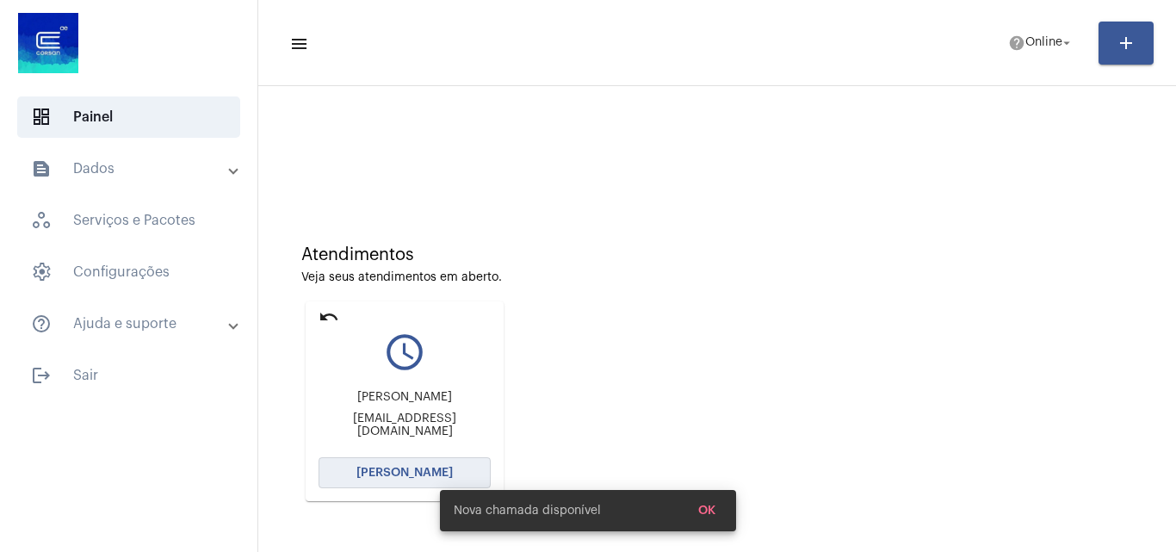
click at [405, 478] on span "[PERSON_NAME]" at bounding box center [404, 473] width 96 height 12
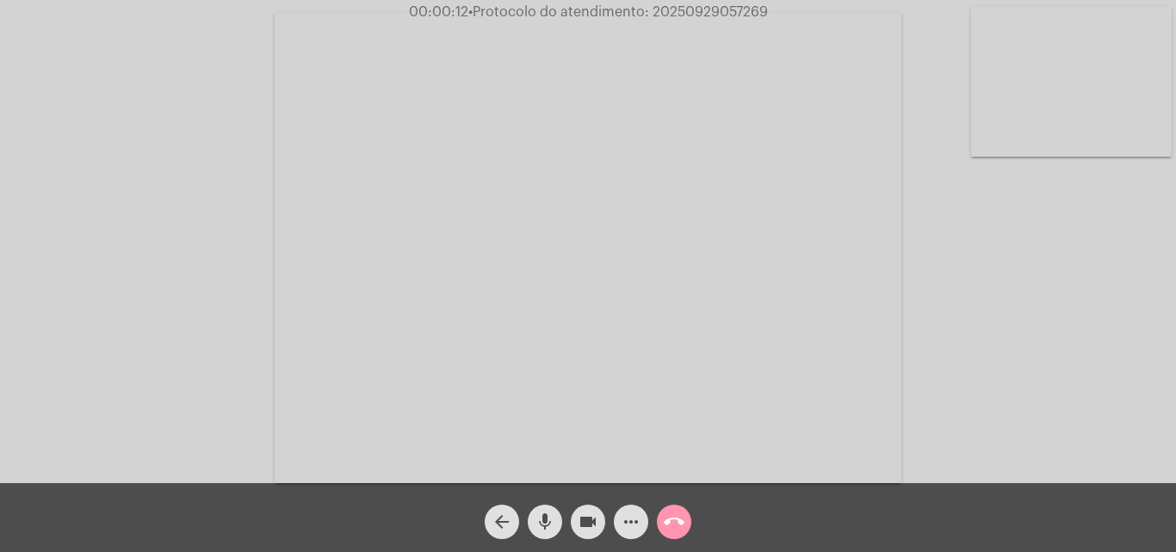
click at [1073, 401] on div "Acessando Câmera e Microfone..." at bounding box center [588, 245] width 1172 height 483
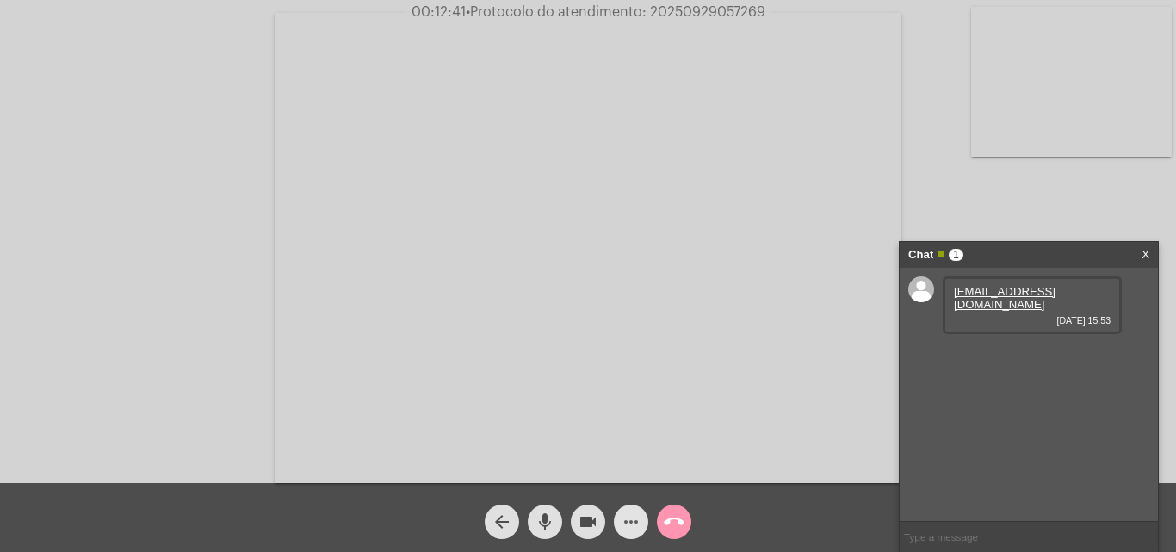
click at [628, 518] on mat-icon "more_horiz" at bounding box center [631, 521] width 21 height 21
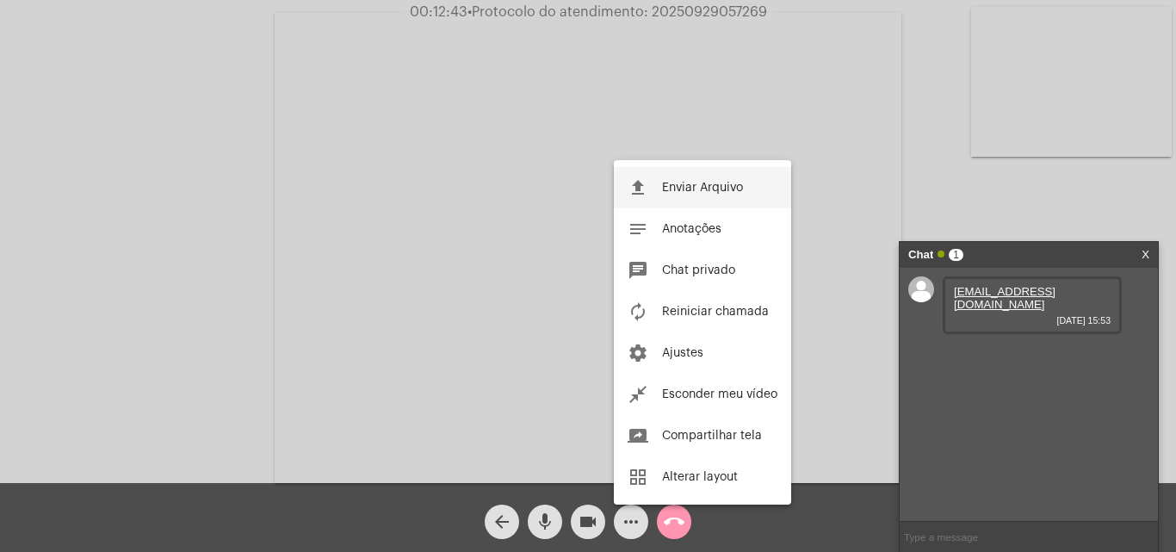
click at [699, 184] on span "Enviar Arquivo" at bounding box center [702, 188] width 81 height 12
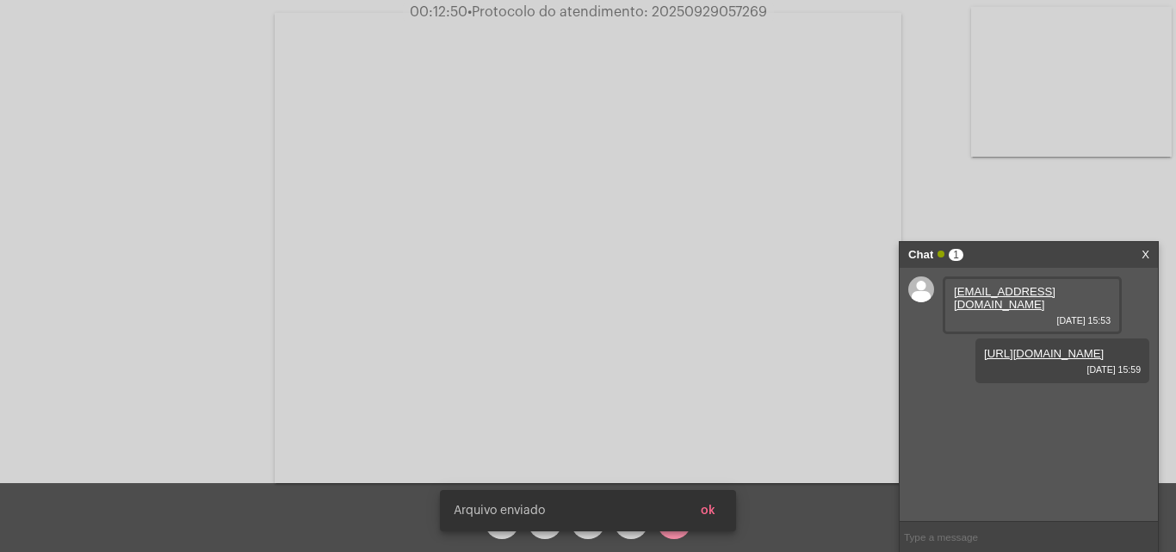
click at [707, 510] on span "ok" at bounding box center [708, 510] width 15 height 12
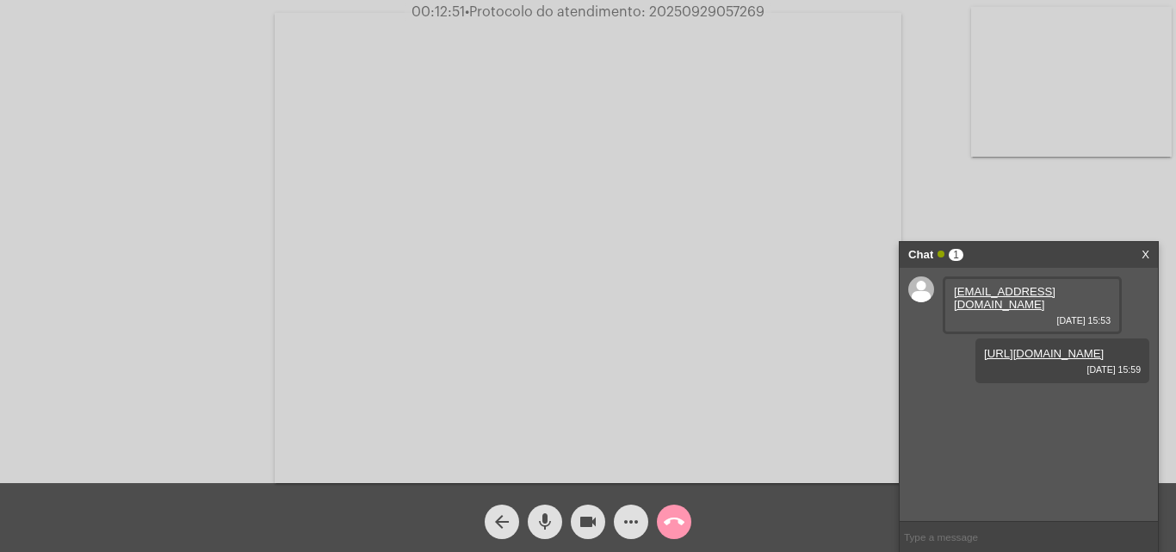
click at [626, 517] on mat-icon "more_horiz" at bounding box center [631, 521] width 21 height 21
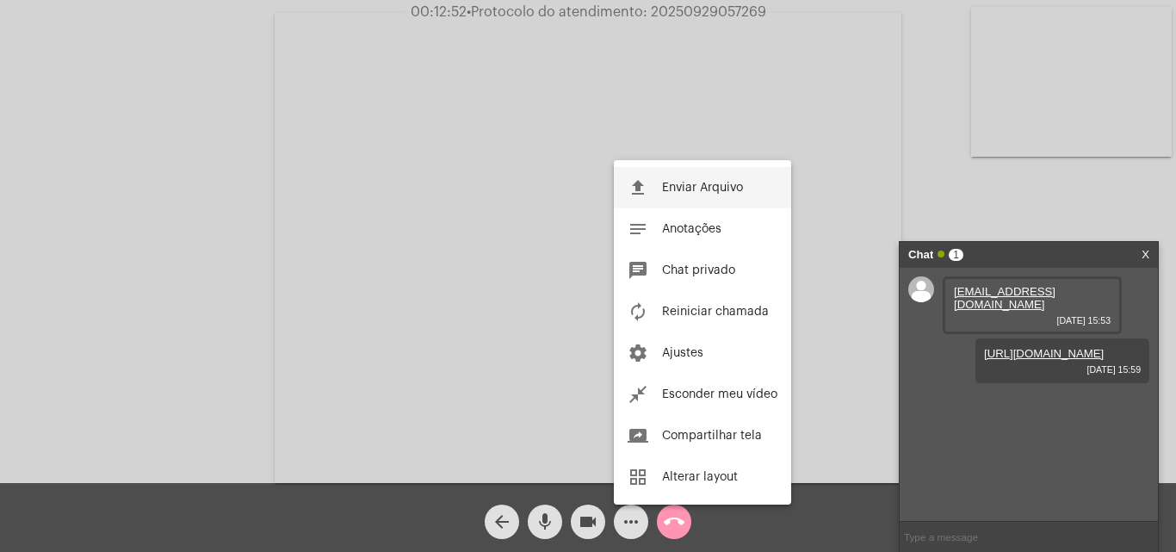
click at [677, 176] on button "file_upload Enviar Arquivo" at bounding box center [702, 187] width 177 height 41
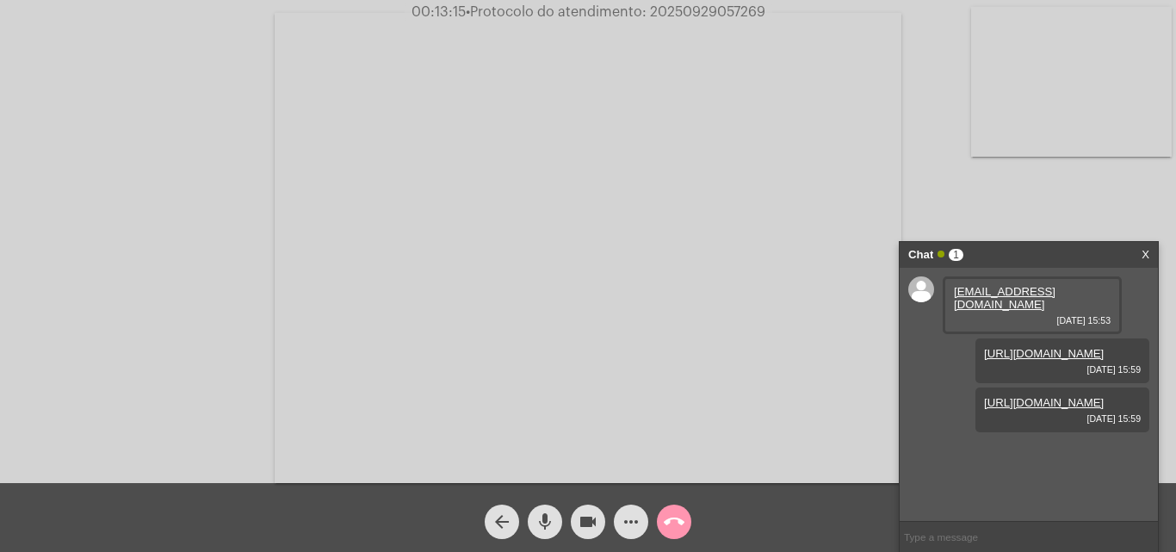
drag, startPoint x: 650, startPoint y: 14, endPoint x: 774, endPoint y: 12, distance: 124.0
click at [774, 12] on div "00:13:15 • Protocolo do atendimento: 20250929057269" at bounding box center [588, 11] width 1176 height 15
copy span "20250929057269"
click at [941, 536] on input "text" at bounding box center [1029, 537] width 258 height 30
paste input "20250929057269"
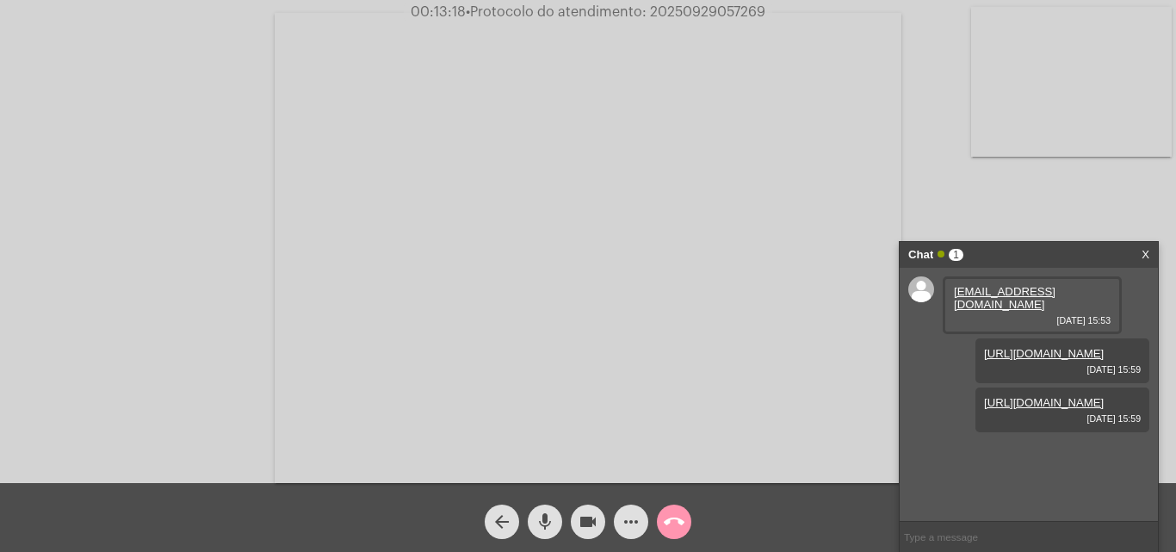
type input "20250929057269"
click at [676, 522] on mat-icon "call_end" at bounding box center [674, 521] width 21 height 21
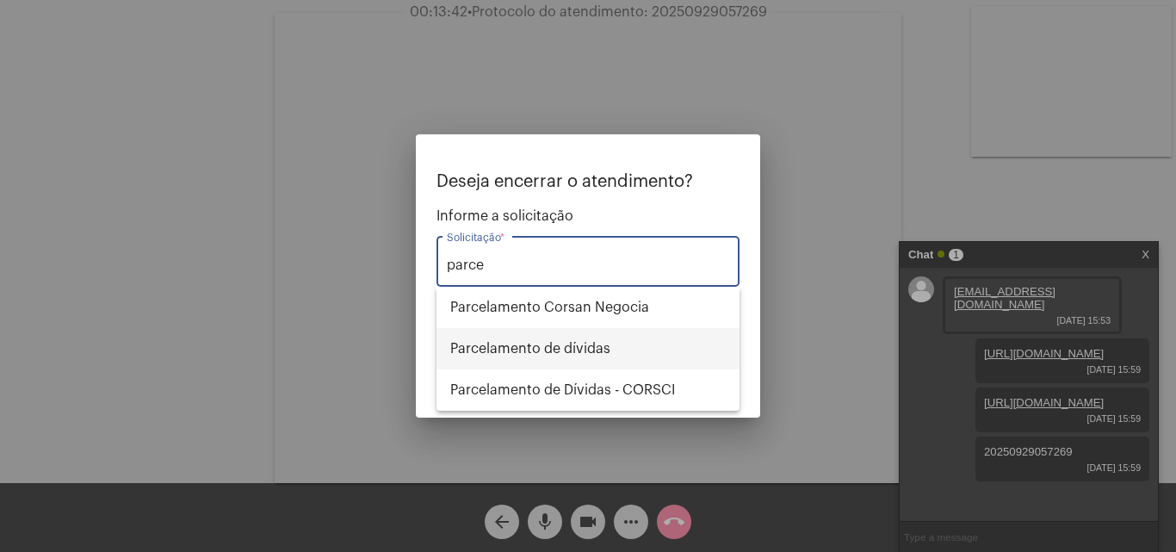
click at [568, 343] on span "Parcelamento de dívidas" at bounding box center [587, 348] width 275 height 41
type input "Parcelamento de dívidas"
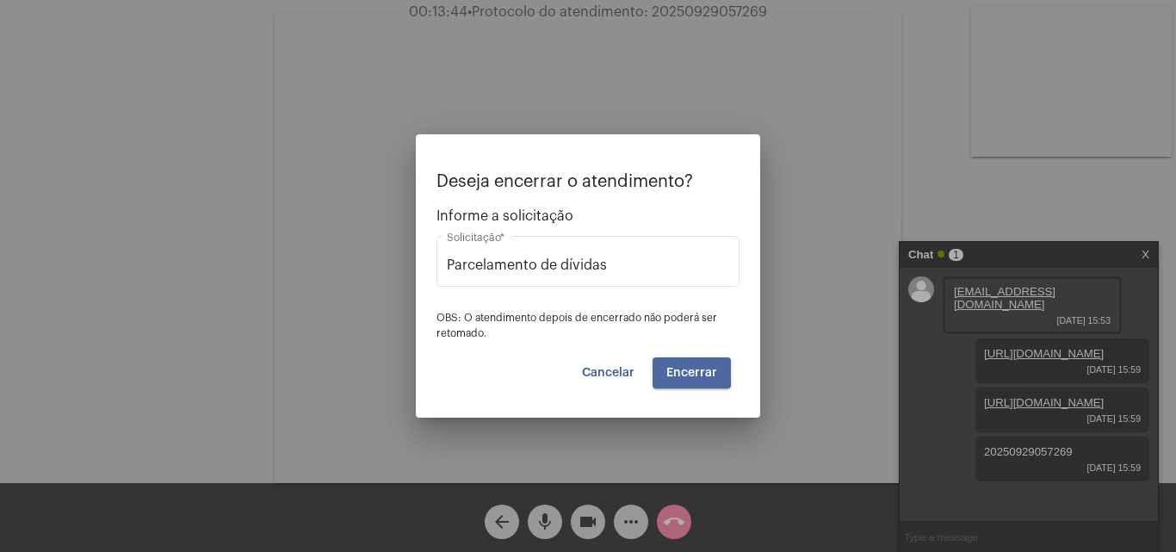
click at [671, 370] on span "Encerrar" at bounding box center [691, 373] width 51 height 12
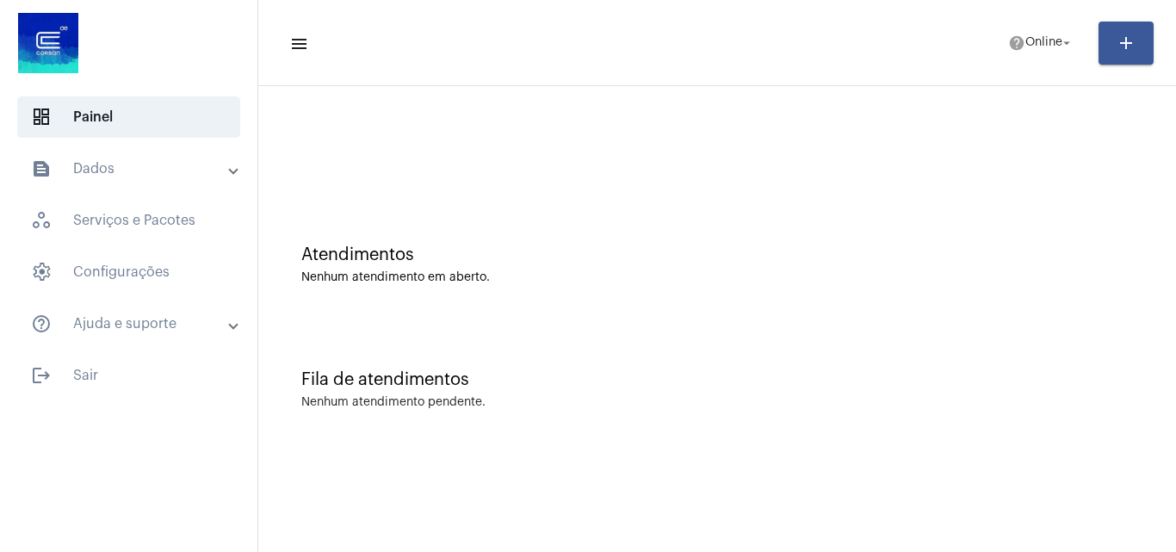
click at [958, 333] on div "Fila de atendimentos Nenhum atendimento pendente." at bounding box center [717, 381] width 900 height 125
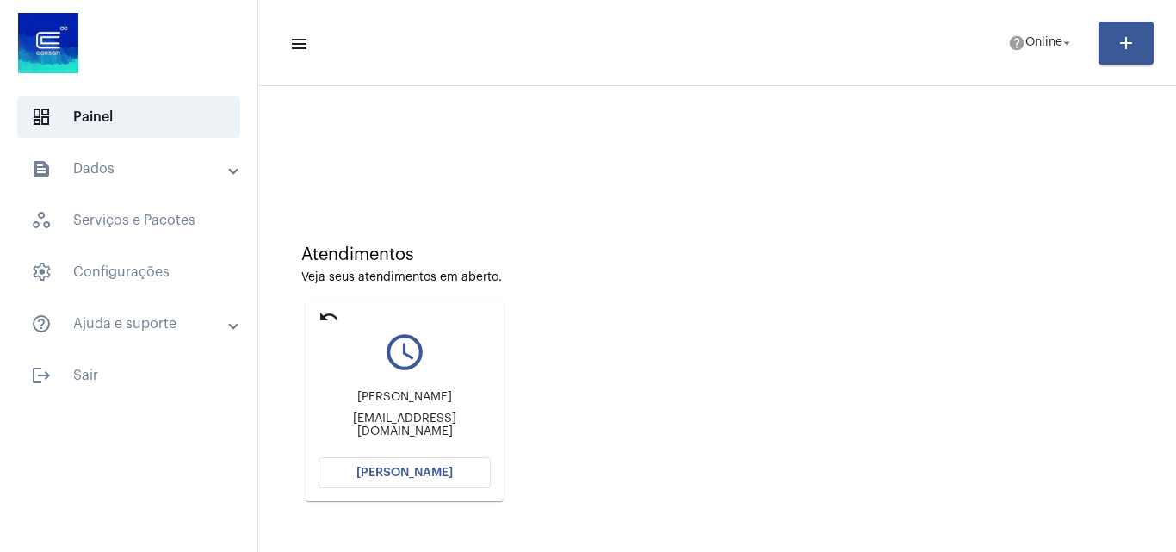
click at [360, 480] on button "[PERSON_NAME]" at bounding box center [405, 472] width 172 height 31
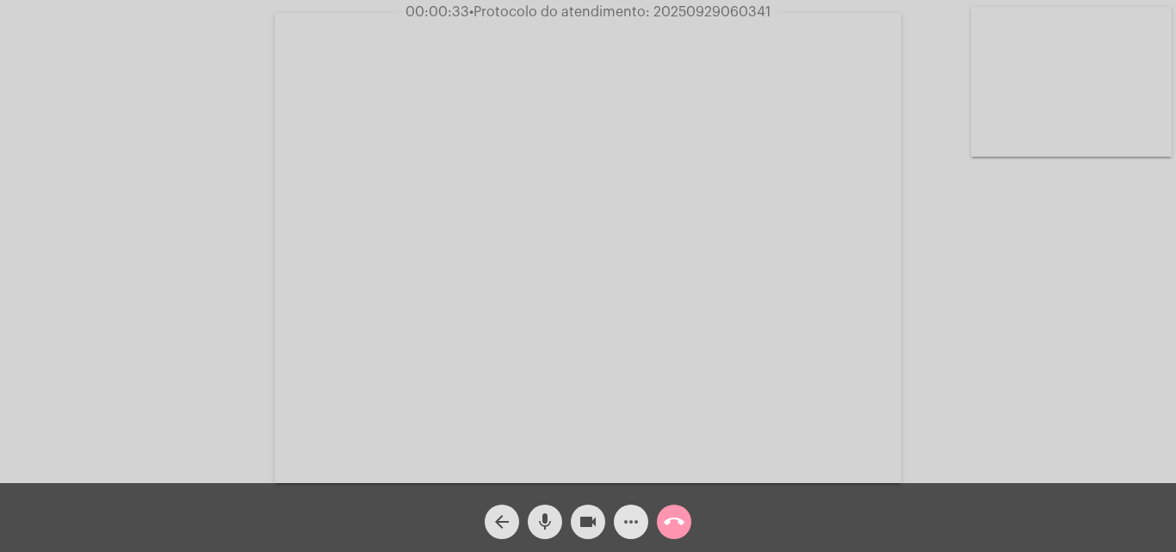
click at [632, 521] on mat-icon "more_horiz" at bounding box center [631, 521] width 21 height 21
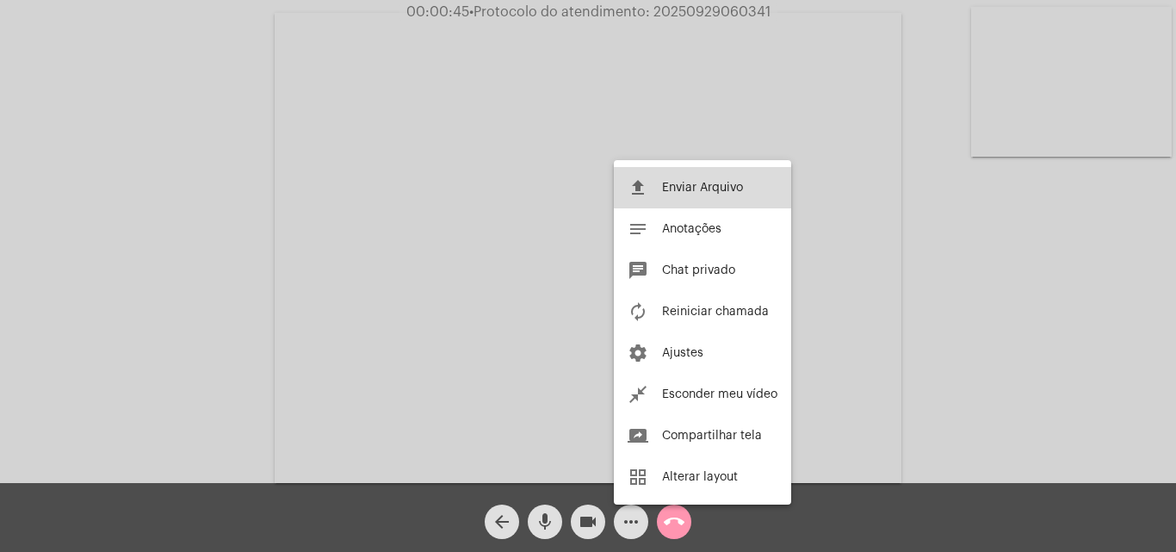
click at [706, 182] on span "Enviar Arquivo" at bounding box center [702, 188] width 81 height 12
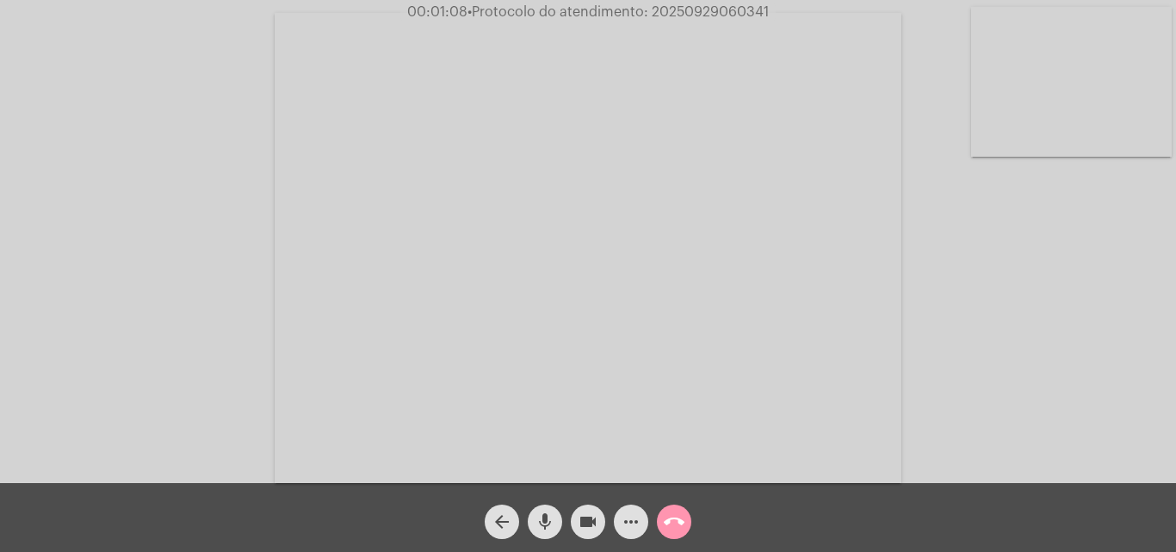
click at [543, 524] on mat-icon "mic" at bounding box center [545, 521] width 21 height 21
click at [586, 519] on mat-icon "videocam" at bounding box center [588, 521] width 21 height 21
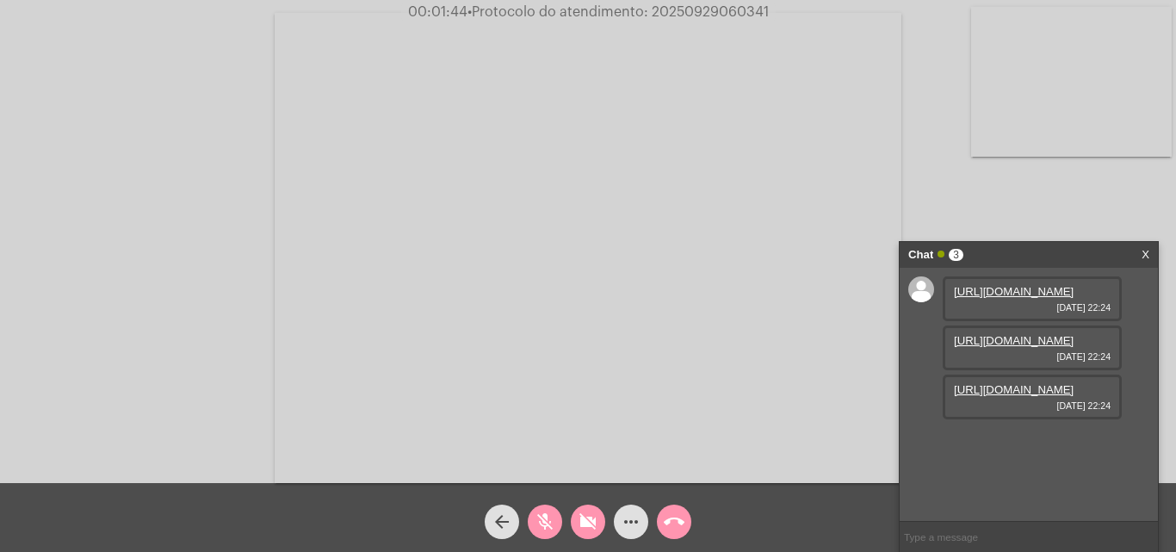
scroll to position [15, 0]
click at [628, 518] on mat-icon "more_horiz" at bounding box center [631, 521] width 21 height 21
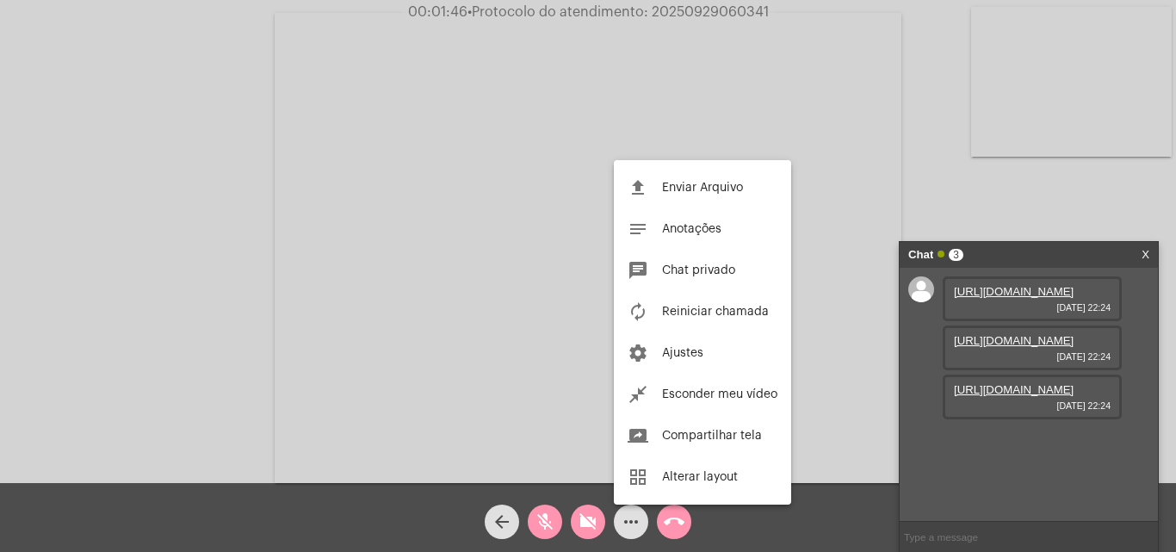
click at [684, 188] on span "Enviar Arquivo" at bounding box center [702, 188] width 81 height 12
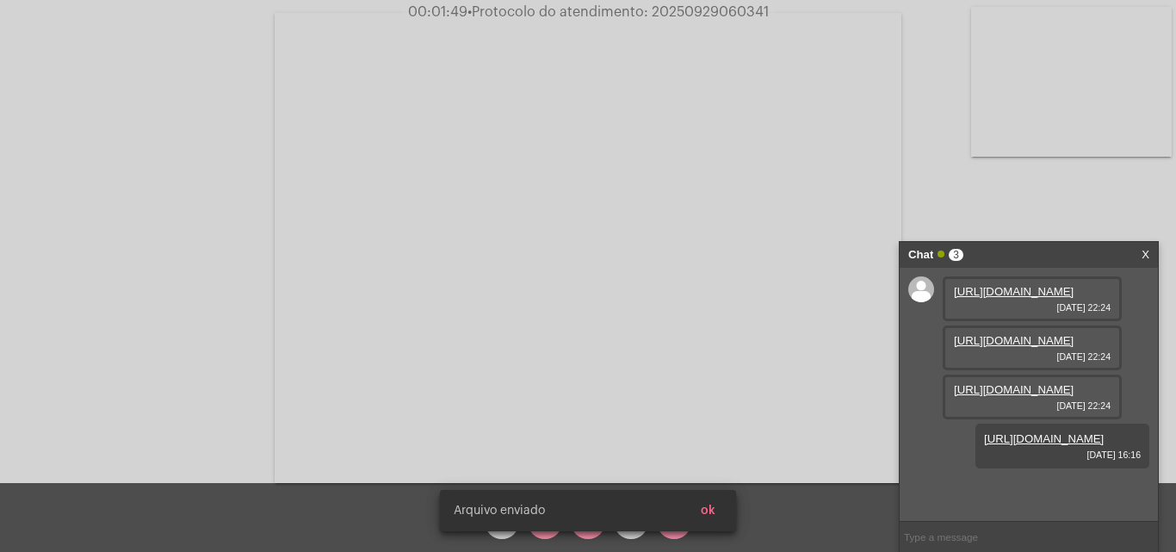
scroll to position [102, 0]
click at [985, 334] on link "[URL][DOMAIN_NAME]" at bounding box center [1014, 340] width 120 height 13
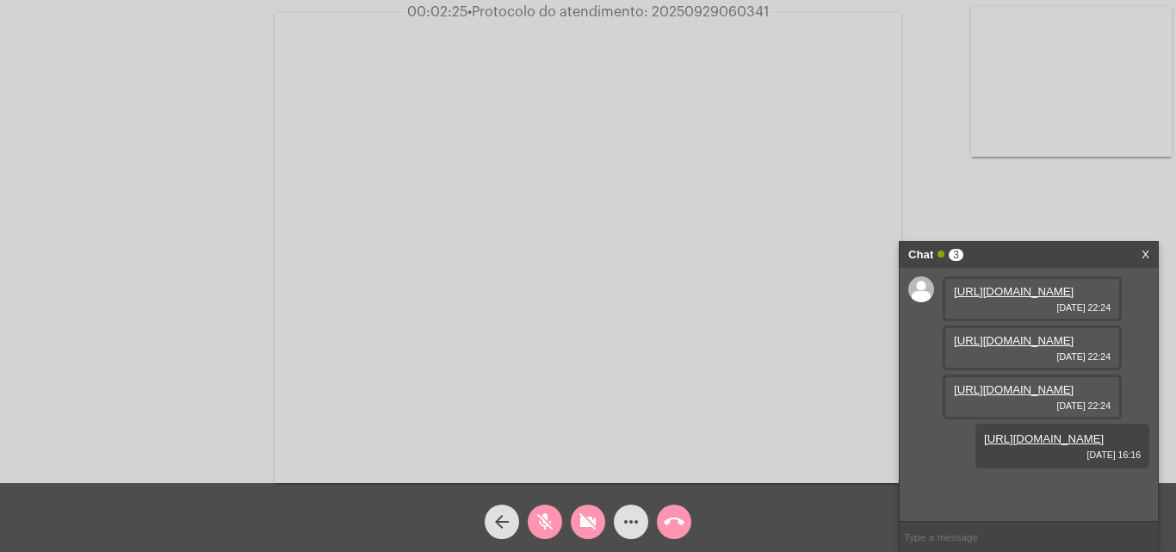
click at [552, 514] on mat-icon "mic_off" at bounding box center [545, 521] width 21 height 21
click at [576, 525] on button "videocam_off" at bounding box center [588, 521] width 34 height 34
click at [998, 347] on link "[URL][DOMAIN_NAME]" at bounding box center [1014, 340] width 120 height 13
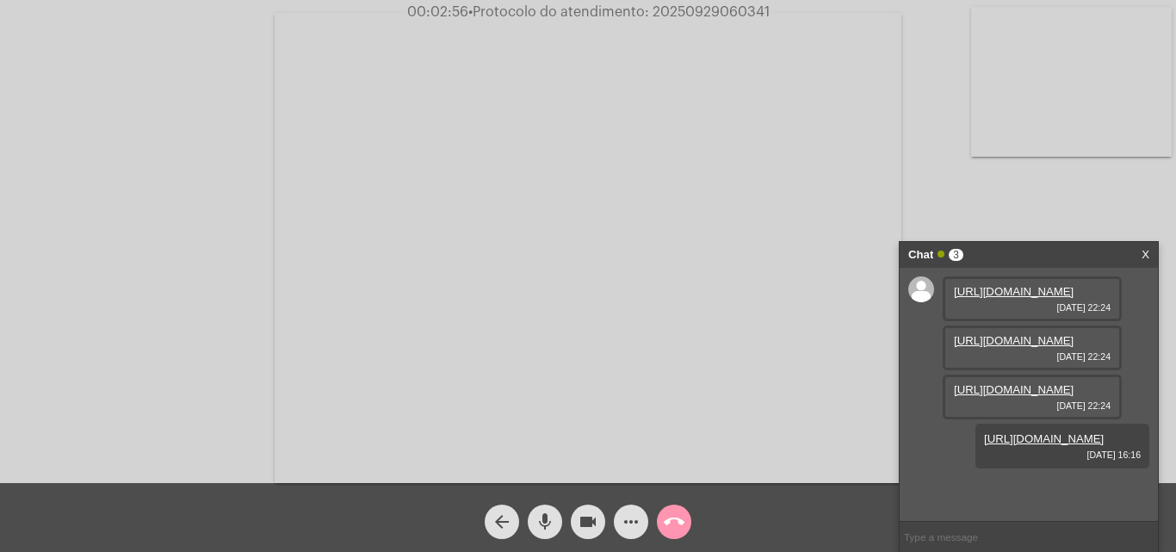
click at [994, 396] on link "[URL][DOMAIN_NAME]" at bounding box center [1014, 389] width 120 height 13
click at [544, 527] on mat-icon "mic" at bounding box center [545, 521] width 21 height 21
click at [543, 521] on mat-icon "mic_off" at bounding box center [545, 521] width 21 height 21
click at [571, 526] on button "videocam" at bounding box center [588, 521] width 34 height 34
click at [543, 527] on mat-icon "mic" at bounding box center [545, 521] width 21 height 21
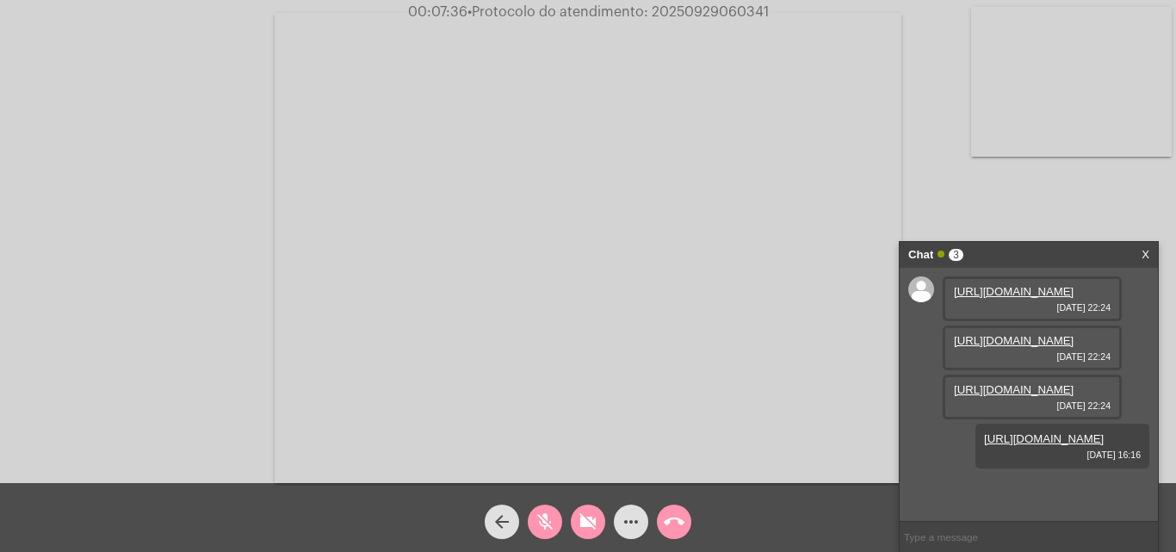
click at [539, 527] on mat-icon "mic_off" at bounding box center [545, 521] width 21 height 21
click at [593, 524] on mat-icon "videocam_off" at bounding box center [588, 521] width 21 height 21
click at [724, 114] on video at bounding box center [588, 248] width 627 height 470
click at [582, 328] on div "Acessando Câmera e Microfone..." at bounding box center [588, 244] width 1172 height 483
click at [483, 329] on video at bounding box center [298, 245] width 562 height 421
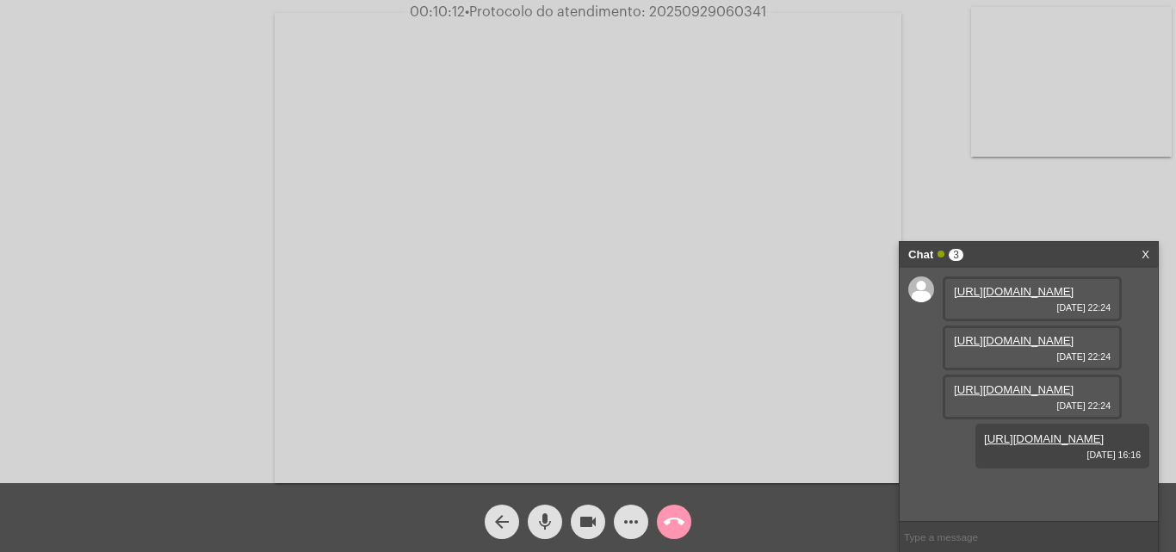
click at [542, 525] on mat-icon "mic" at bounding box center [545, 521] width 21 height 21
click at [541, 520] on mat-icon "mic_off" at bounding box center [545, 521] width 21 height 21
click at [559, 305] on video at bounding box center [588, 248] width 627 height 470
drag, startPoint x: 541, startPoint y: 227, endPoint x: 539, endPoint y: 237, distance: 9.8
click at [540, 229] on video at bounding box center [298, 245] width 562 height 421
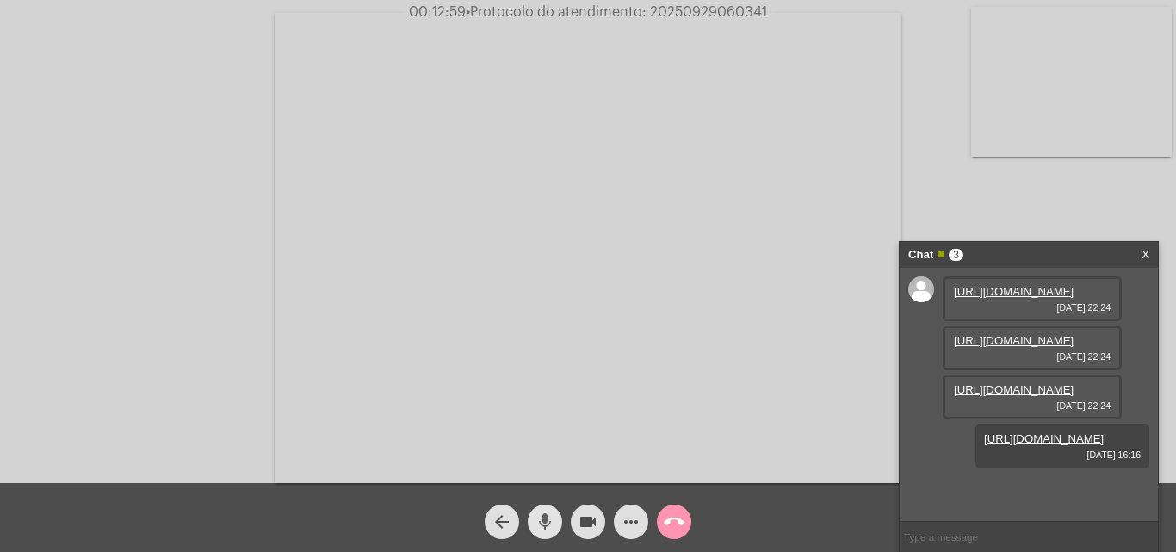
click at [543, 517] on mat-icon "mic" at bounding box center [545, 521] width 21 height 21
click at [595, 528] on mat-icon "videocam" at bounding box center [588, 521] width 21 height 21
click at [585, 522] on mat-icon "videocam_off" at bounding box center [588, 521] width 21 height 21
click at [539, 529] on mat-icon "mic_off" at bounding box center [545, 521] width 21 height 21
click at [685, 202] on video at bounding box center [588, 248] width 627 height 470
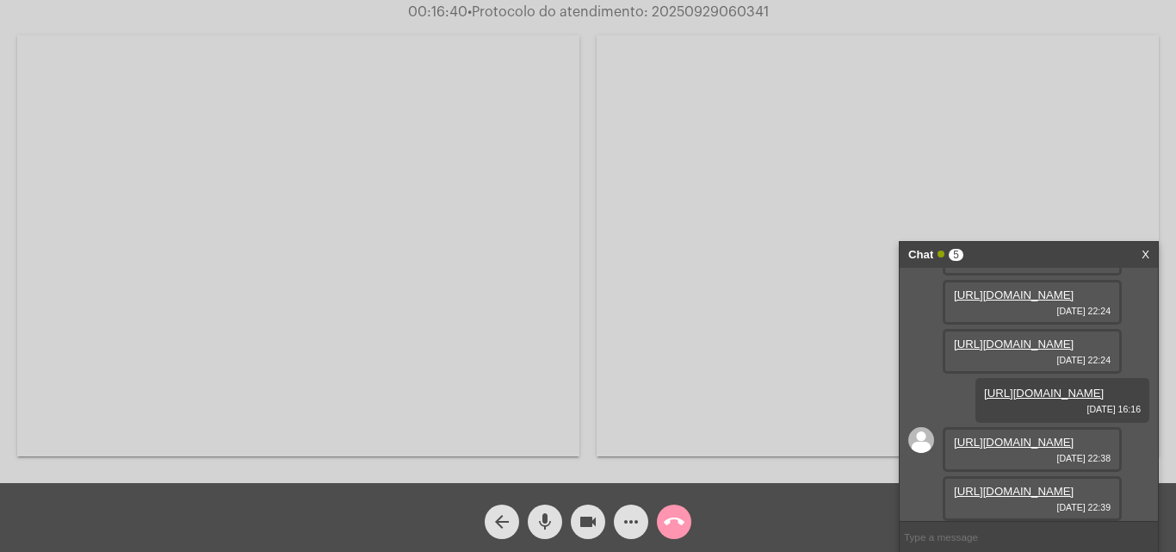
scroll to position [278, 0]
click at [631, 522] on mat-icon "more_horiz" at bounding box center [631, 521] width 21 height 21
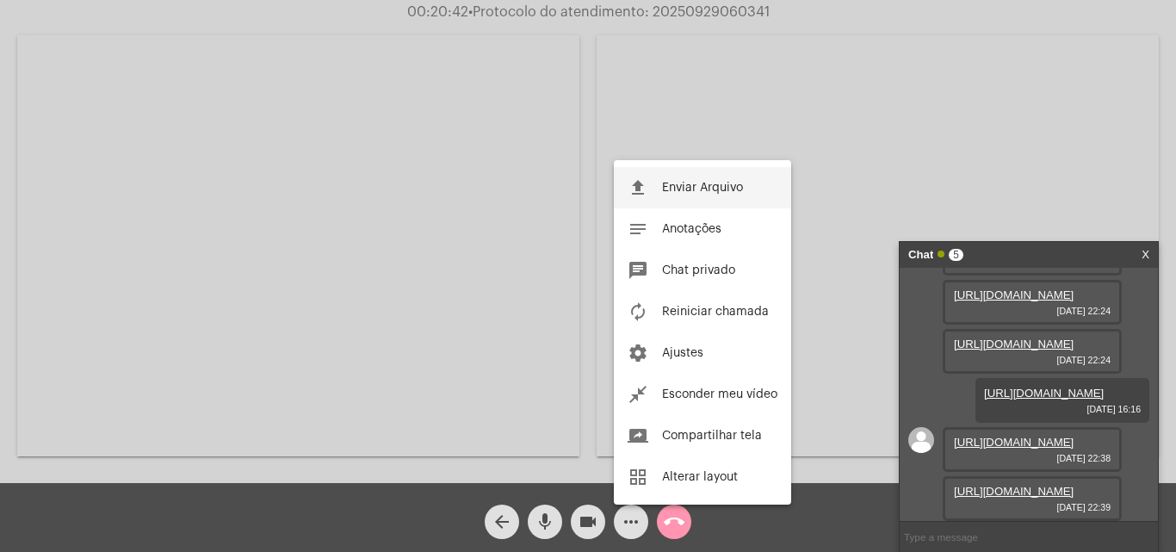
click at [696, 190] on span "Enviar Arquivo" at bounding box center [702, 188] width 81 height 12
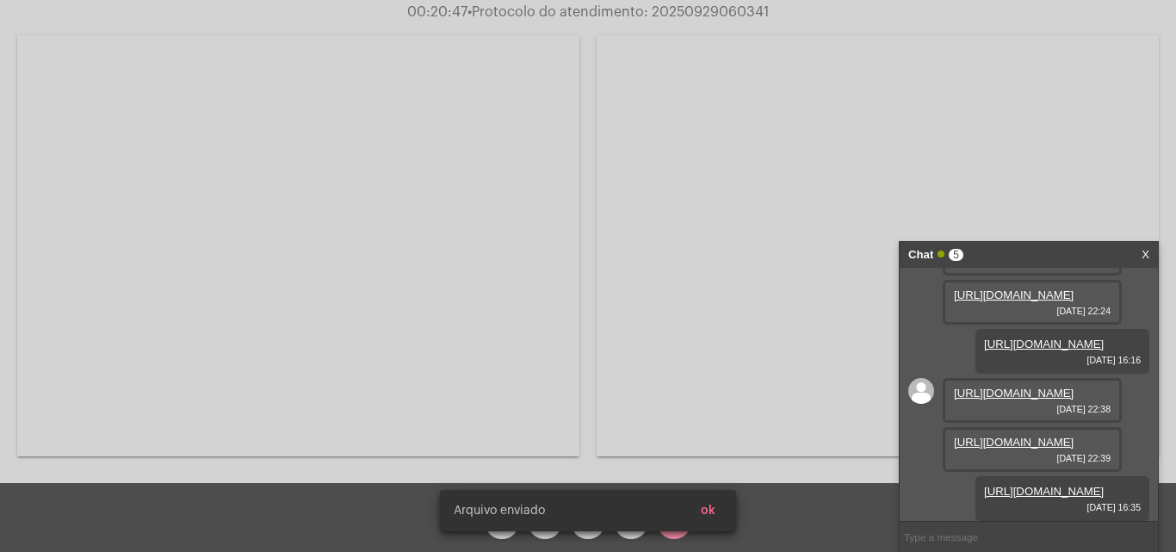
scroll to position [366, 0]
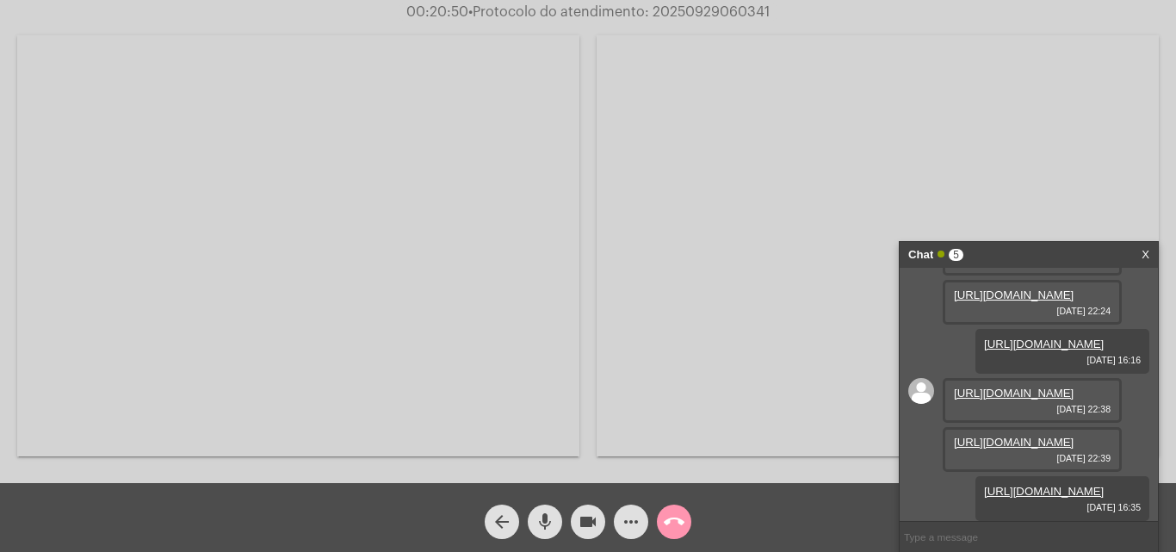
click at [993, 436] on link "[URL][DOMAIN_NAME]" at bounding box center [1014, 442] width 120 height 13
click at [310, 288] on video at bounding box center [298, 245] width 562 height 421
drag, startPoint x: 648, startPoint y: 15, endPoint x: 791, endPoint y: 9, distance: 143.0
click at [791, 9] on div "00:21:55 • Protocolo do atendimento: 20250929060341" at bounding box center [588, 11] width 1176 height 15
copy span "20250929060341"
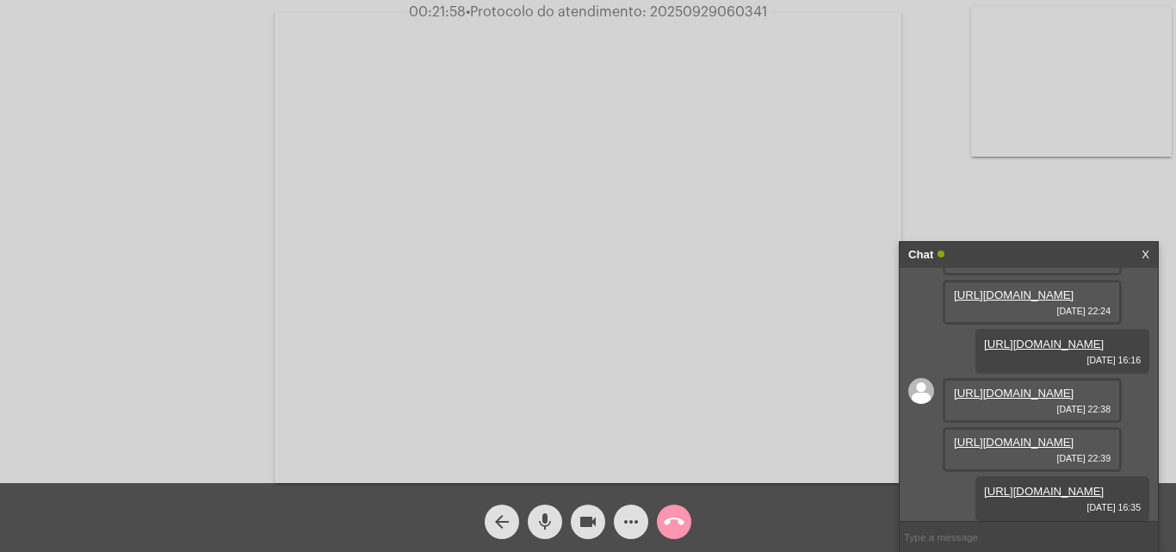
click at [948, 541] on input "text" at bounding box center [1029, 537] width 258 height 30
paste input "20250929060341"
type input "20250929060341"
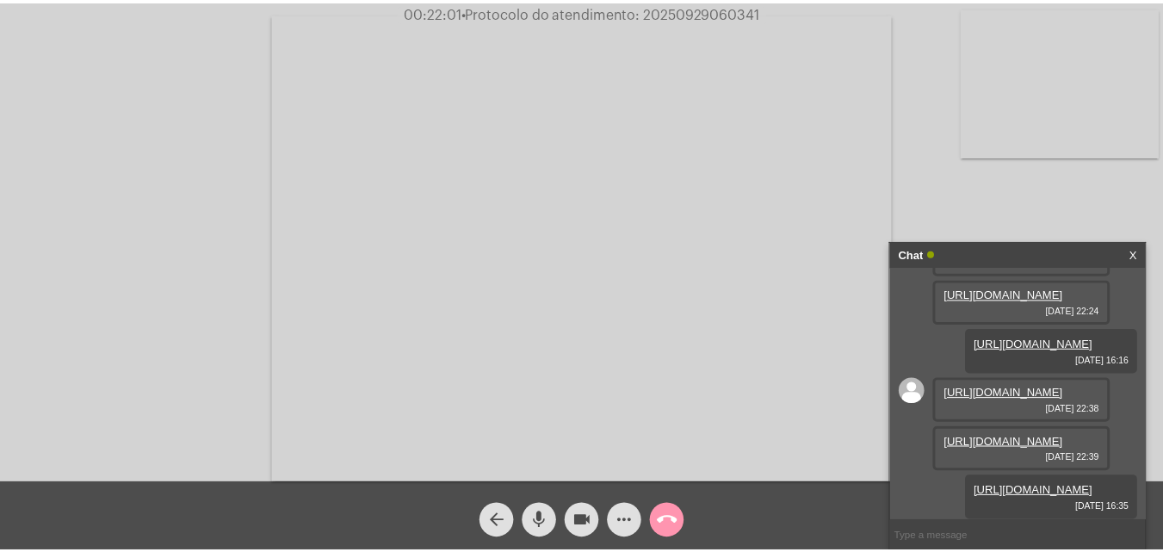
scroll to position [415, 0]
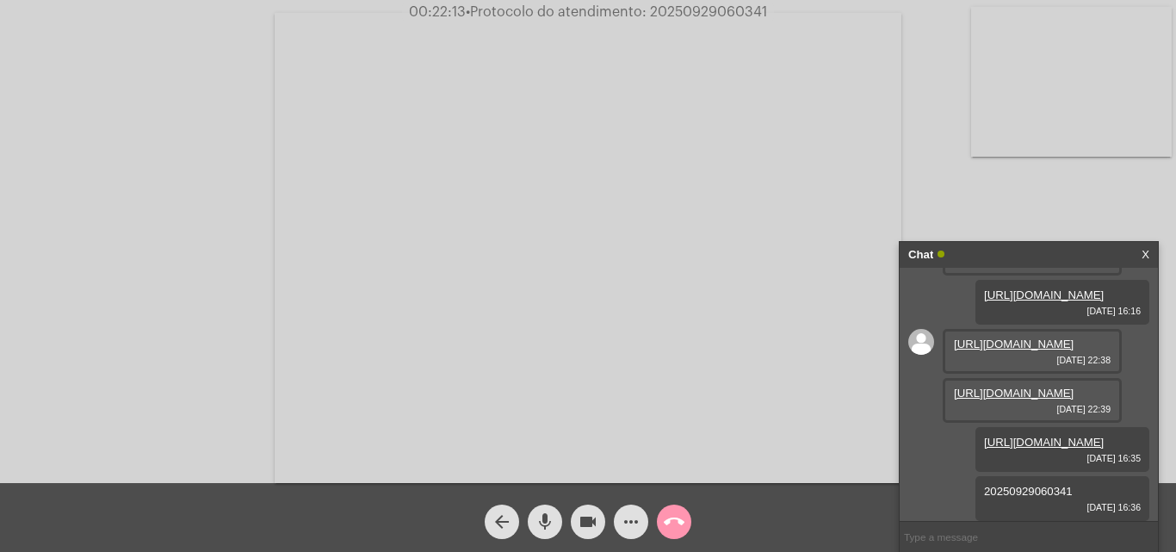
click at [674, 518] on mat-icon "call_end" at bounding box center [674, 521] width 21 height 21
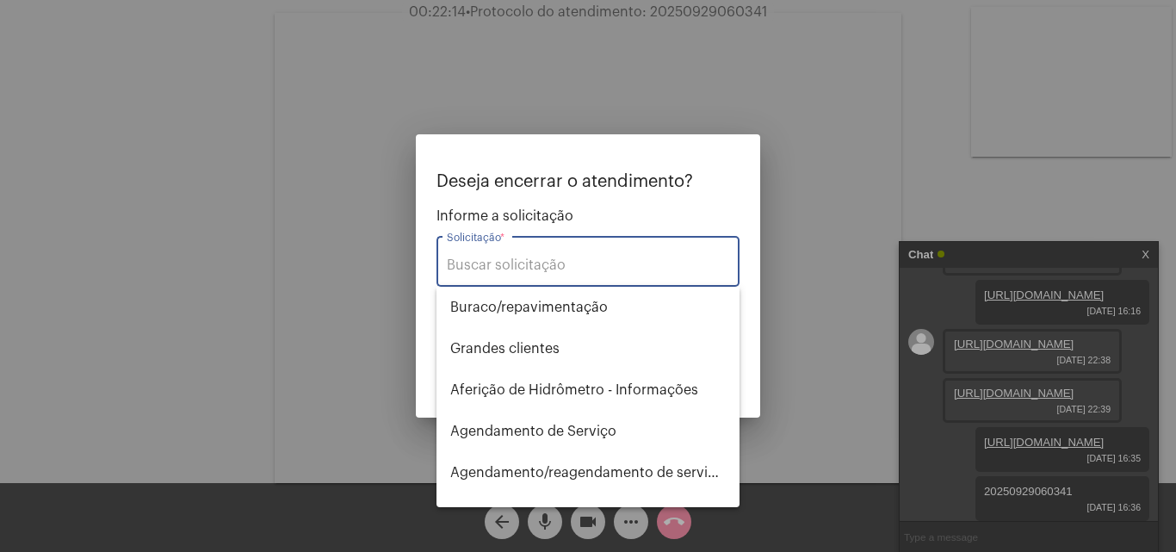
click at [533, 269] on input "Solicitação *" at bounding box center [588, 264] width 282 height 15
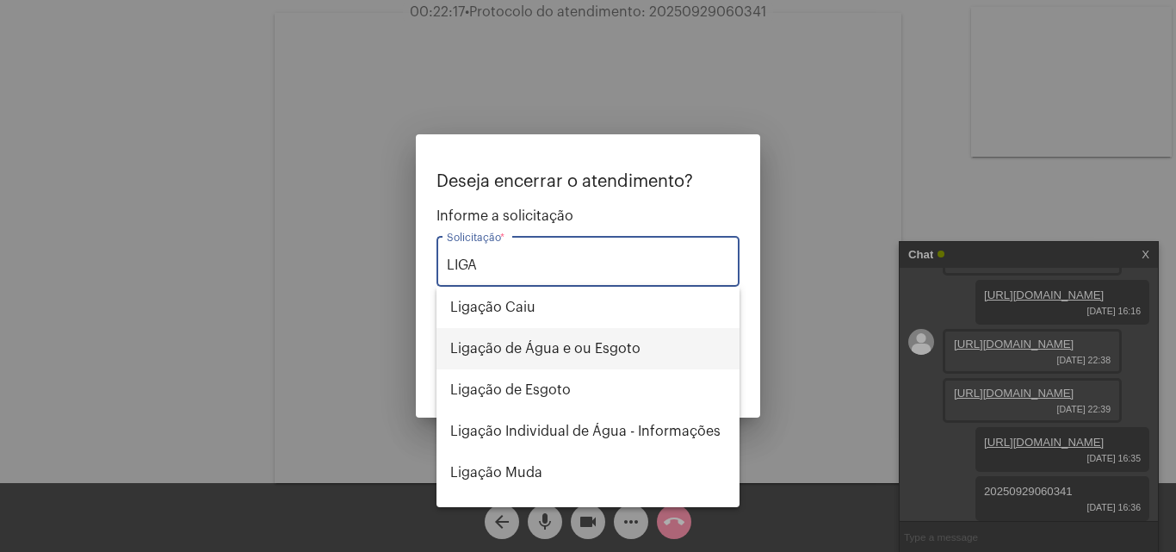
click at [547, 346] on span "Ligação de Água e ou Esgoto" at bounding box center [587, 348] width 275 height 41
type input "Ligação de Água e ou Esgoto"
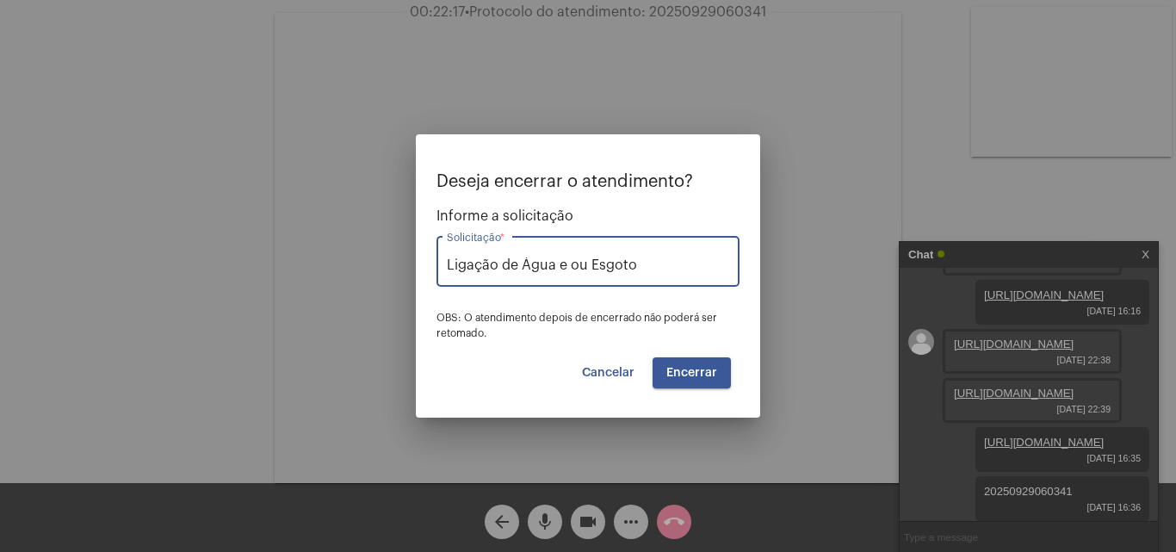
click at [696, 393] on mat-dialog-container "Deseja encerrar o atendimento? Informe a solicitação Ligação de Água e ou Esgot…" at bounding box center [588, 275] width 344 height 283
click at [695, 364] on button "Encerrar" at bounding box center [692, 372] width 78 height 31
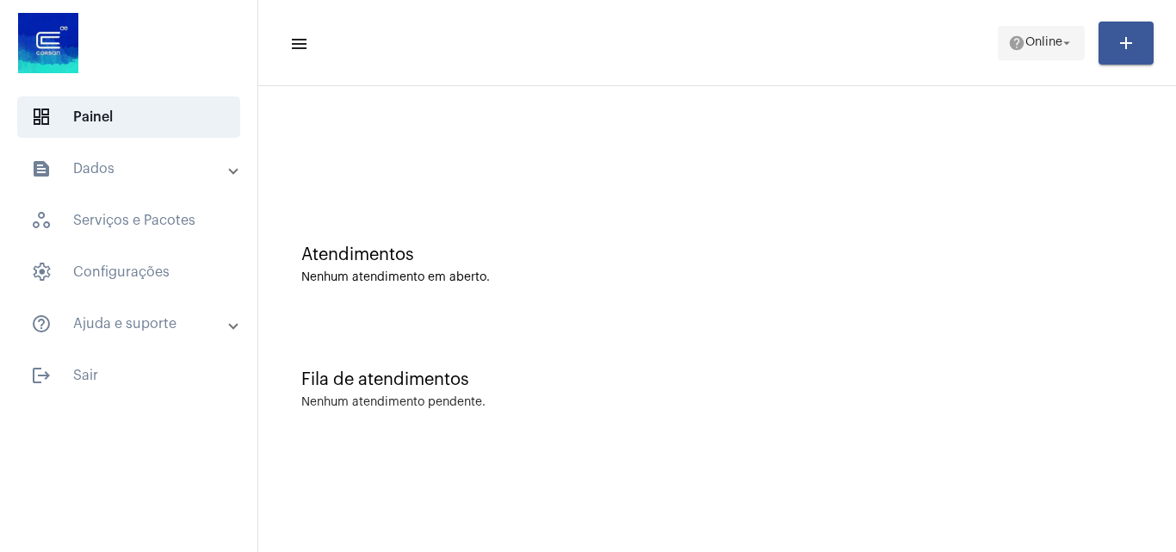
click at [1011, 34] on mat-icon "help" at bounding box center [1016, 42] width 17 height 17
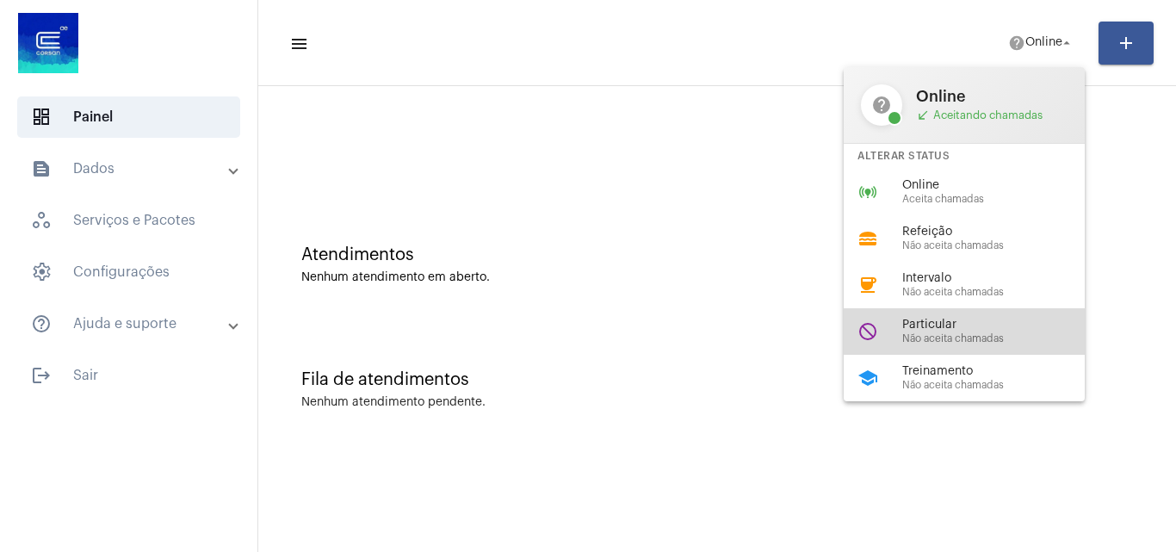
click at [950, 321] on span "Particular" at bounding box center [1000, 325] width 196 height 13
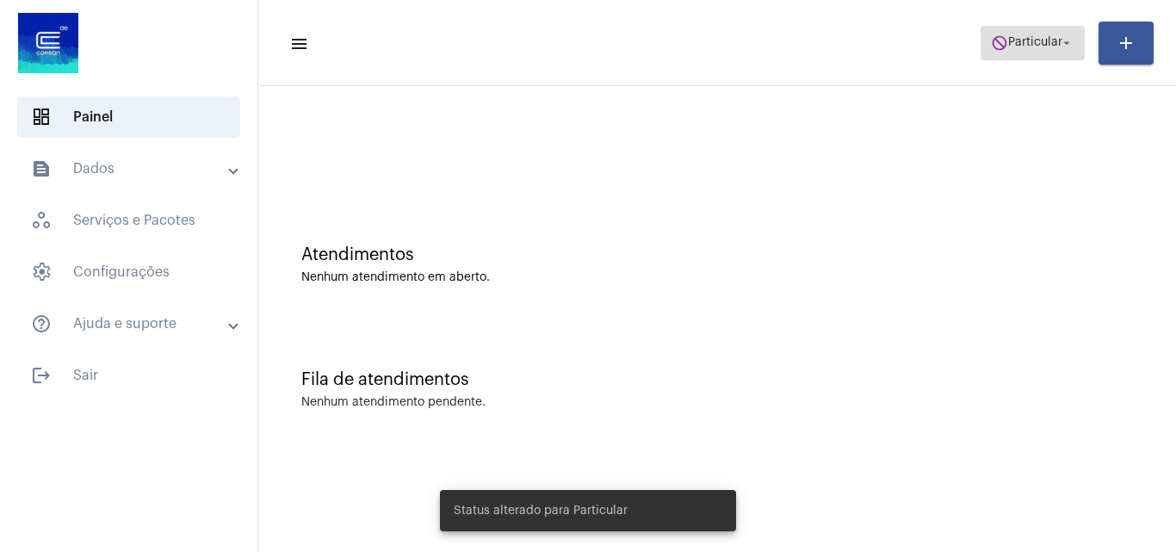
drag, startPoint x: 1034, startPoint y: 43, endPoint x: 1030, endPoint y: 58, distance: 15.0
click at [1032, 49] on span "do_not_disturb Particular arrow_drop_down" at bounding box center [1033, 42] width 84 height 31
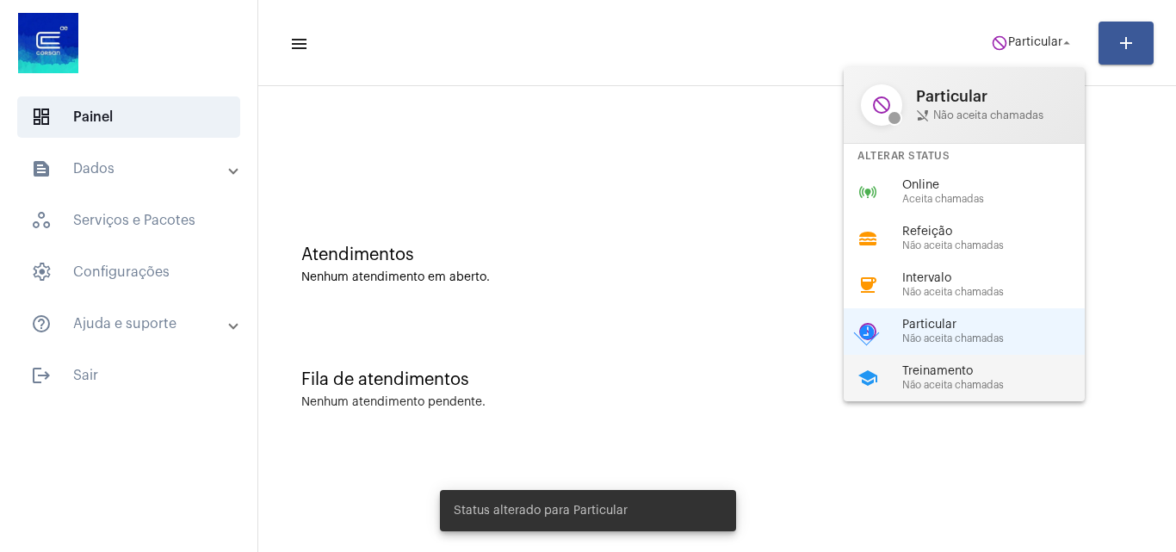
click at [942, 370] on span "Treinamento" at bounding box center [1000, 371] width 196 height 13
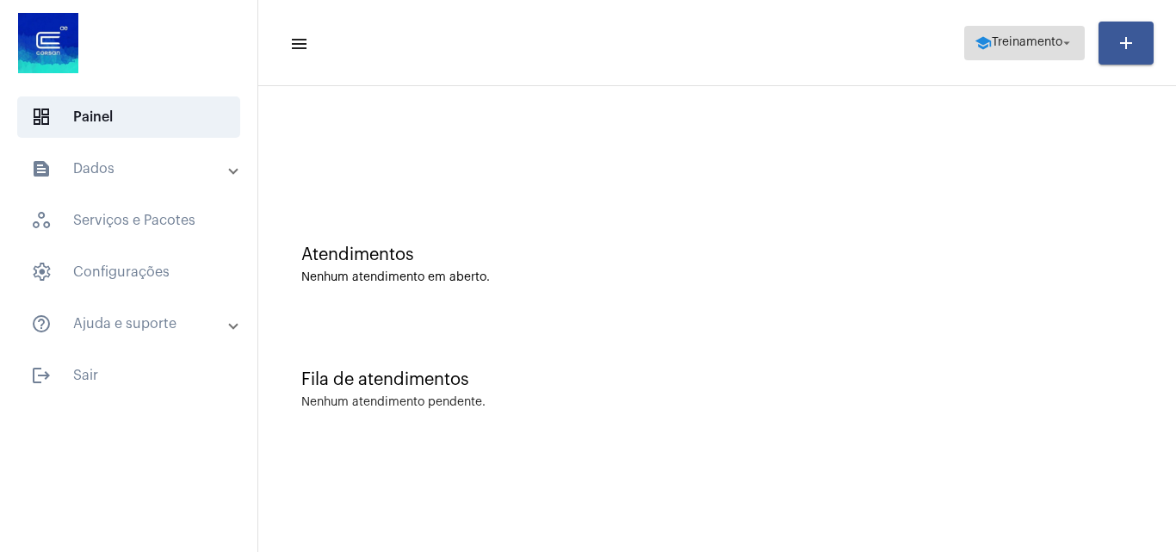
click at [1006, 41] on span "Treinamento" at bounding box center [1027, 43] width 71 height 12
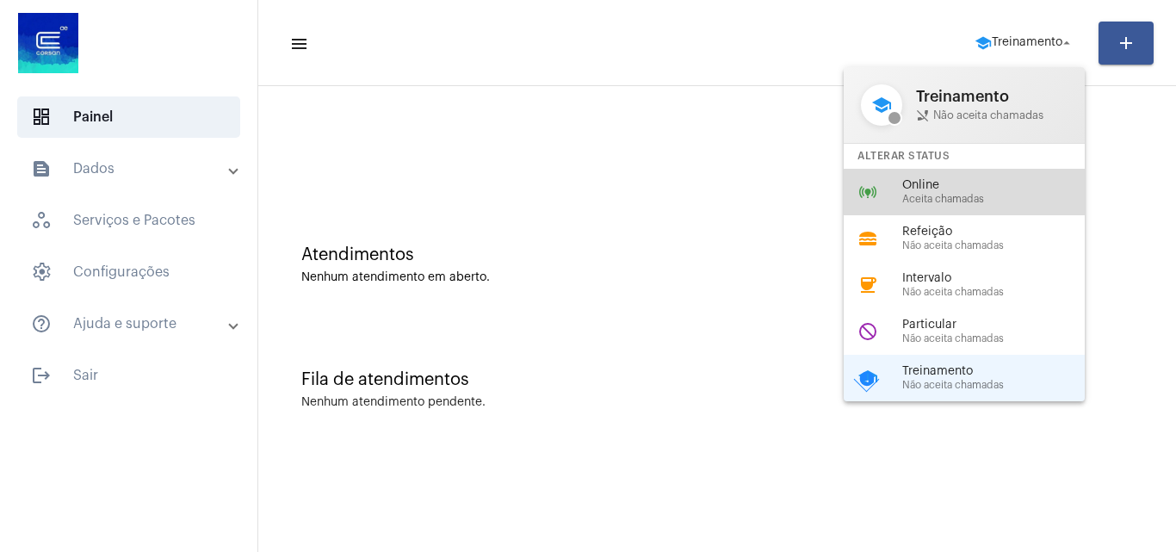
click at [912, 172] on div "online_prediction Online Aceita chamadas" at bounding box center [978, 192] width 269 height 46
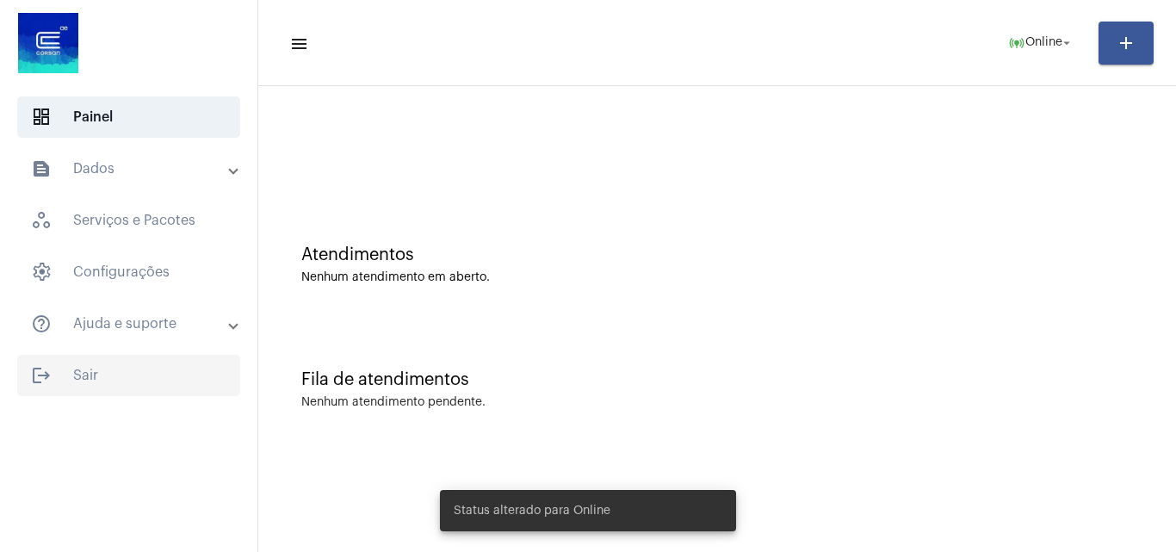
click at [92, 379] on span "logout Sair" at bounding box center [128, 375] width 223 height 41
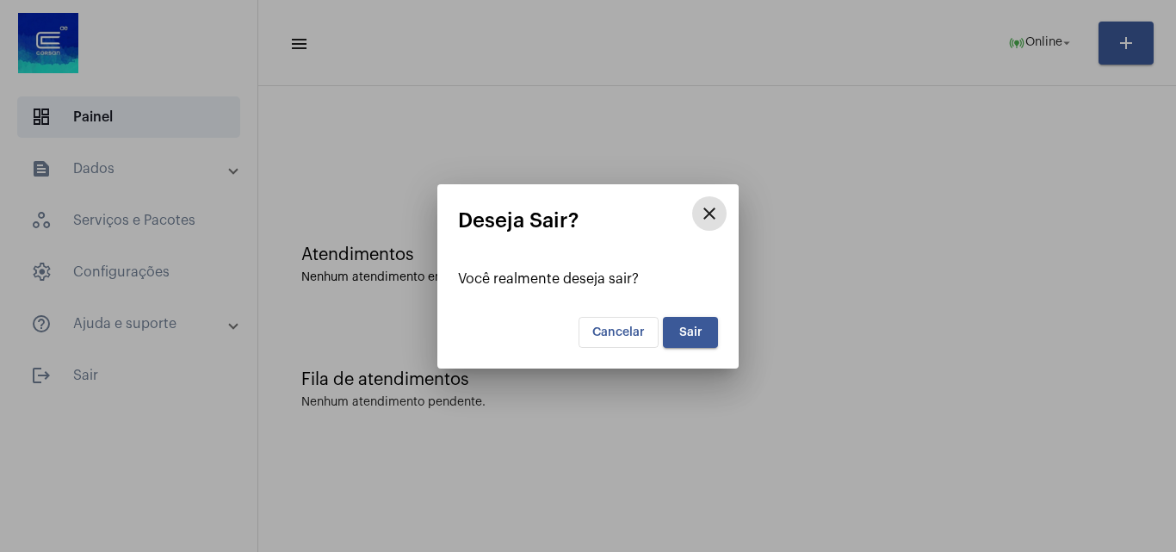
click at [704, 325] on button "Sair" at bounding box center [690, 332] width 55 height 31
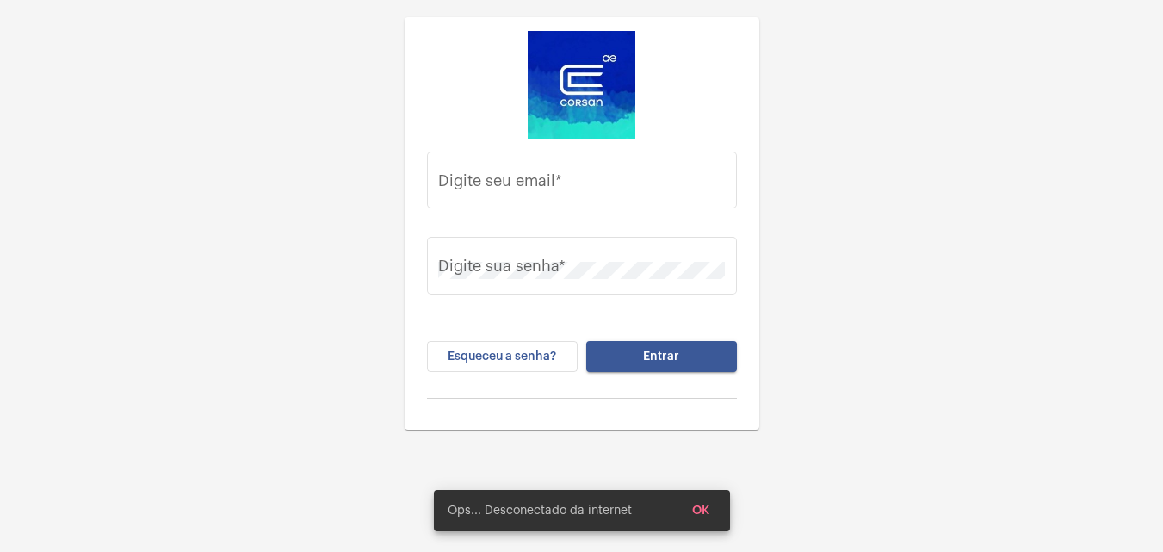
type input "[PERSON_NAME][EMAIL_ADDRESS][DOMAIN_NAME]"
